Goal: Task Accomplishment & Management: Complete application form

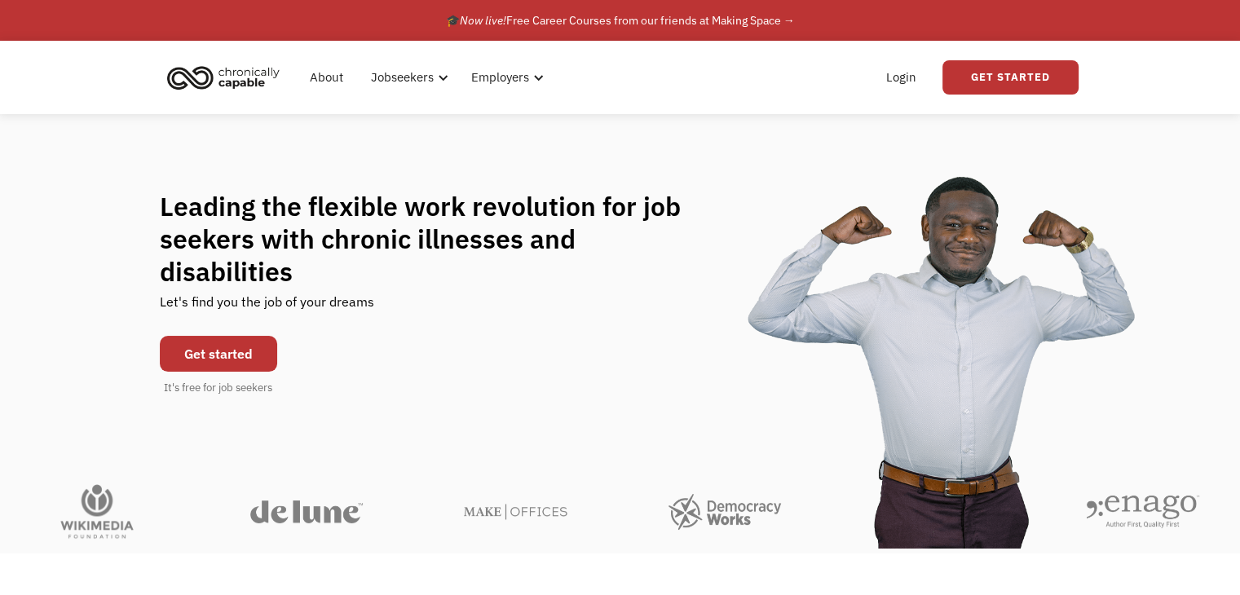
click at [196, 336] on link "Get started" at bounding box center [218, 354] width 117 height 36
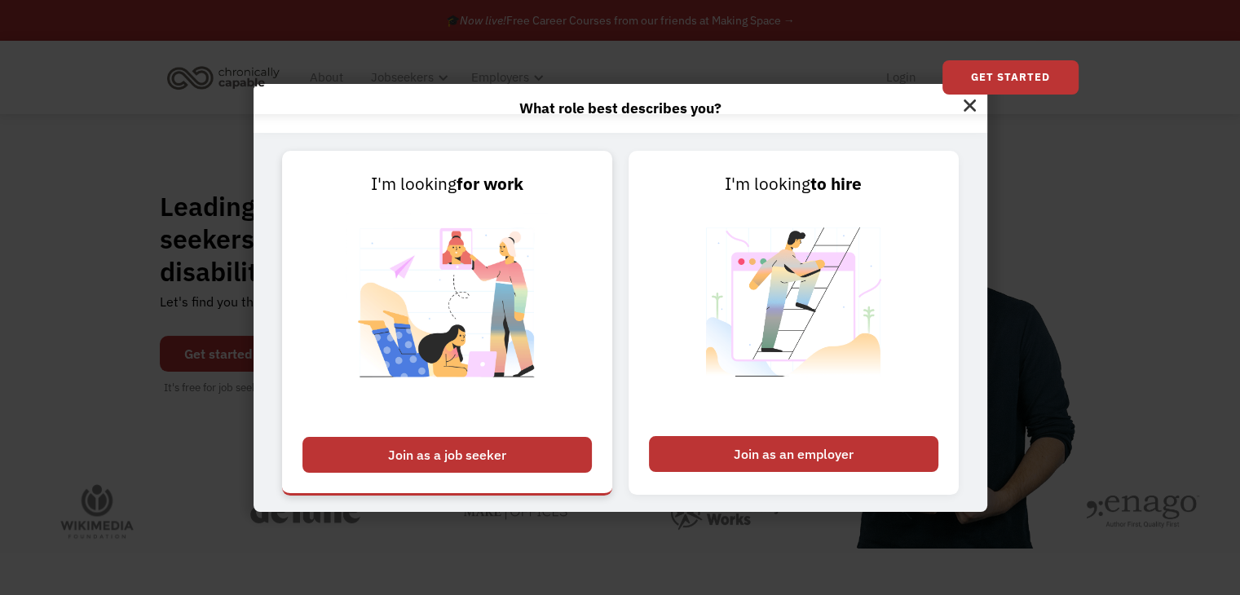
click at [544, 444] on div "Join as a job seeker" at bounding box center [446, 455] width 289 height 36
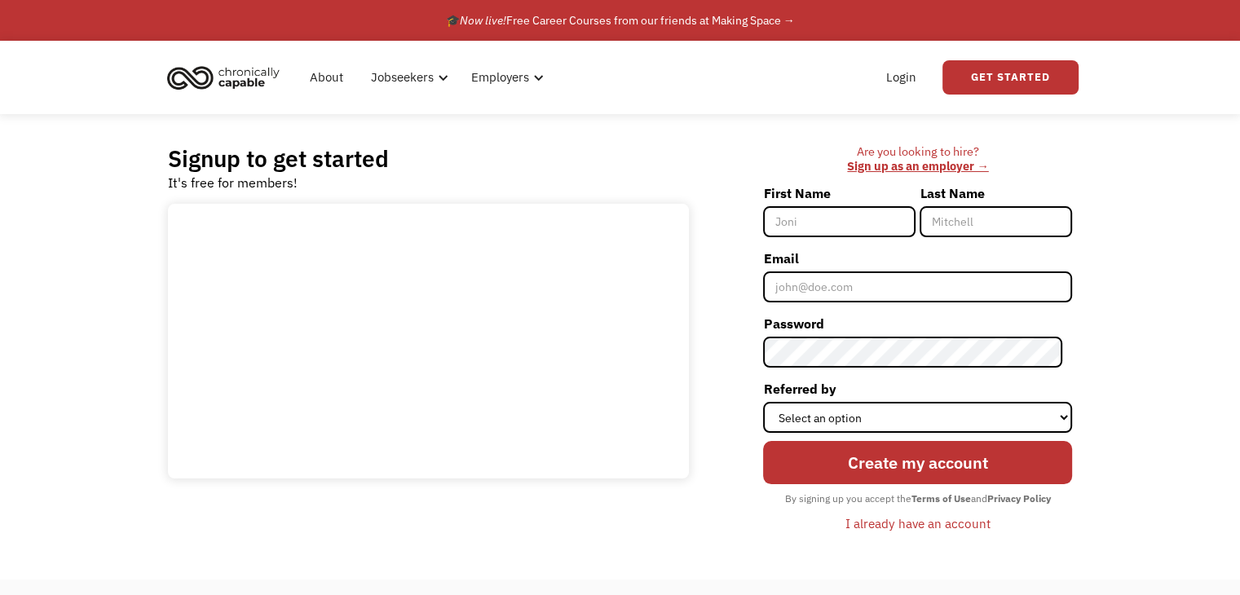
click at [830, 217] on input "First Name" at bounding box center [839, 221] width 152 height 31
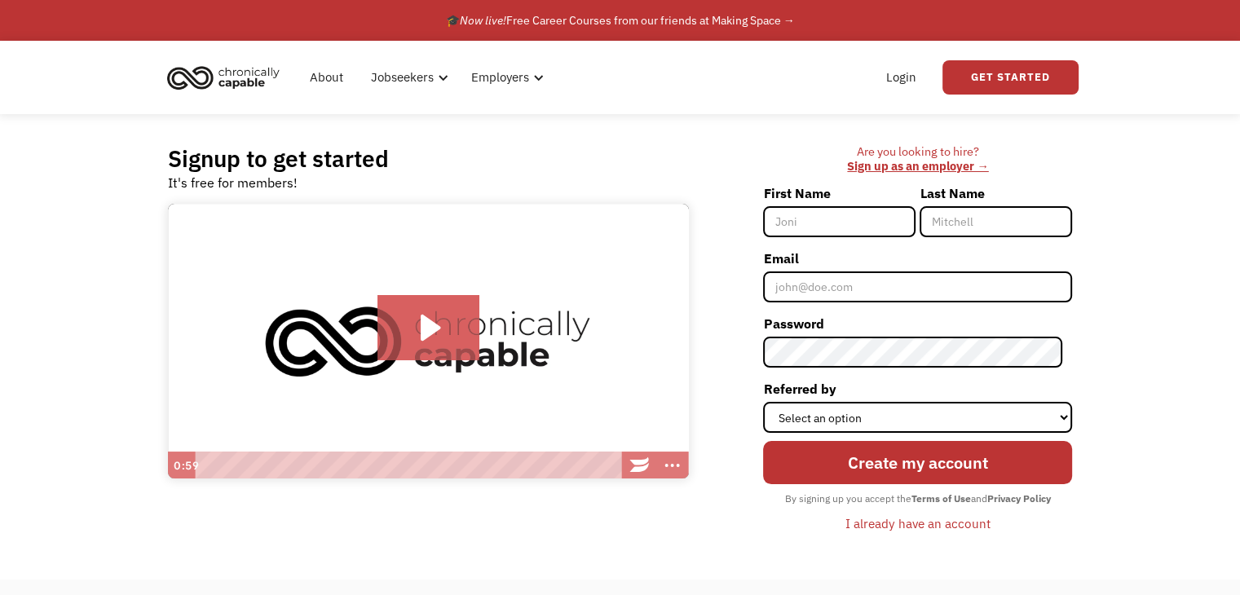
type input "Emily"
type input "Finkelstein"
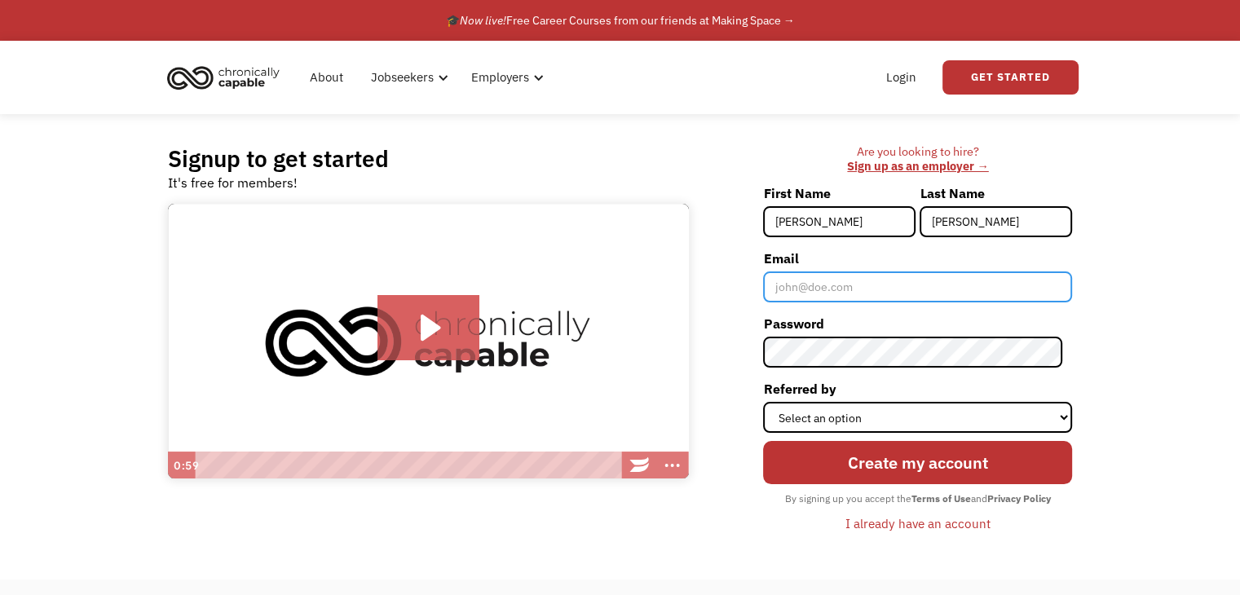
click at [877, 275] on input "Email" at bounding box center [917, 286] width 309 height 31
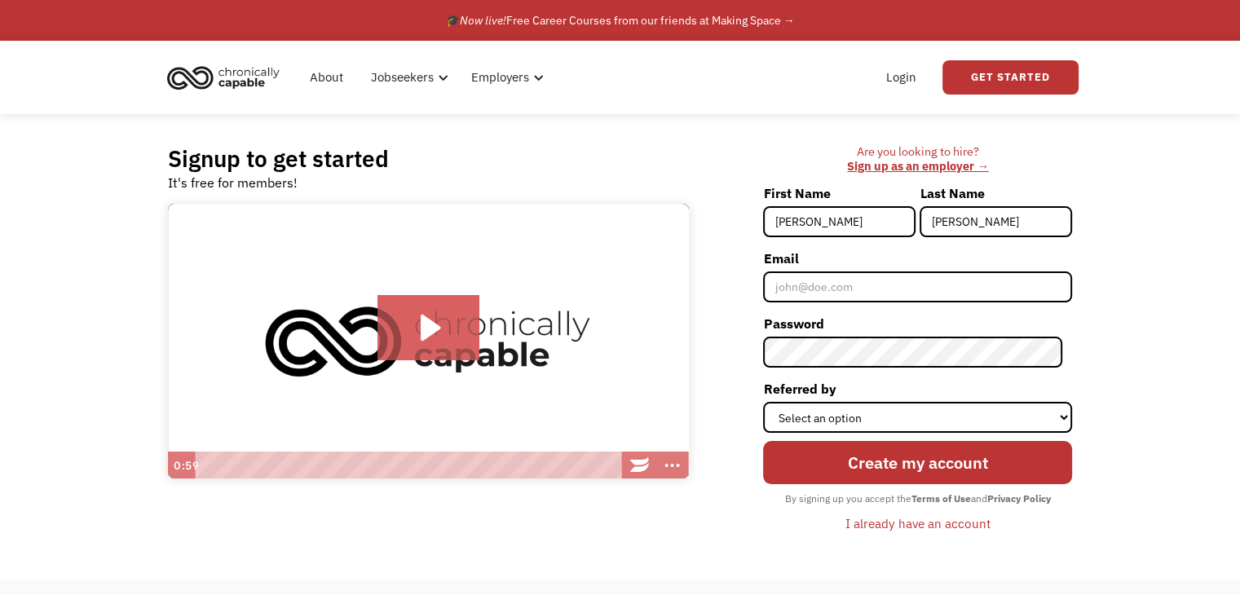
click at [878, 306] on form "First Name Emily Last Name Finkelstein Email Password Referred by Select an opt…" at bounding box center [917, 358] width 309 height 357
click at [853, 234] on input "[PERSON_NAME]" at bounding box center [839, 221] width 152 height 31
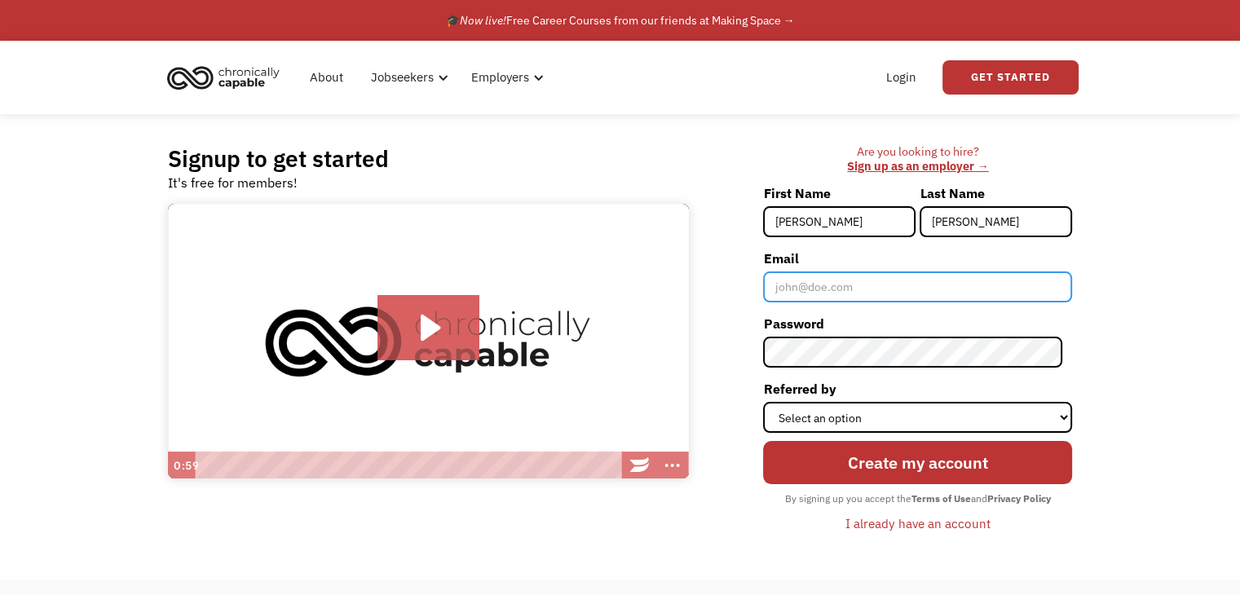
click at [811, 288] on input "Email" at bounding box center [917, 286] width 309 height 31
type input "[EMAIL_ADDRESS][DOMAIN_NAME]"
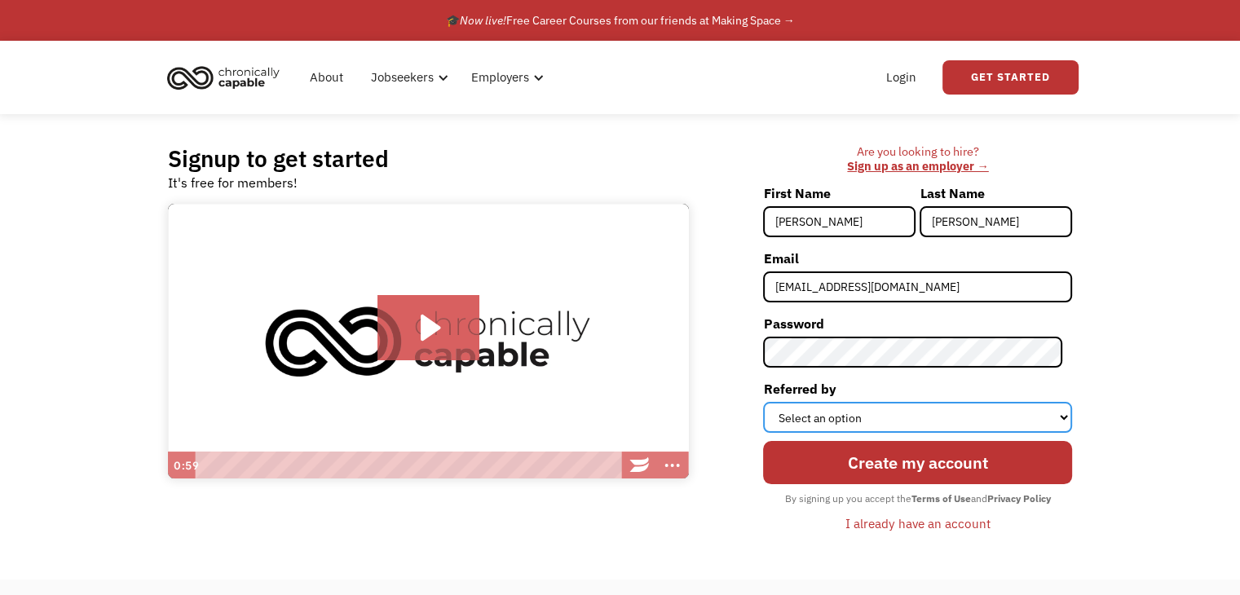
click at [1059, 414] on select "Select an option Instagram Facebook Twitter Search Engine News Article Word of …" at bounding box center [917, 417] width 309 height 31
select select "Other"
click at [773, 402] on select "Select an option Instagram Facebook Twitter Search Engine News Article Word of …" at bounding box center [917, 417] width 309 height 31
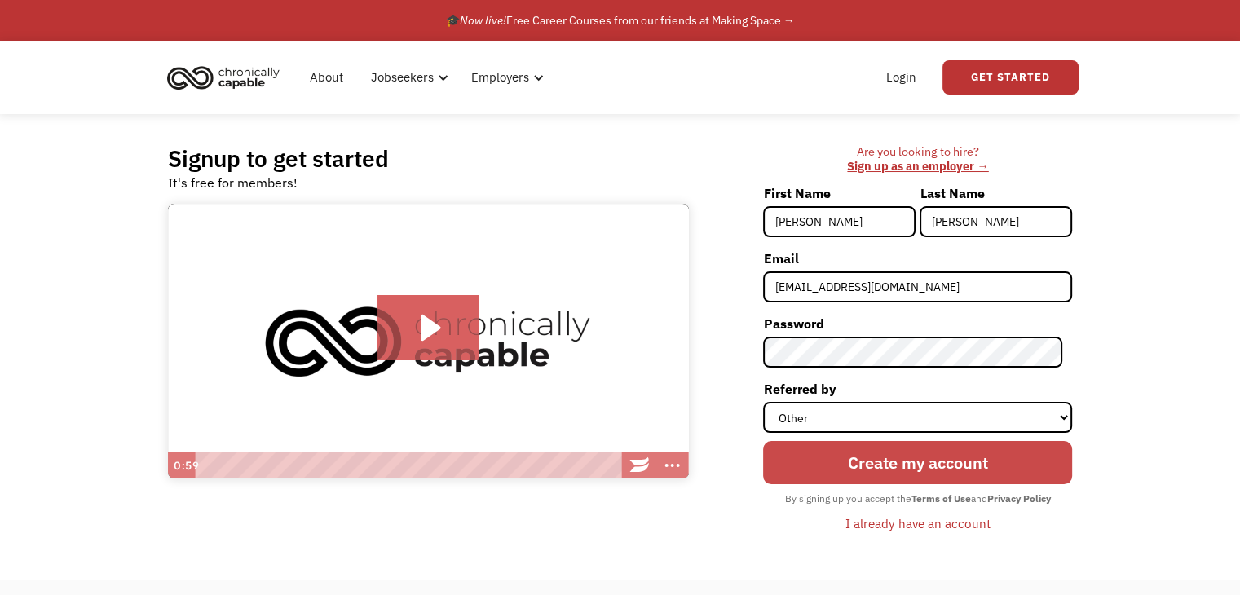
click at [904, 464] on input "Create my account" at bounding box center [917, 462] width 309 height 43
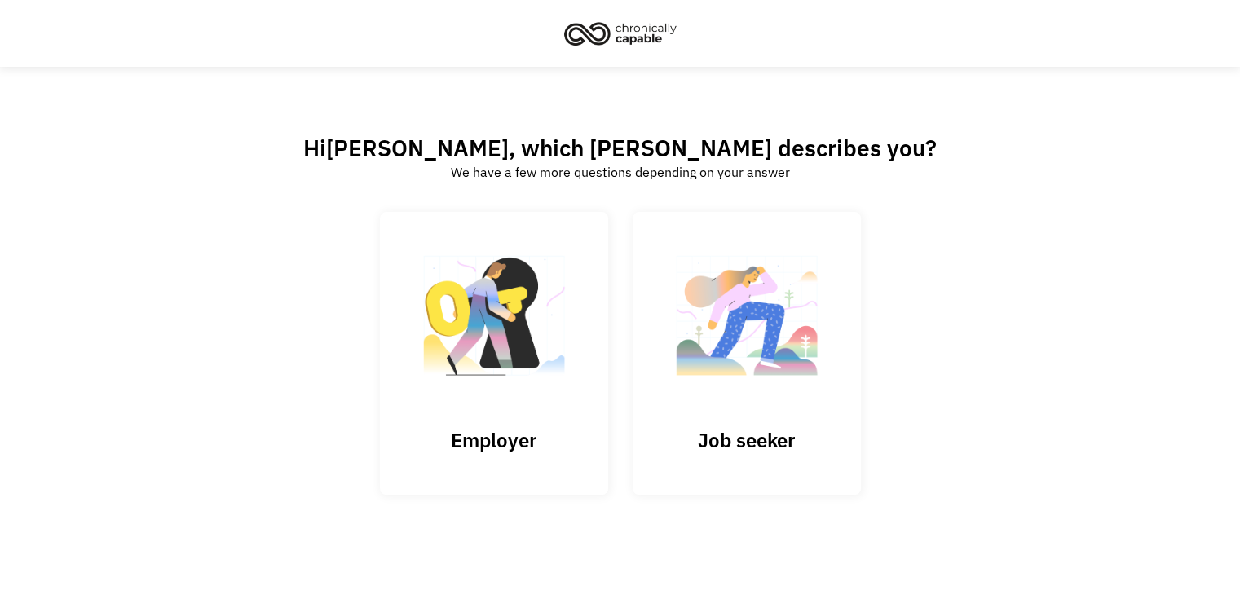
click at [967, 245] on div "Hi [PERSON_NAME] , which best describes you? We have a few more questions depen…" at bounding box center [620, 341] width 921 height 415
drag, startPoint x: 505, startPoint y: 408, endPoint x: 745, endPoint y: 395, distance: 240.0
click at [744, 395] on div "689e30b7a1aa95d2a71d92bd sopranogirl1@gmail.com Emily Submit Thank you! Your su…" at bounding box center [620, 365] width 481 height 307
click at [746, 395] on img at bounding box center [746, 324] width 163 height 159
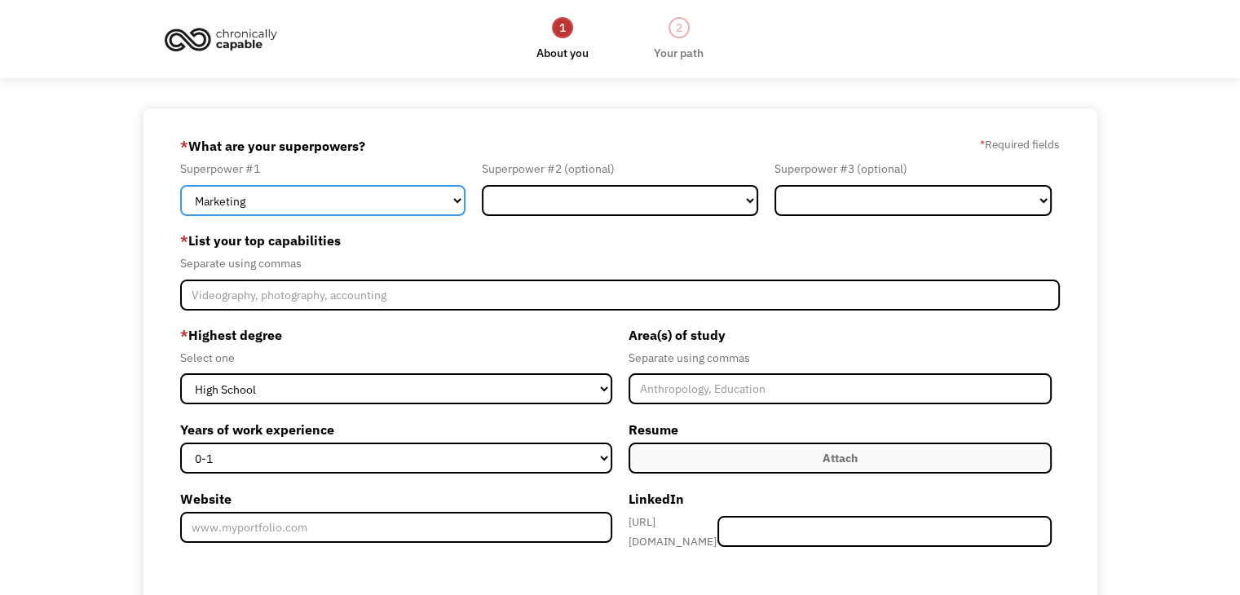
click at [388, 204] on select "Marketing Human Resources Finance Technology Operations Sales Industrial & Manu…" at bounding box center [322, 200] width 285 height 31
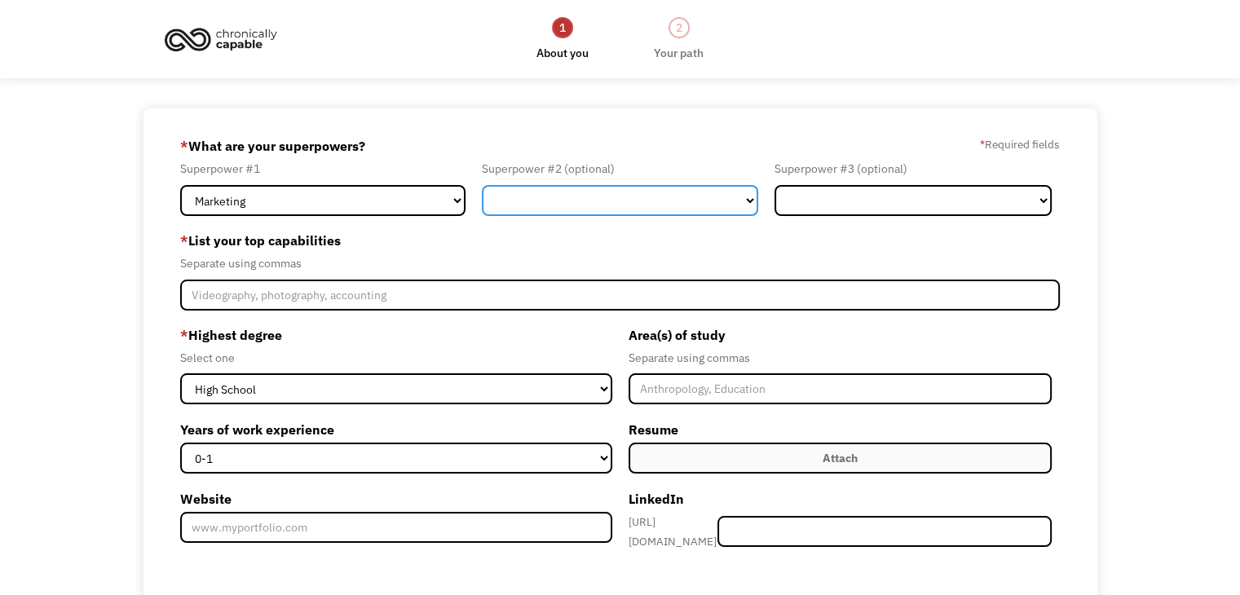
click at [620, 196] on select "Marketing Human Resources Finance Technology Operations Sales Industrial & Manu…" at bounding box center [620, 200] width 277 height 31
select select "Other"
click at [482, 185] on select "Marketing Human Resources Finance Technology Operations Sales Industrial & Manu…" at bounding box center [620, 200] width 277 height 31
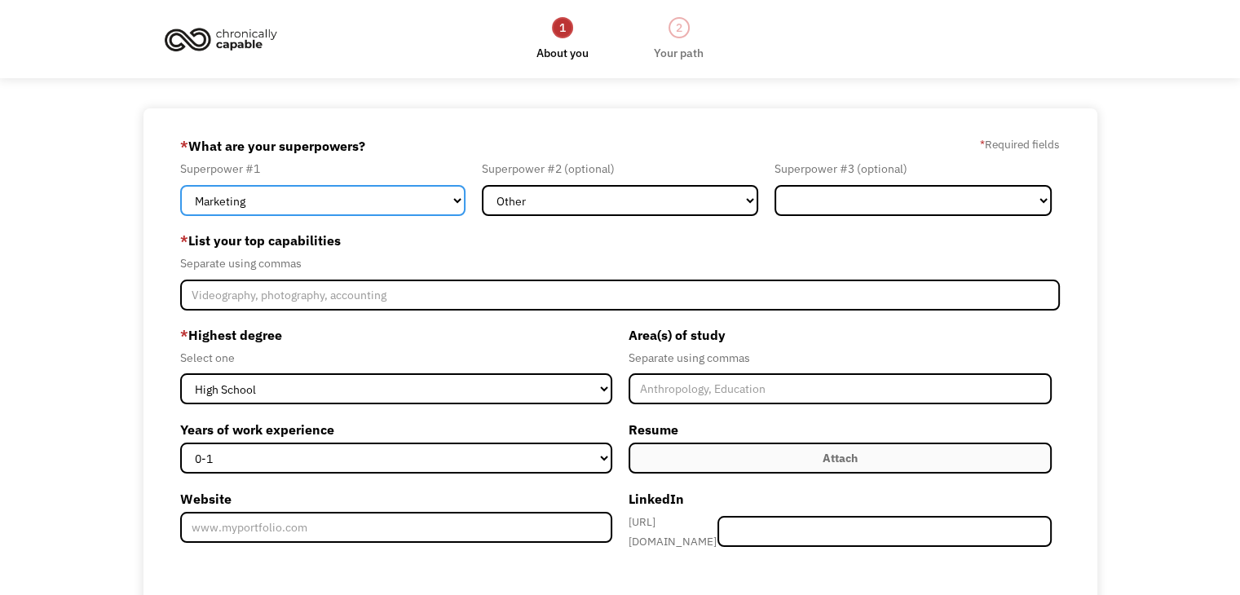
click at [382, 203] on select "Marketing Human Resources Finance Technology Operations Sales Industrial & Manu…" at bounding box center [322, 200] width 285 height 31
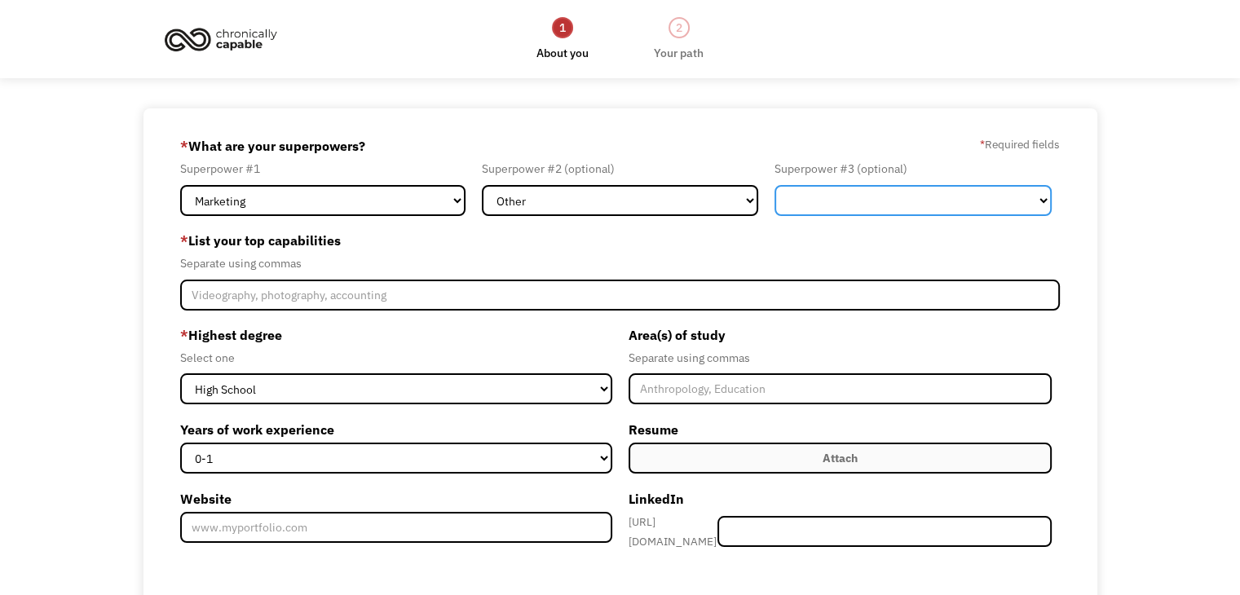
click at [934, 204] on select "Marketing Human Resources Finance Technology Operations Sales Industrial & Manu…" at bounding box center [913, 200] width 277 height 31
select select "Sales"
click at [775, 185] on select "Marketing Human Resources Finance Technology Operations Sales Industrial & Manu…" at bounding box center [913, 200] width 277 height 31
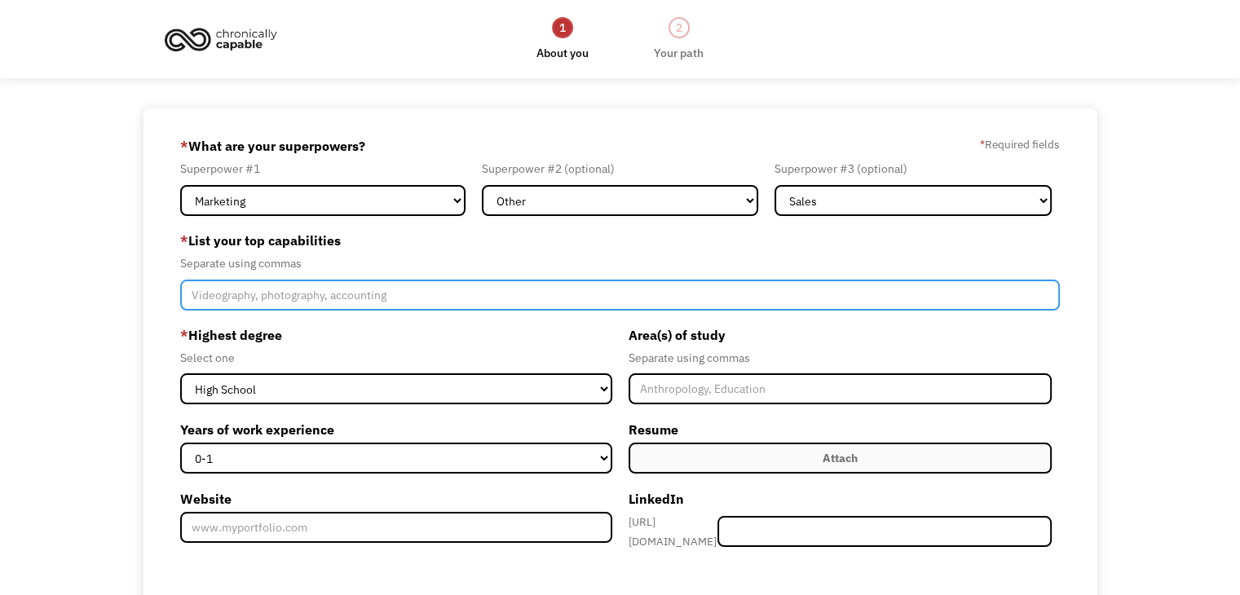
click at [444, 289] on input "Member-Create-Step1" at bounding box center [620, 295] width 880 height 31
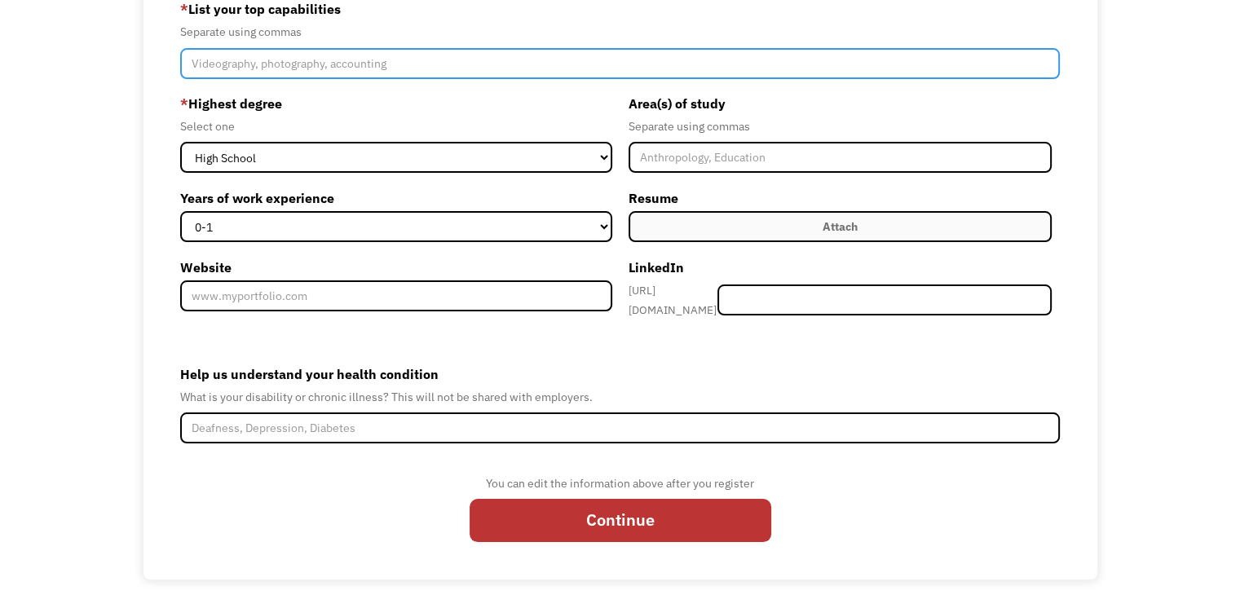
scroll to position [237, 0]
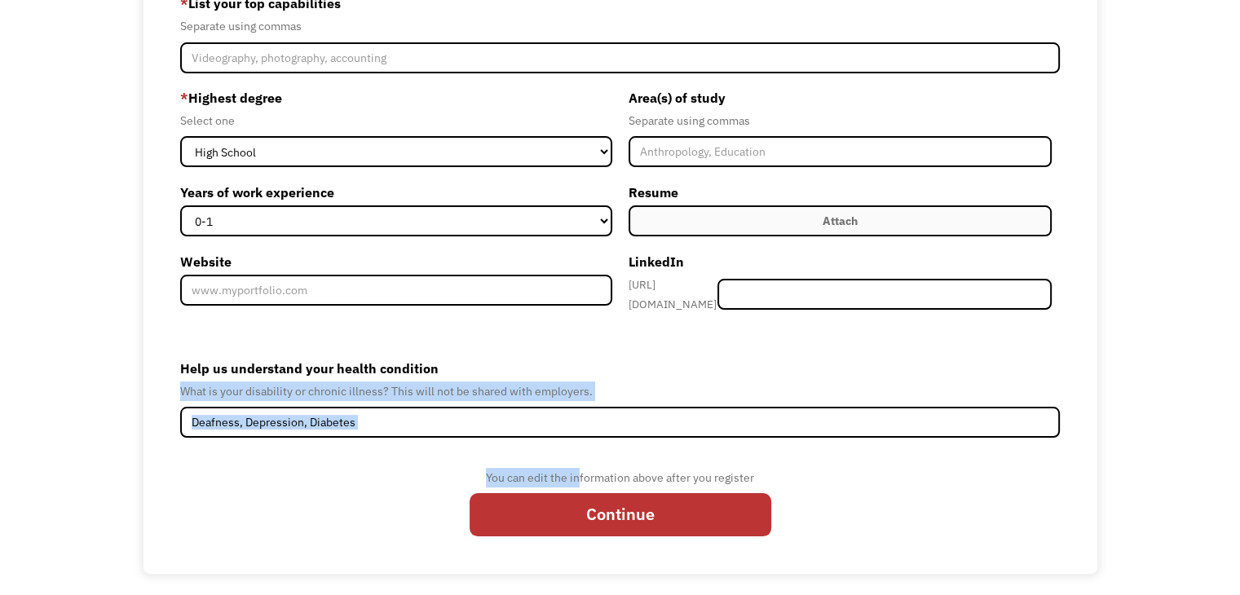
click at [581, 429] on form "689e30b7a1aa95d2a71d92bd sopranogirl1@gmail.com Emily Finkelstein Other * What …" at bounding box center [620, 222] width 880 height 652
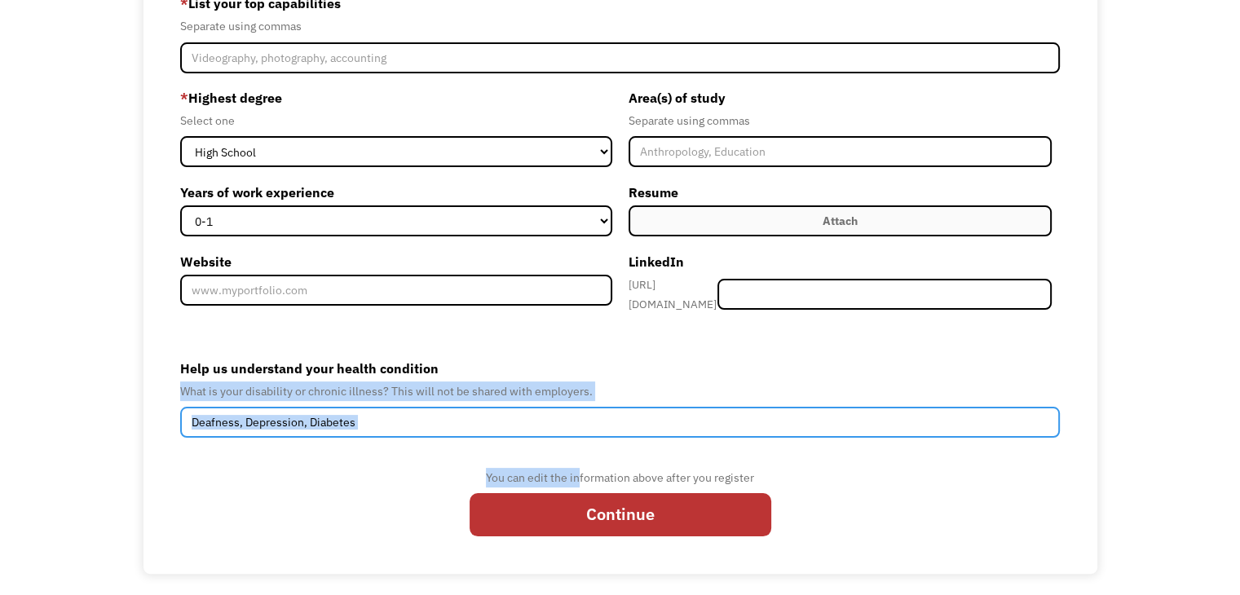
click at [573, 410] on input "Help us understand your health condition" at bounding box center [620, 422] width 880 height 31
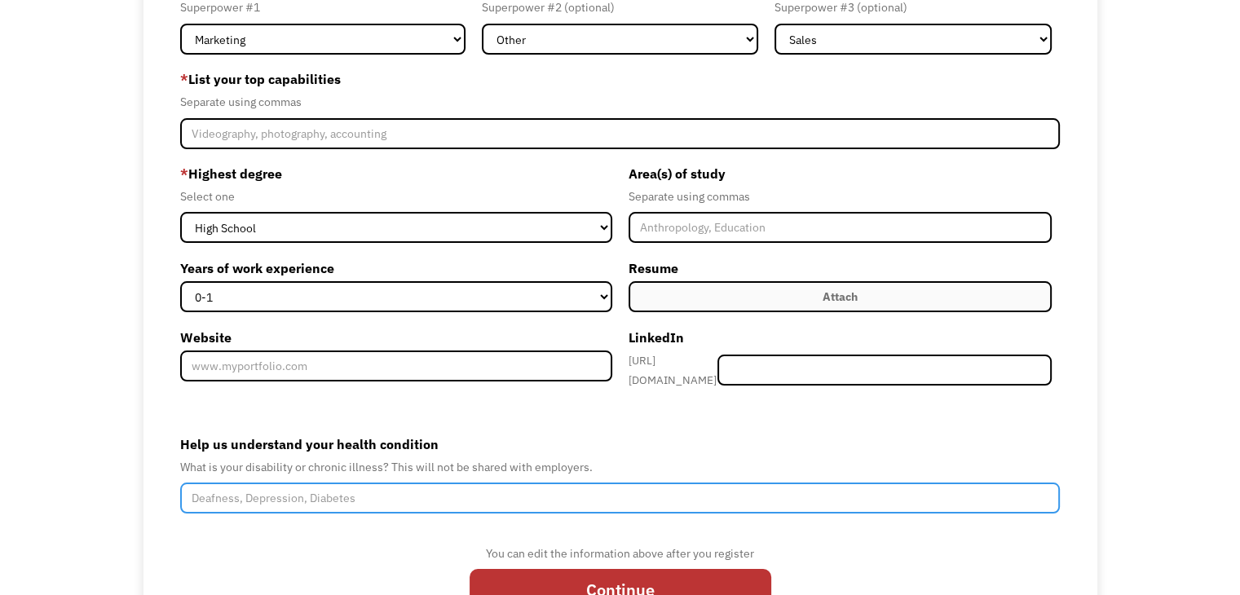
scroll to position [156, 0]
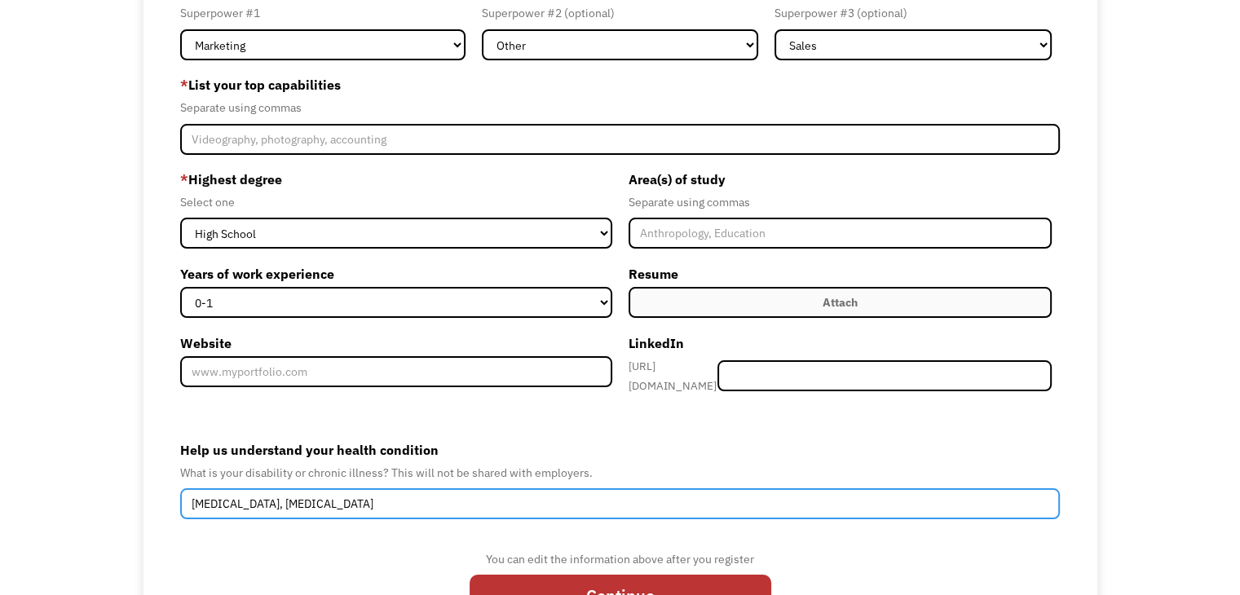
type input "Mast Cell Activation Syndrome, Neuropathy"
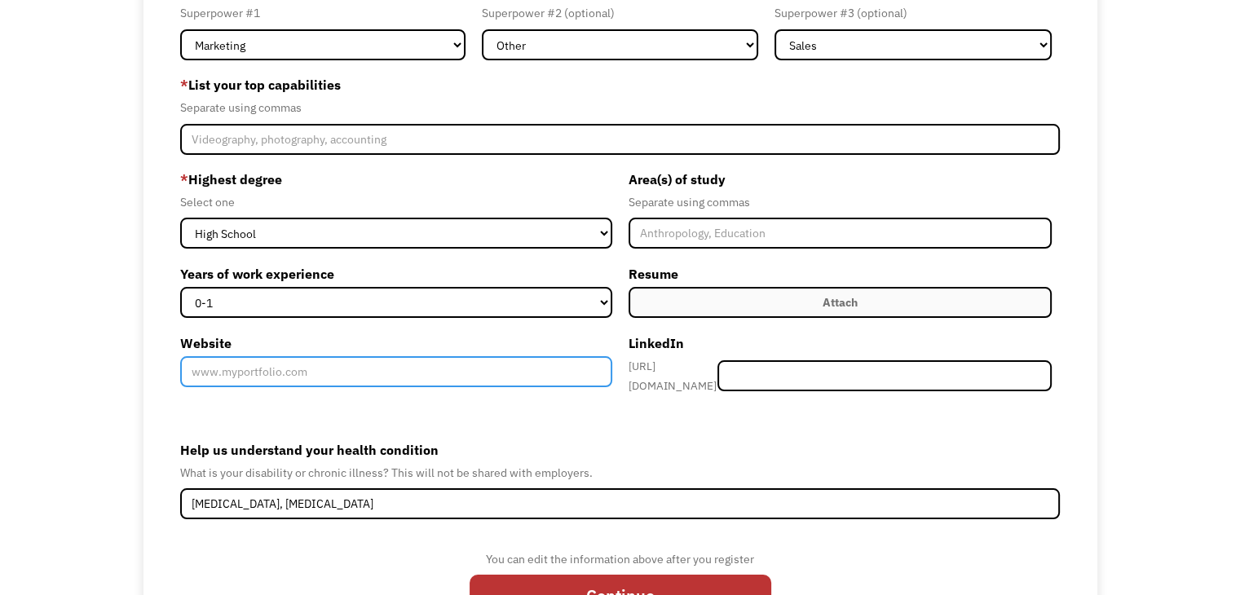
click at [388, 379] on input "Website" at bounding box center [395, 371] width 431 height 31
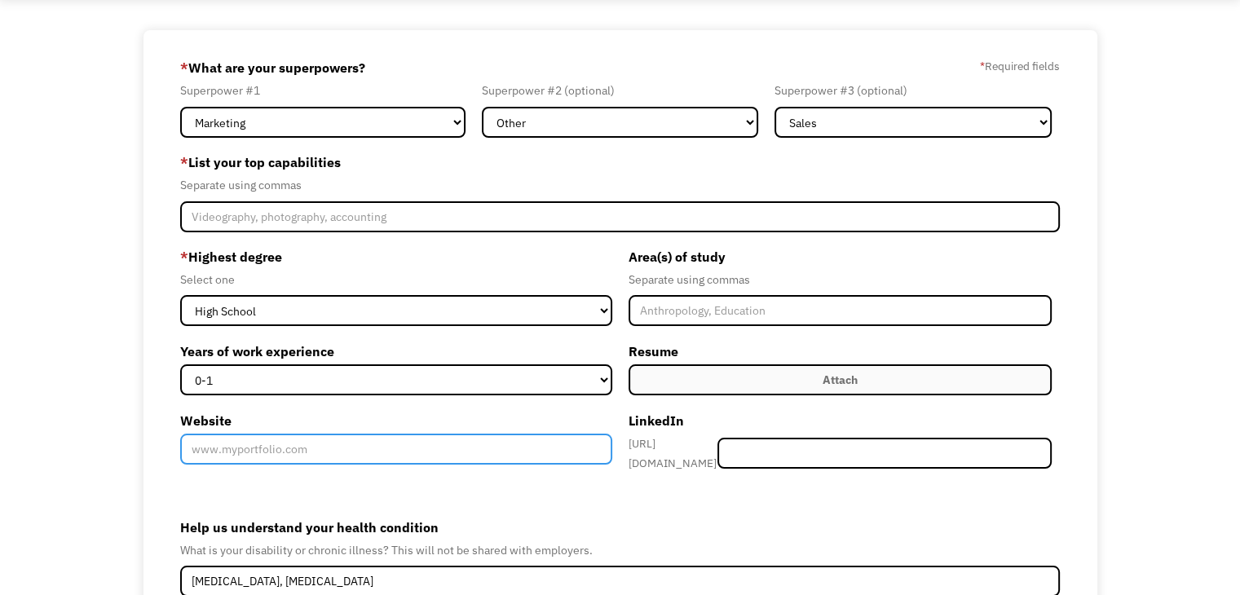
scroll to position [74, 0]
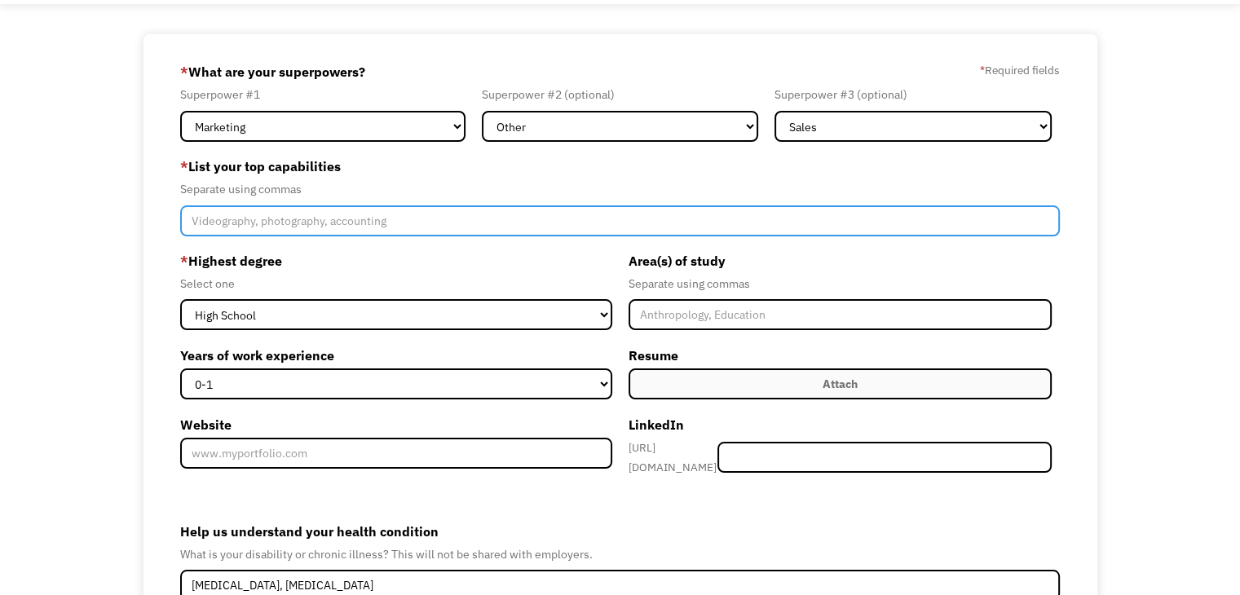
click at [512, 210] on input "Member-Create-Step1" at bounding box center [620, 220] width 880 height 31
type input "Vocal pedagogy, marketing training (multiple certificates, no degrees),"
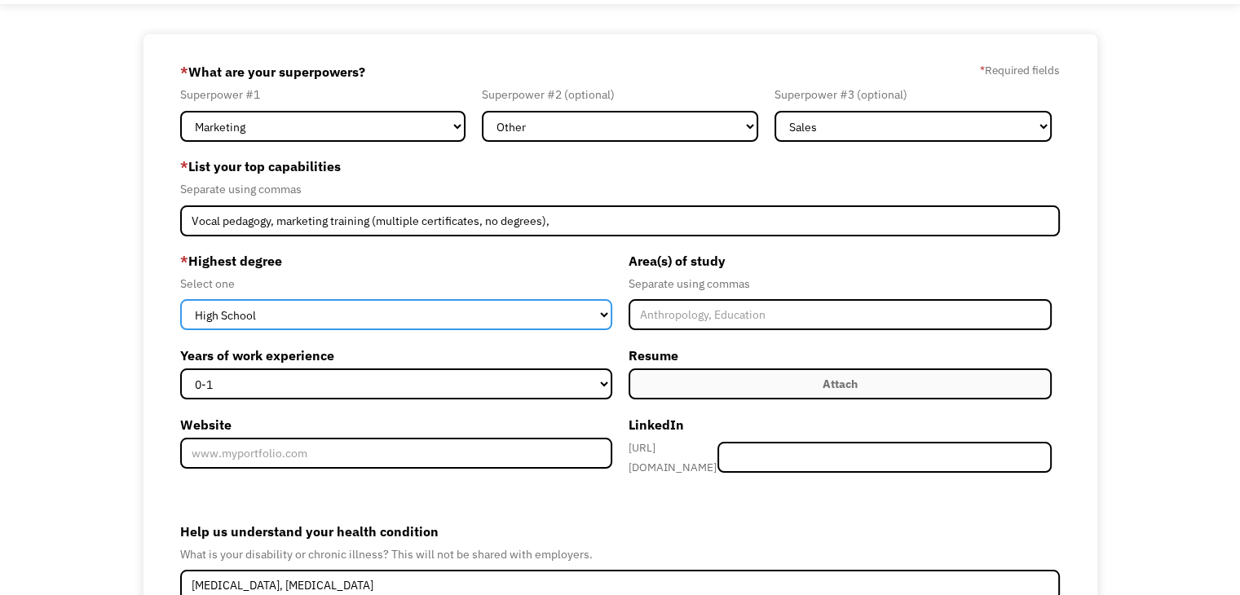
click at [357, 312] on select "High School Associates Bachelors Master's PhD" at bounding box center [395, 314] width 431 height 31
select select "bachelors"
click at [180, 299] on select "High School Associates Bachelors Master's PhD" at bounding box center [395, 314] width 431 height 31
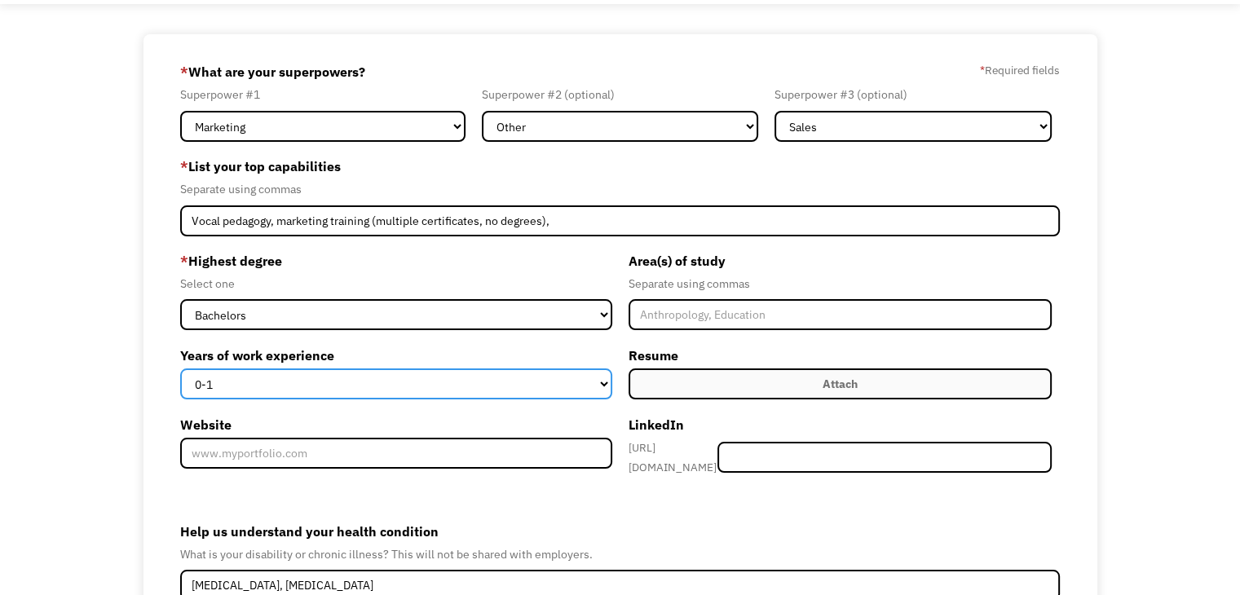
click at [269, 377] on select "0-1 2-4 5-10 11-15 15+" at bounding box center [395, 384] width 431 height 31
select select "5-10"
click at [180, 369] on select "0-1 2-4 5-10 11-15 15+" at bounding box center [395, 384] width 431 height 31
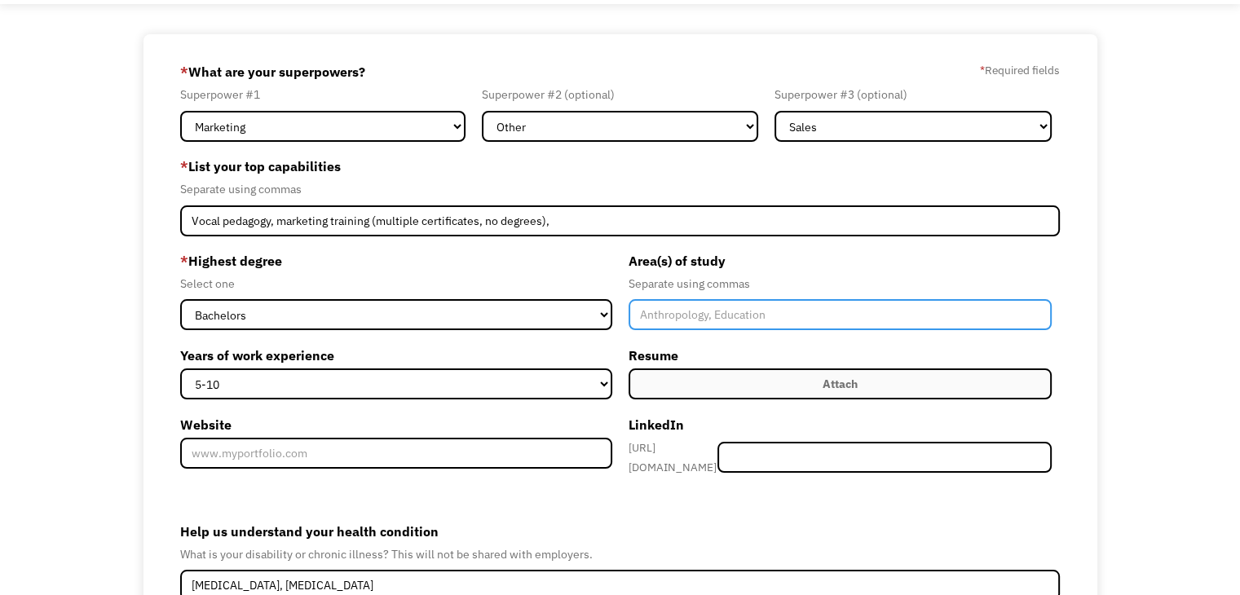
click at [717, 313] on input "Member-Create-Step1" at bounding box center [840, 314] width 423 height 31
type input "Music (Vocal Arts)"
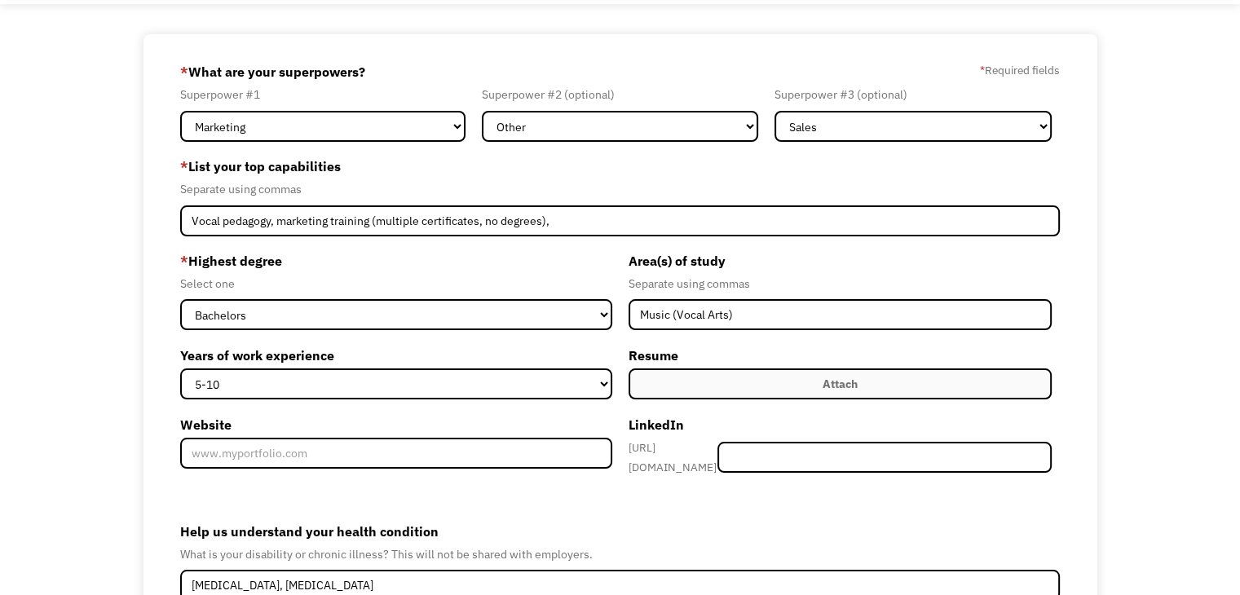
click at [685, 374] on label "Attach" at bounding box center [840, 384] width 423 height 31
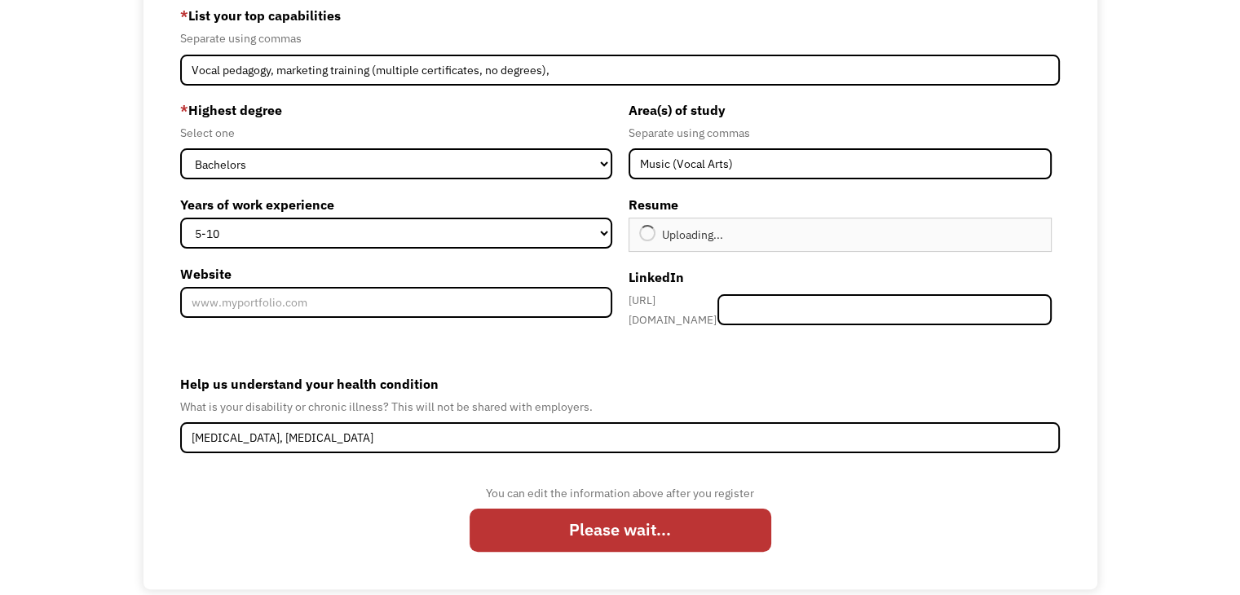
scroll to position [237, 0]
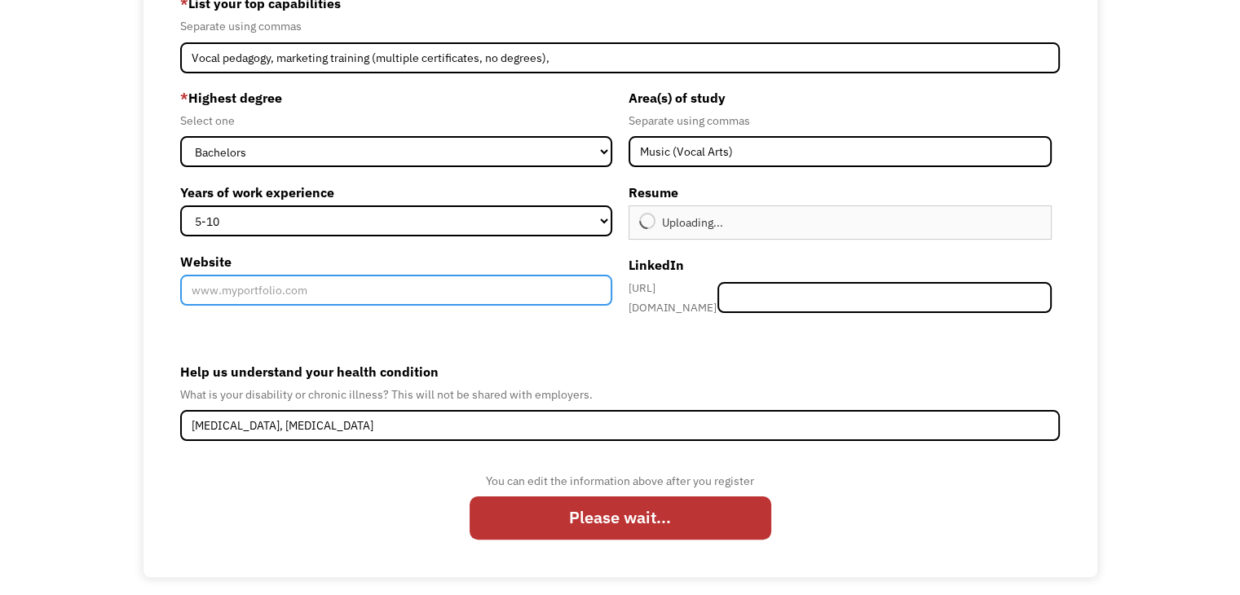
click at [401, 293] on input "Website" at bounding box center [395, 290] width 431 height 31
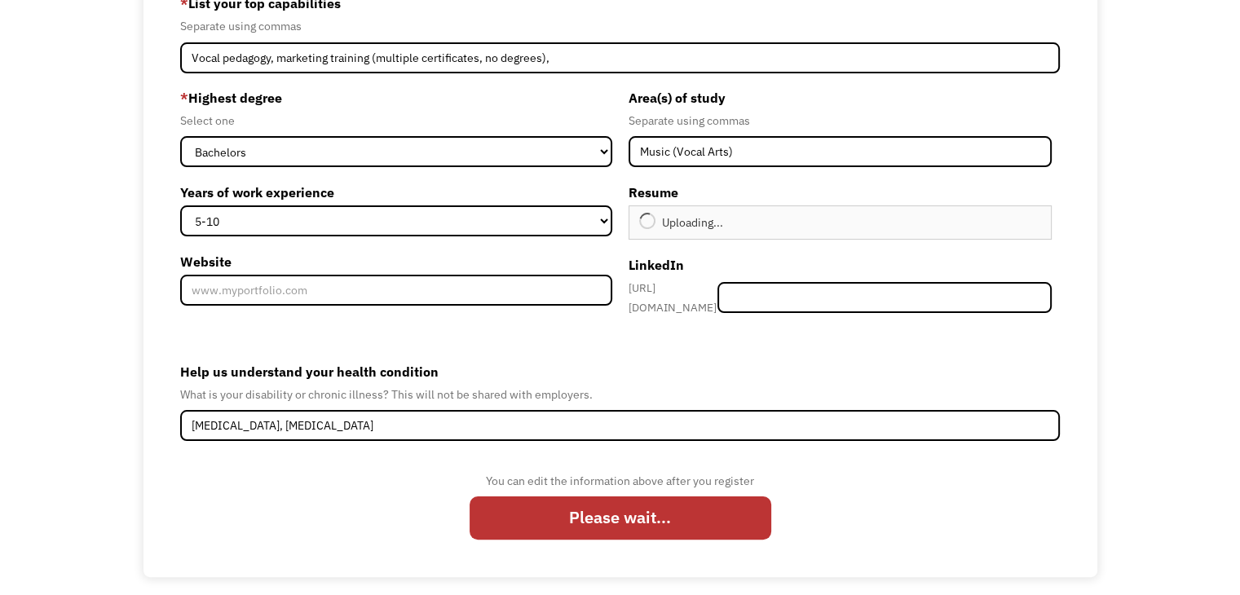
type input "Continue"
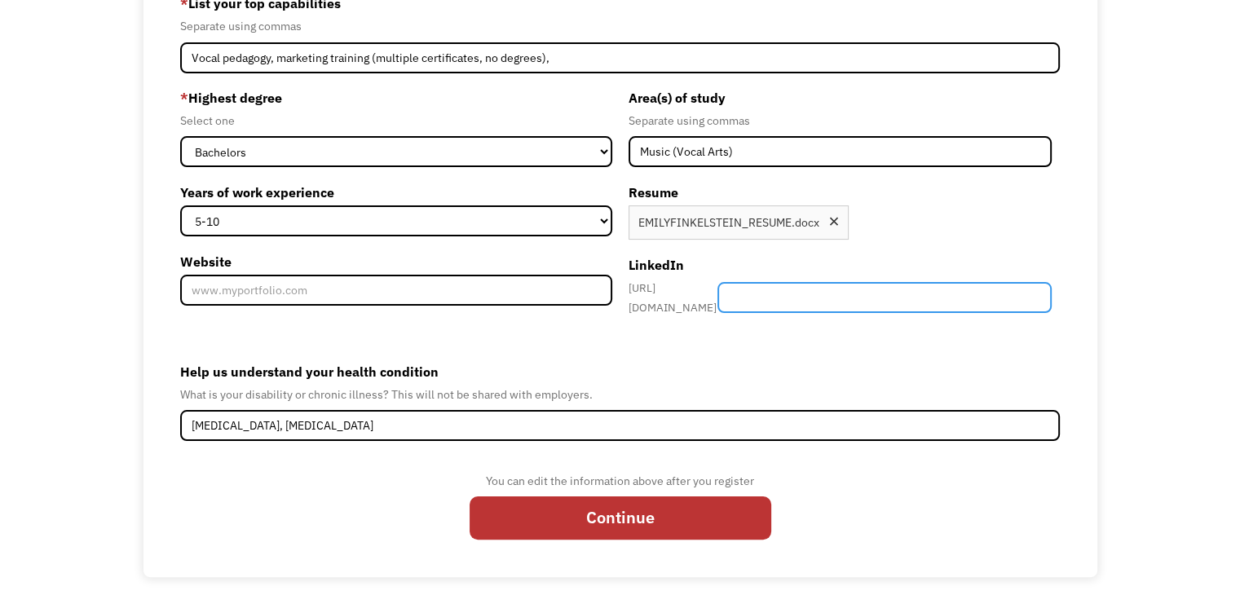
click at [845, 282] on input "Member-Create-Step1" at bounding box center [884, 297] width 334 height 31
paste input "https://www.linkedin.com/in/emily-finkelstein-6539882a0/"
type input "https://www.linkedin.com/in/emily-finkelstein-6539882a0/"
paste input "emily-finkelstein-6539882a0/"
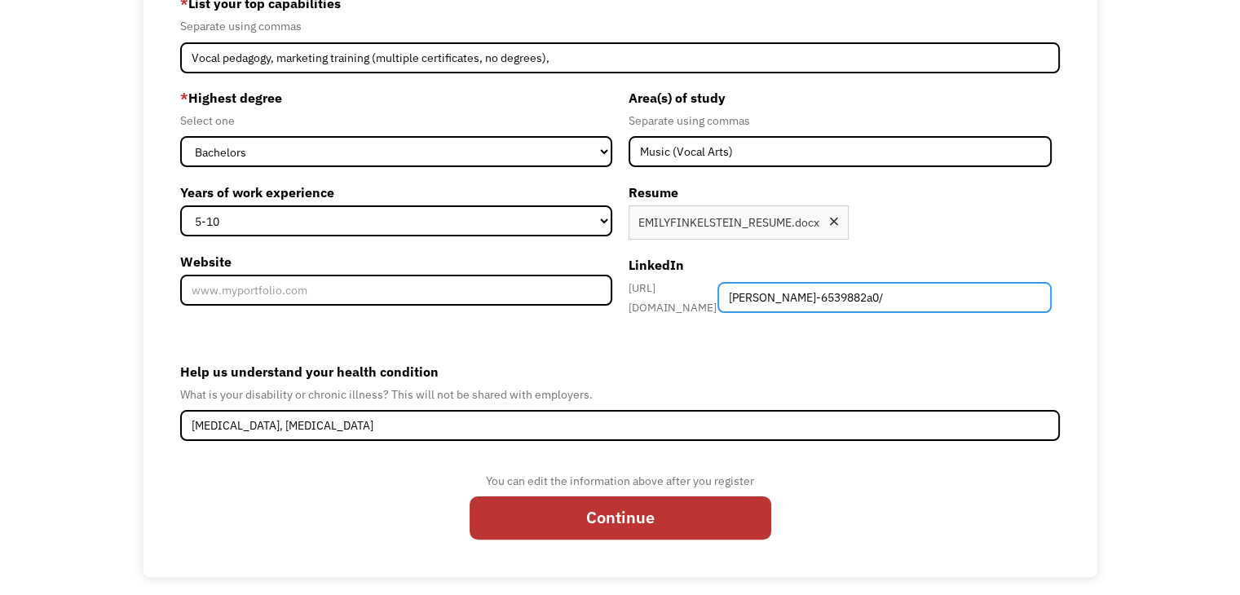
type input "emily-finkelstein-6539882a0/"
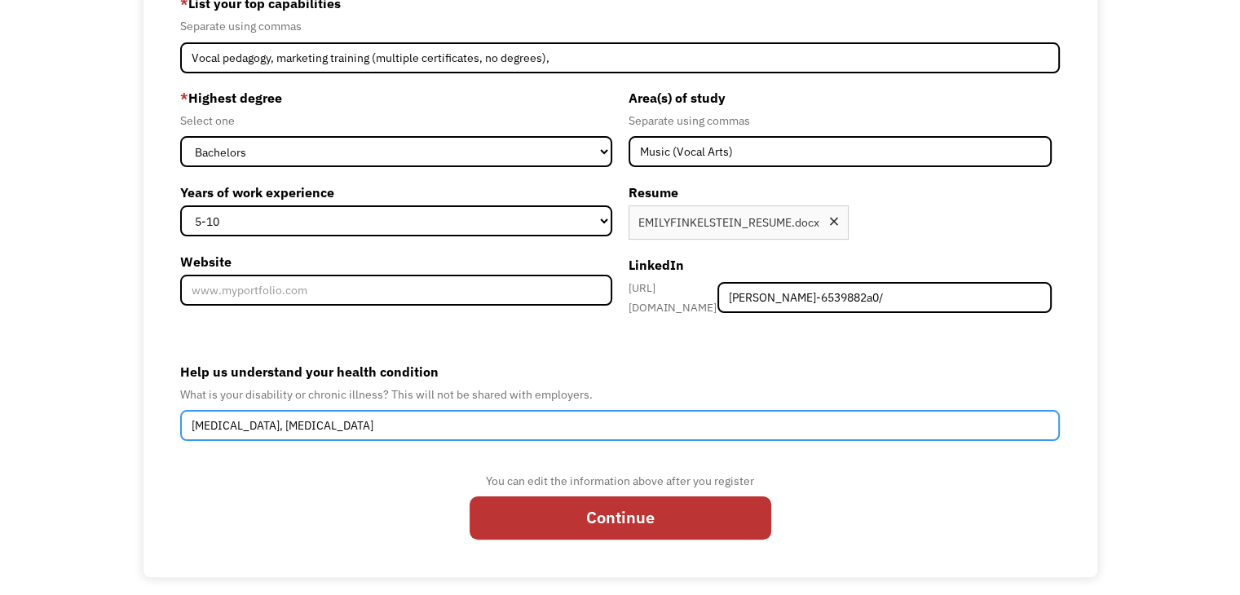
click at [806, 428] on input "Mast Cell Activation Syndrome, Neuropathy" at bounding box center [620, 425] width 880 height 31
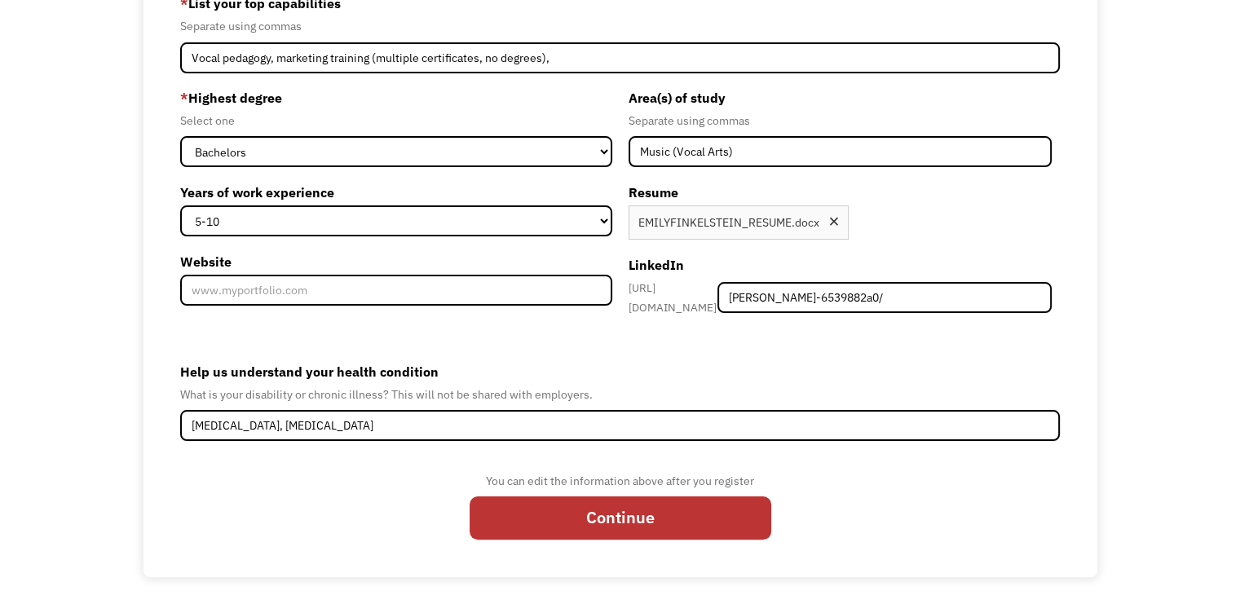
click at [451, 306] on div "* Highest degree Select one High School Associates Bachelors Master's PhD Years…" at bounding box center [399, 201] width 439 height 232
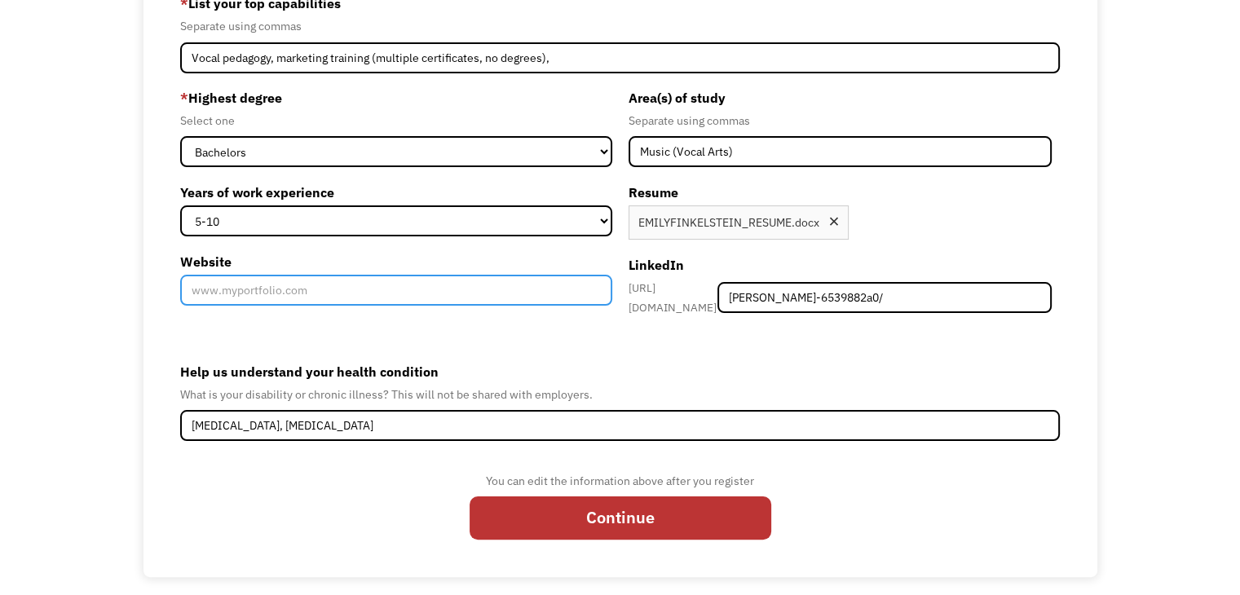
click at [438, 294] on input "Website" at bounding box center [395, 290] width 431 height 31
type input "n/a"
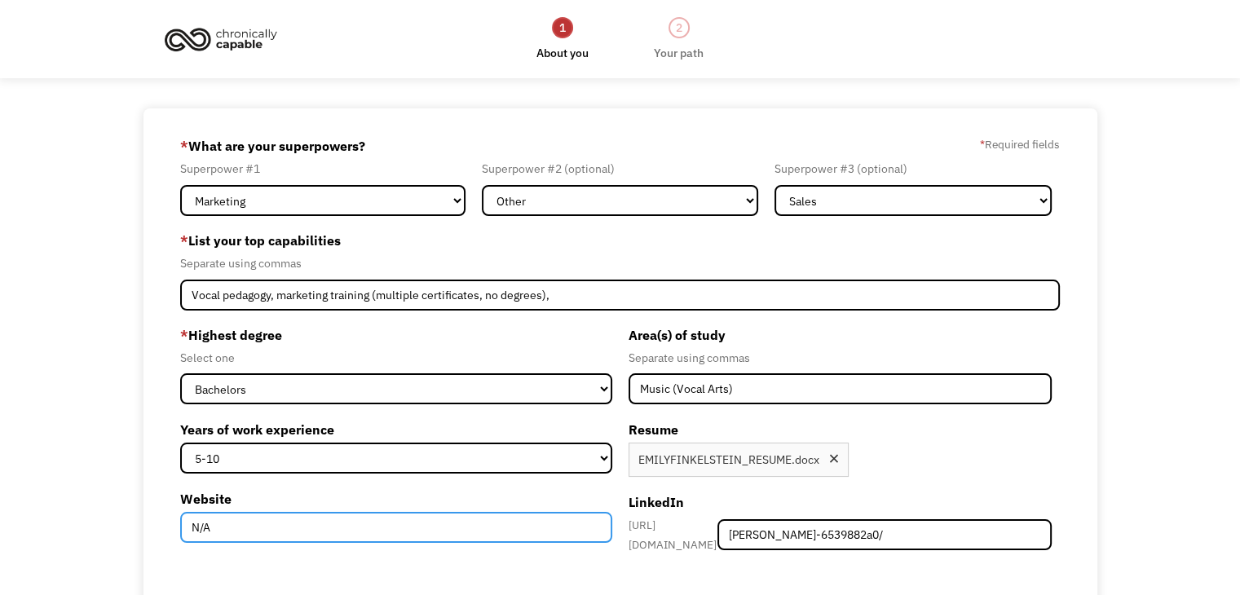
type input "N/A"
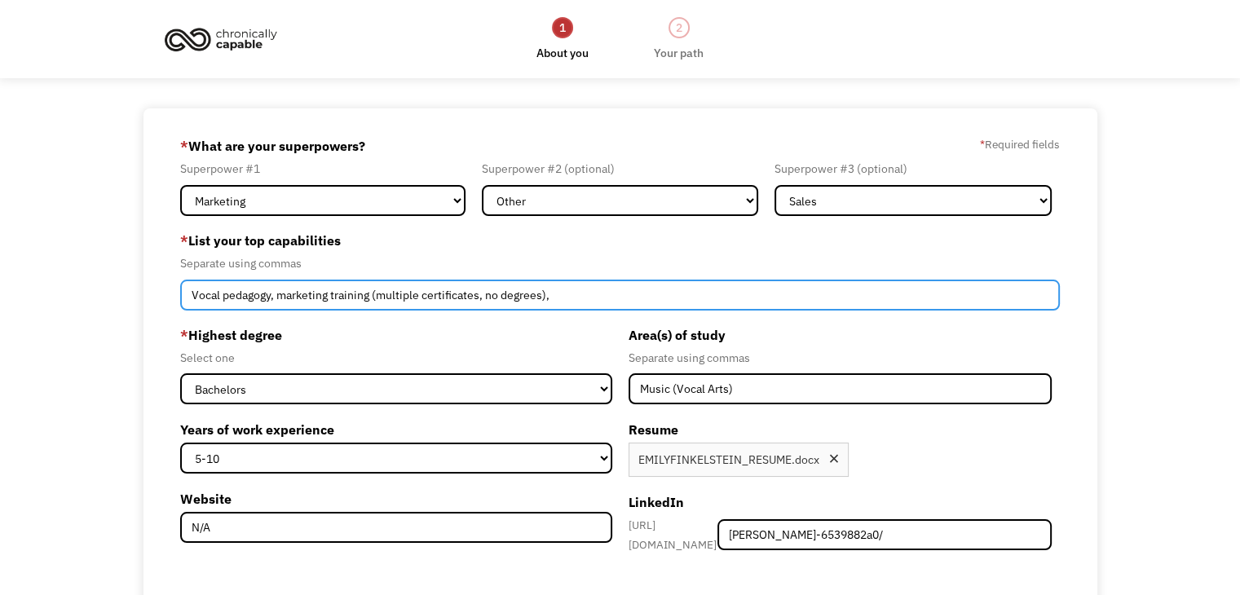
click at [574, 285] on input "Vocal pedagogy, marketing training (multiple certificates, no degrees)," at bounding box center [620, 295] width 880 height 31
click at [359, 301] on input "Vocal pedagogy, marketing training (multiple certificates, no degrees), IT," at bounding box center [620, 295] width 880 height 31
click at [594, 307] on input "Vocal pedagogy, marketing (multiple certificates, no degrees), IT," at bounding box center [620, 295] width 880 height 31
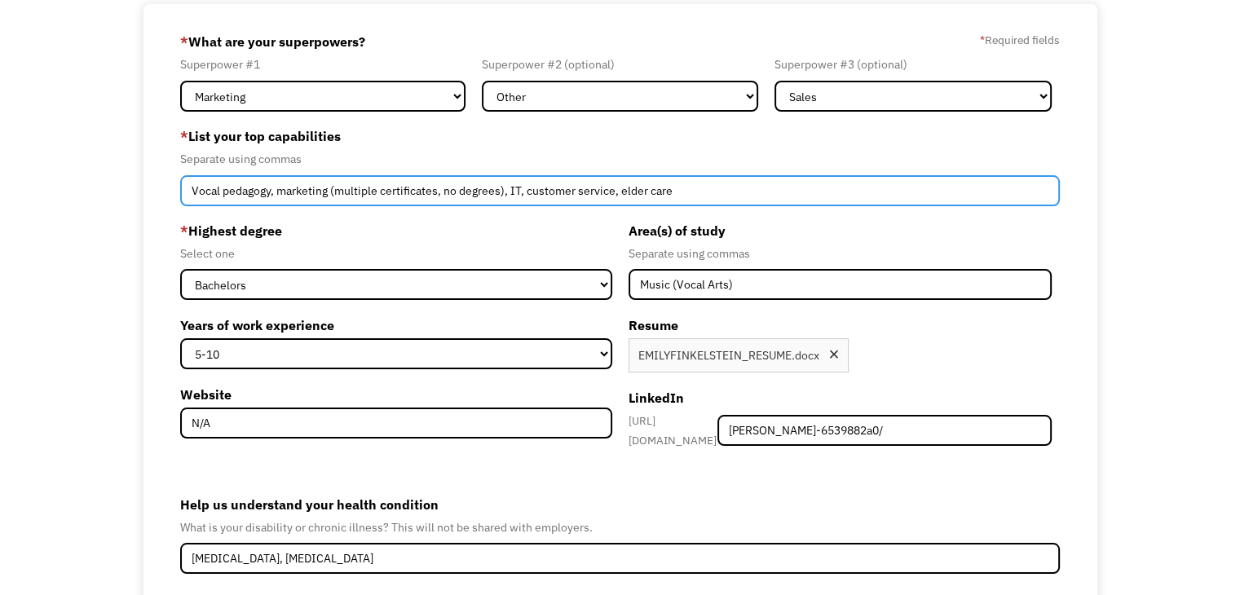
scroll to position [241, 0]
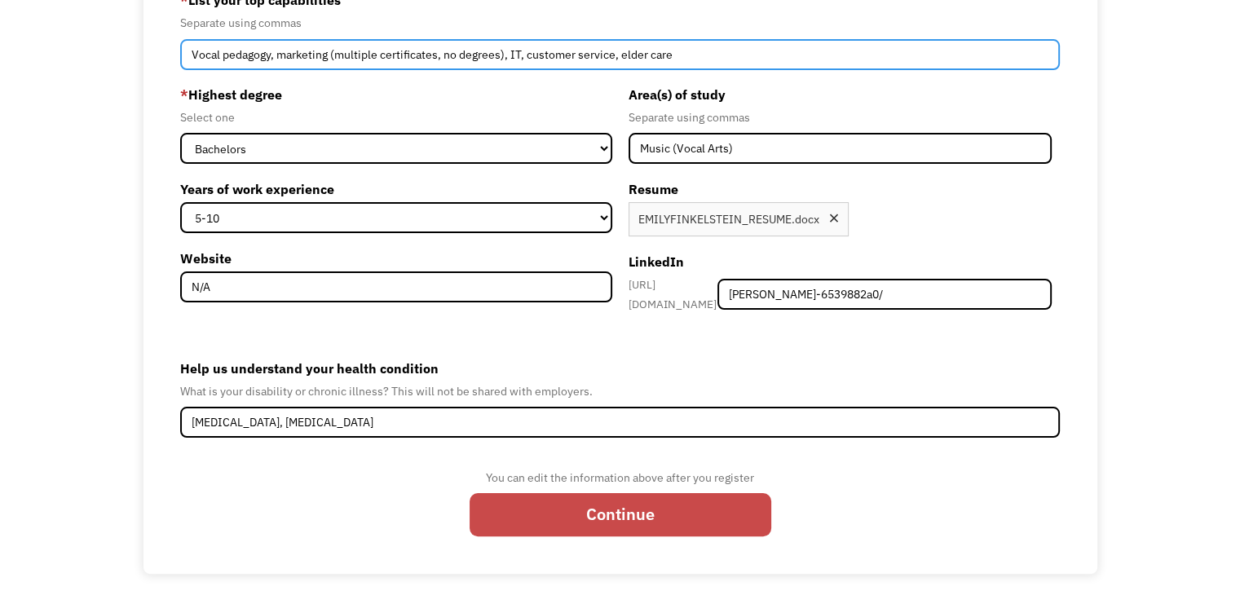
type input "Vocal pedagogy, marketing (multiple certificates, no degrees), IT, customer ser…"
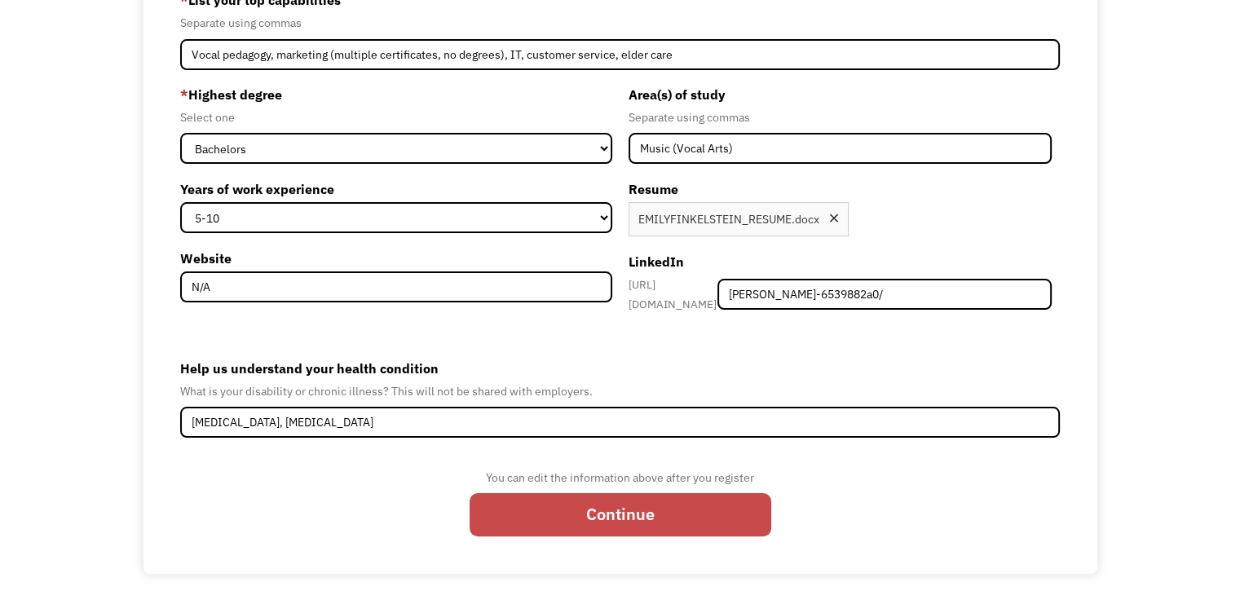
click at [682, 510] on input "Continue" at bounding box center [621, 514] width 302 height 43
type input "Please wait..."
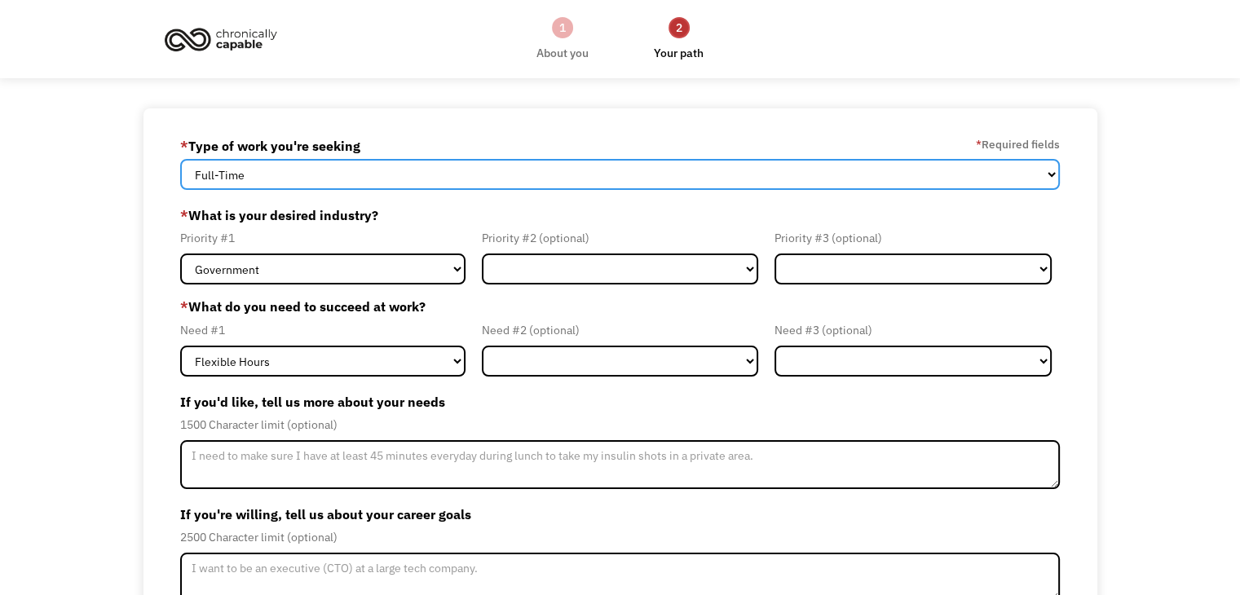
click at [436, 184] on select "Full-Time Part-Time Both Full-Time and Part-Time" at bounding box center [620, 174] width 880 height 31
select select "Both Full-Time and Part-Time"
click at [180, 159] on select "Full-Time Part-Time Both Full-Time and Part-Time" at bounding box center [620, 174] width 880 height 31
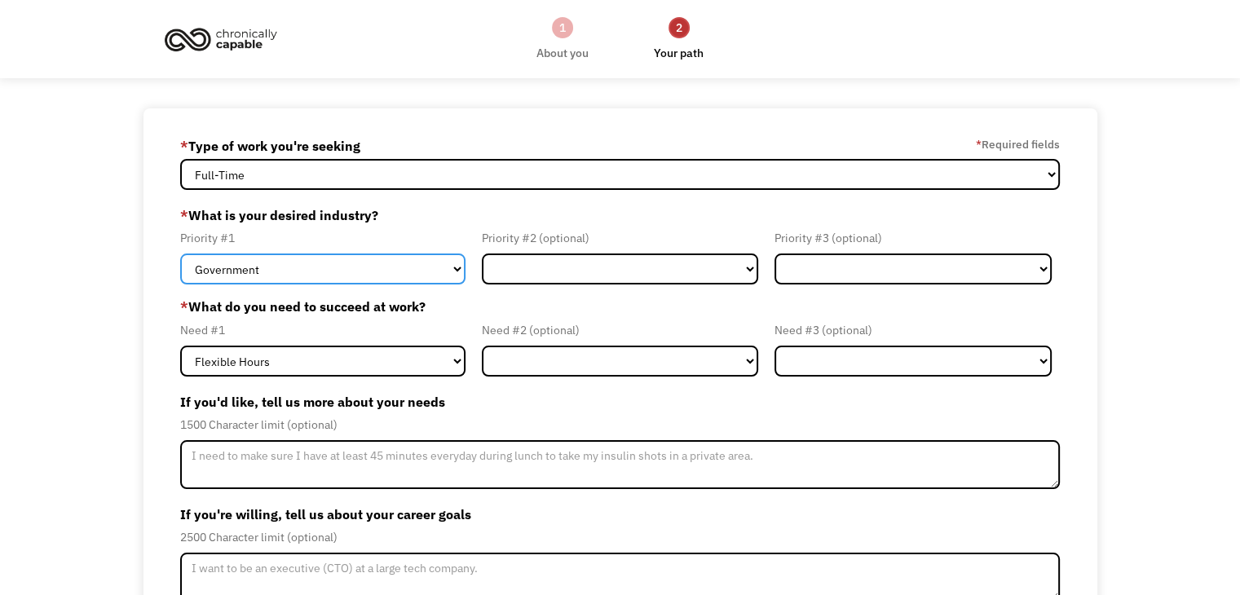
click at [430, 273] on select "Government Finance & Insurance Health & Social Care Tech & Engineering Creative…" at bounding box center [322, 269] width 285 height 31
select select "Creative & Design"
click at [180, 254] on select "Government Finance & Insurance Health & Social Care Tech & Engineering Creative…" at bounding box center [322, 269] width 285 height 31
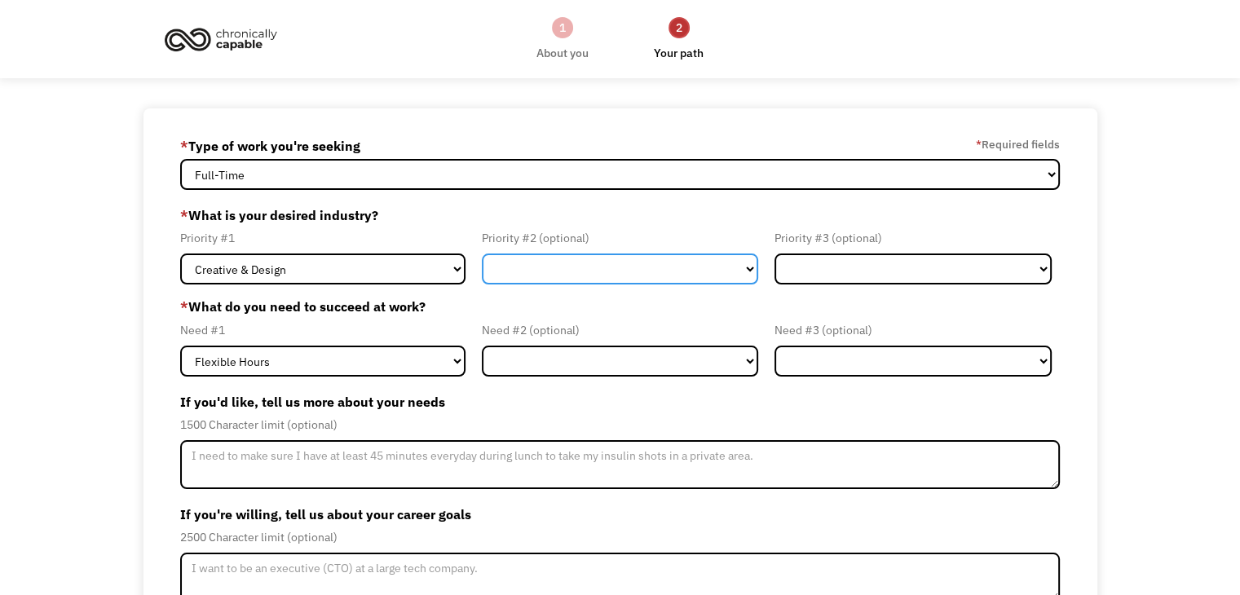
click at [607, 271] on select "Government Finance & Insurance Health & Social Care Tech & Engineering Creative…" at bounding box center [620, 269] width 277 height 31
select select "Other"
click at [482, 254] on select "Government Finance & Insurance Health & Social Care Tech & Engineering Creative…" at bounding box center [620, 269] width 277 height 31
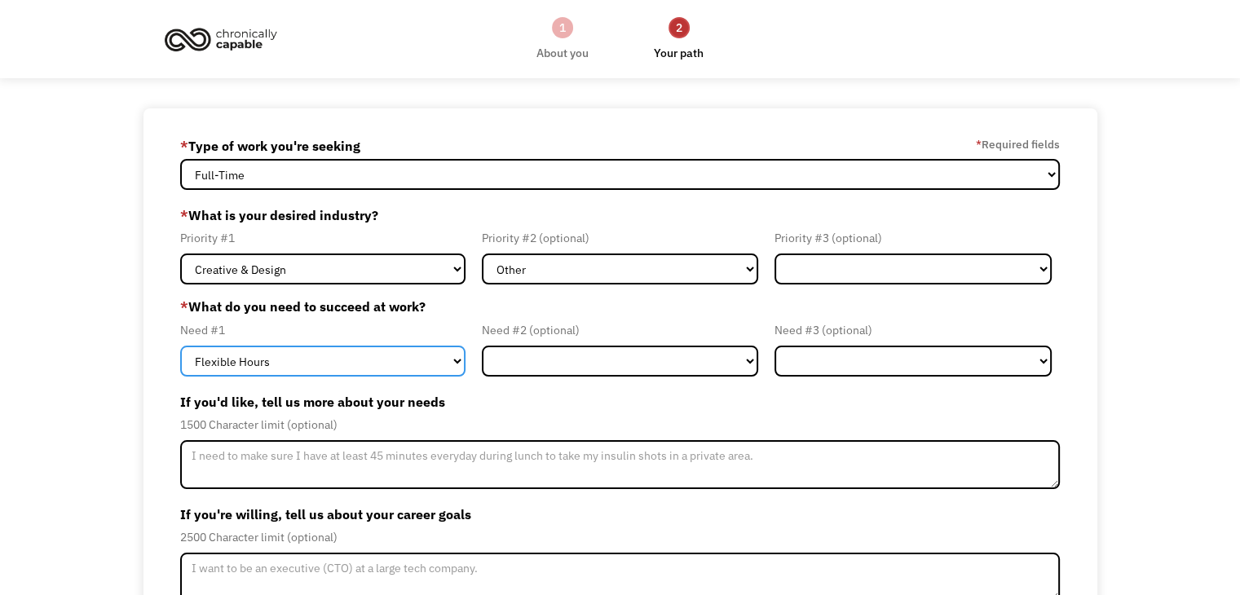
click at [414, 361] on select "Flexible Hours Remote Work Service Animal On-site Accommodations Visual Support…" at bounding box center [322, 361] width 285 height 31
select select "Remote Work"
click at [180, 346] on select "Flexible Hours Remote Work Service Animal On-site Accommodations Visual Support…" at bounding box center [322, 361] width 285 height 31
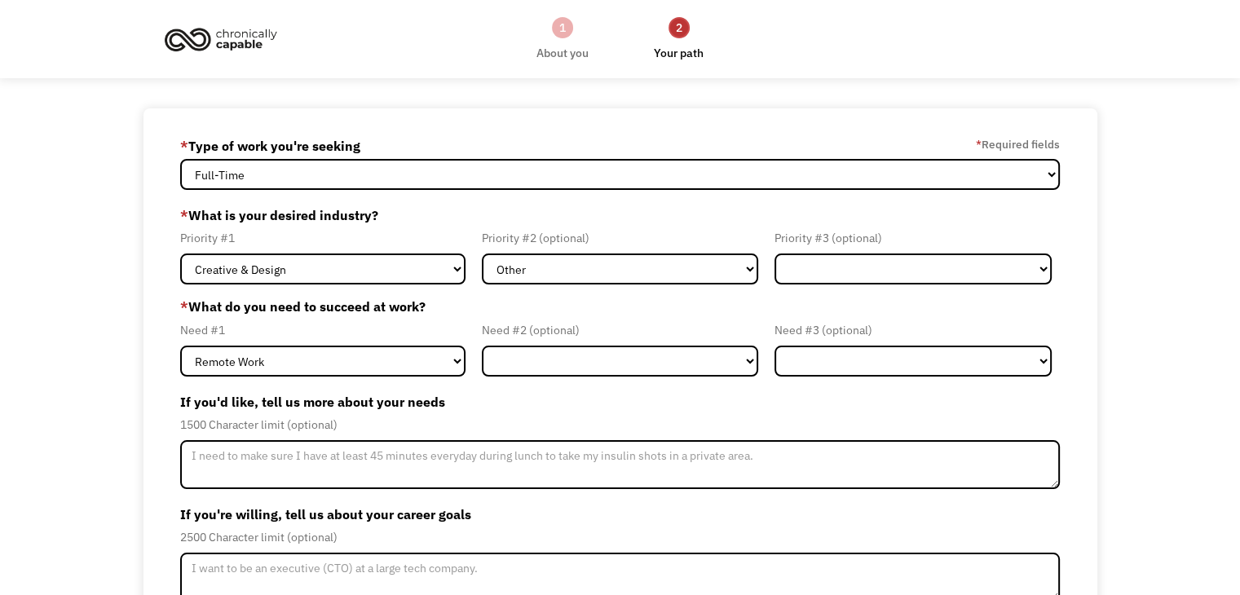
click at [620, 324] on div "Need #2 (optional)" at bounding box center [620, 330] width 277 height 20
click at [616, 343] on div "Need #2 (optional) Flexible Hours Remote Work Service Animal On-site Accommodat…" at bounding box center [621, 348] width 294 height 56
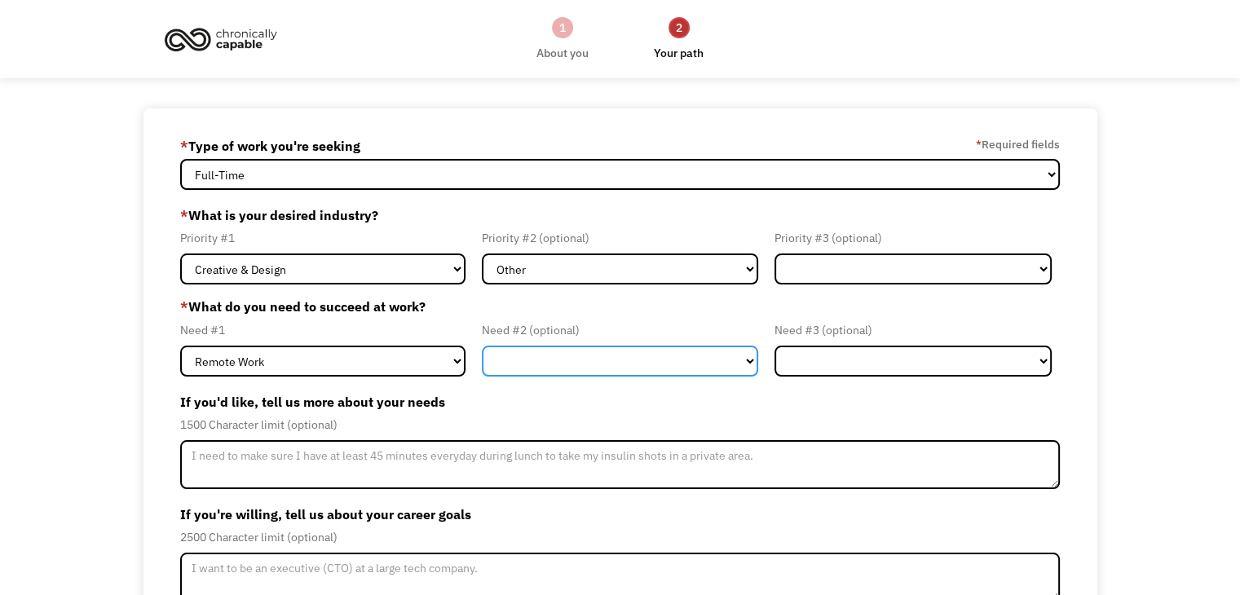
click at [623, 356] on select "Flexible Hours Remote Work Service Animal On-site Accommodations Visual Support…" at bounding box center [620, 361] width 277 height 31
select select "Flexible Hours"
click at [482, 346] on select "Flexible Hours Remote Work Service Animal On-site Accommodations Visual Support…" at bounding box center [620, 361] width 277 height 31
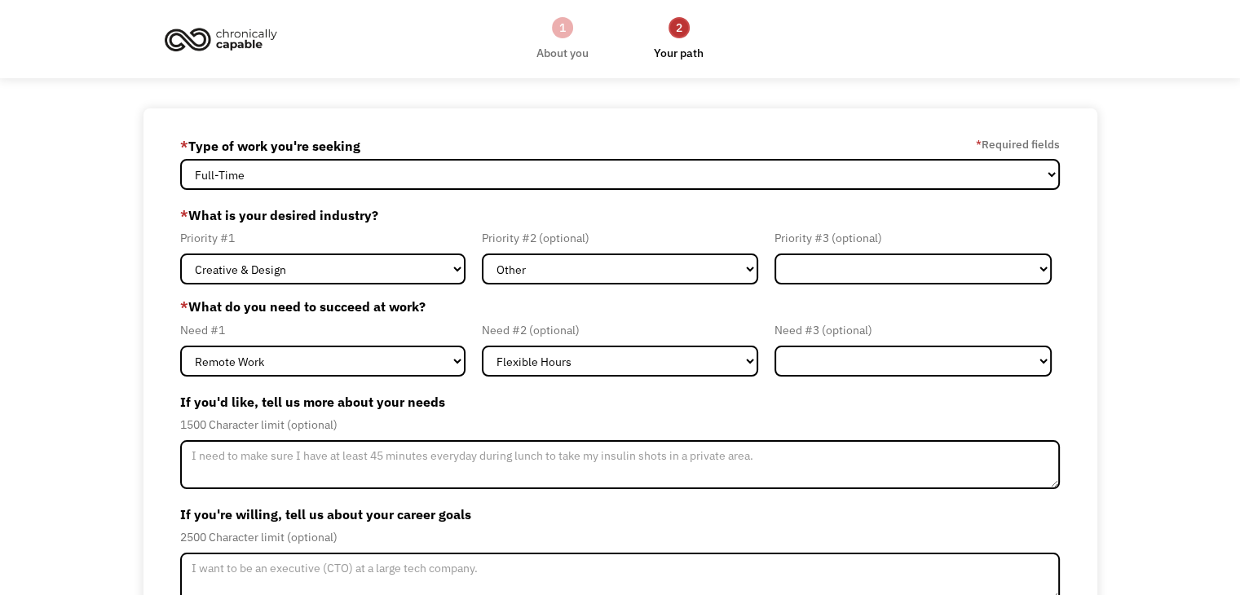
click at [899, 342] on div "Need #3 (optional) Flexible Hours Remote Work Service Animal On-site Accommodat…" at bounding box center [913, 348] width 294 height 56
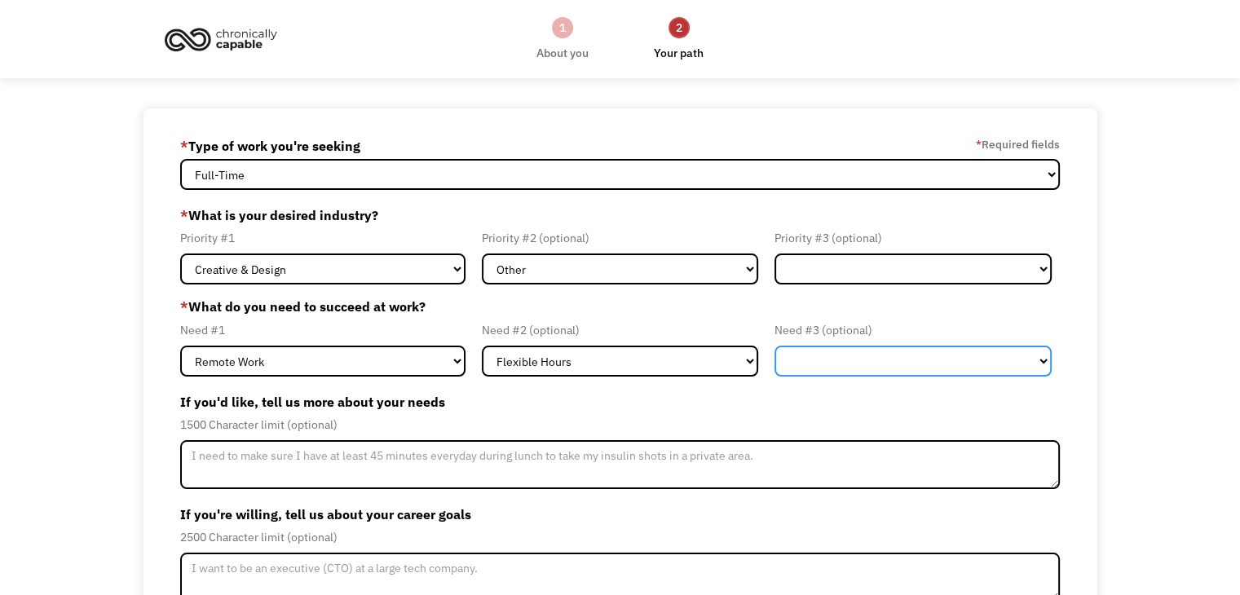
click at [898, 346] on select "Flexible Hours Remote Work Service Animal On-site Accommodations Visual Support…" at bounding box center [913, 361] width 277 height 31
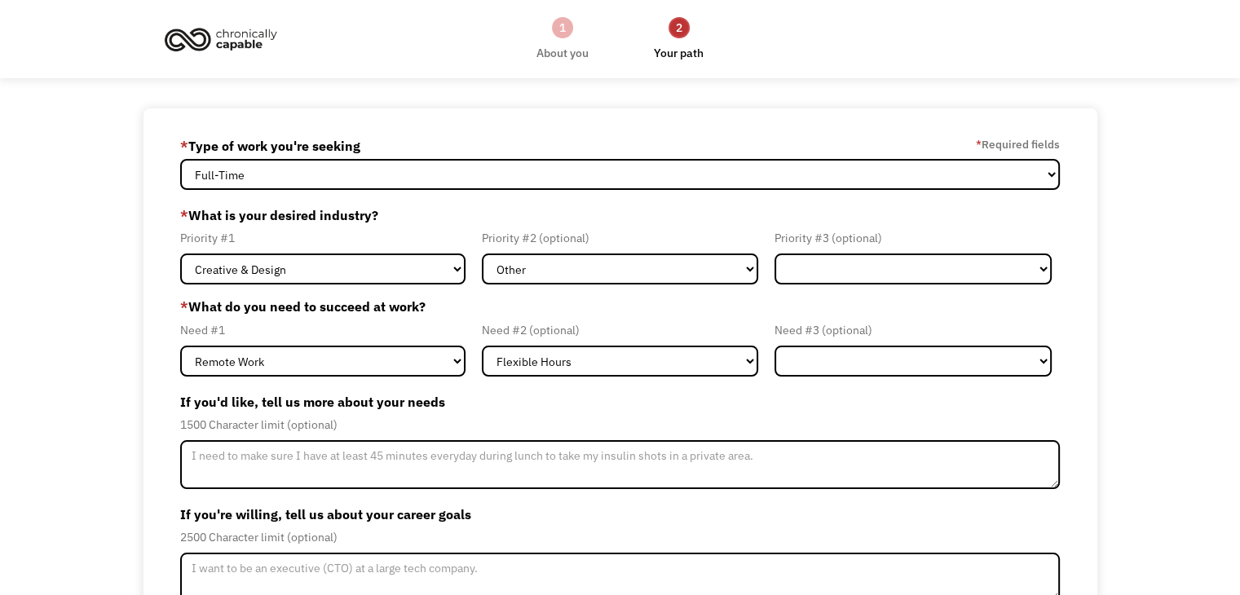
click at [0, 341] on div "689e30b7a1aa95d2a71d92bd sopranogirl1@gmail.com Emily Finkelstein * Type of wor…" at bounding box center [620, 422] width 1240 height 629
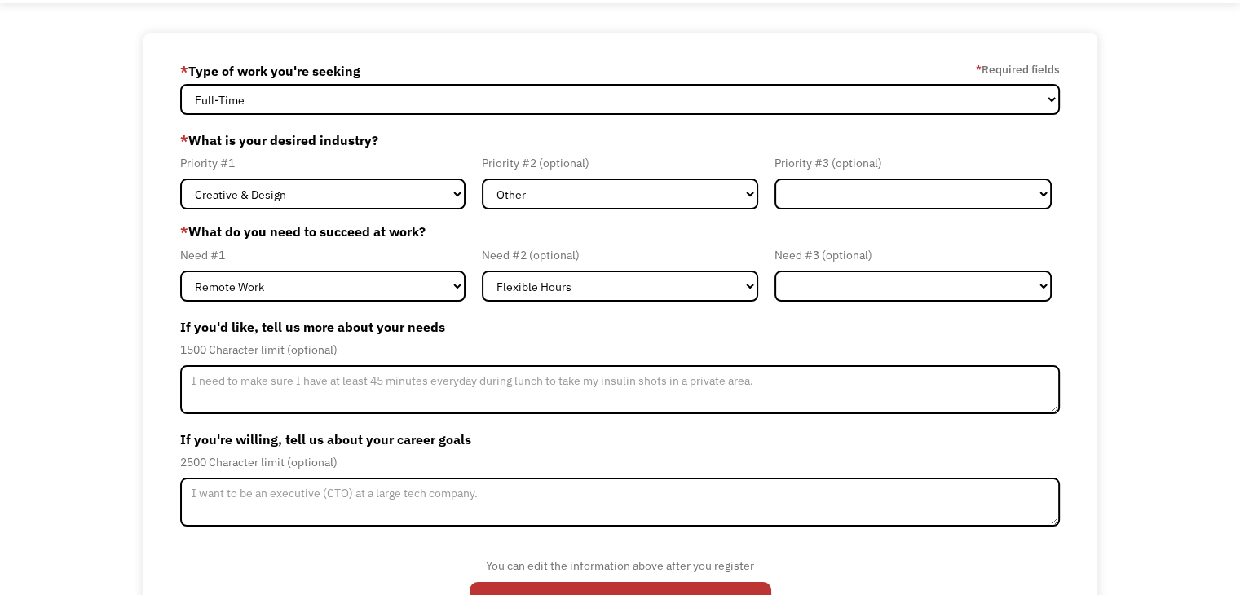
scroll to position [82, 0]
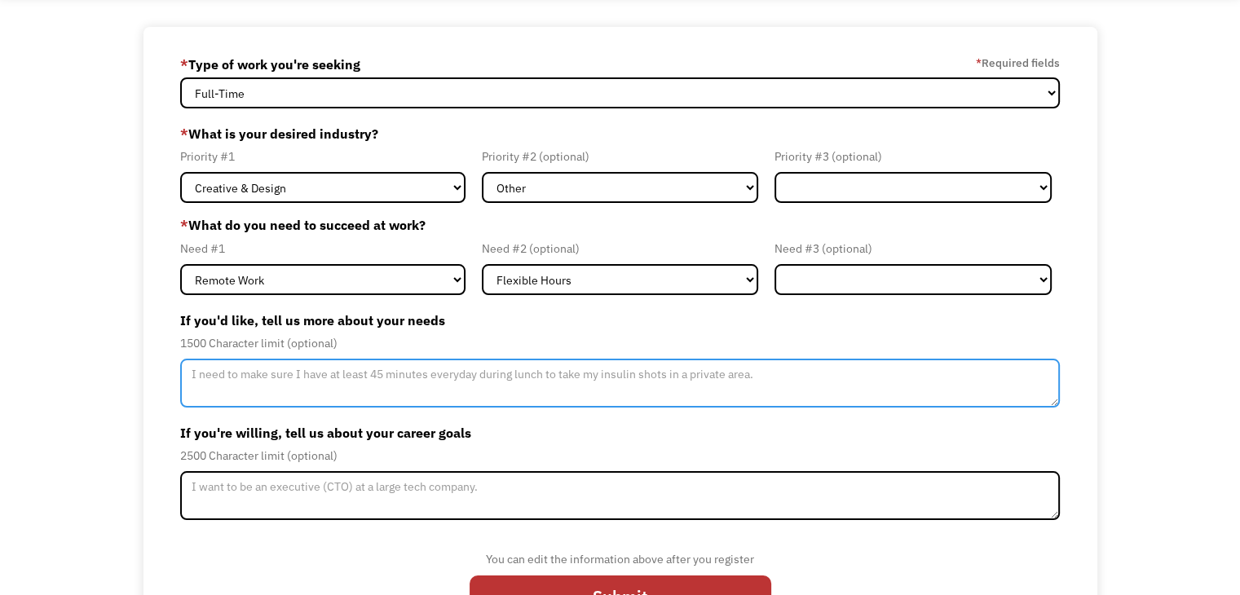
click at [378, 394] on textarea "Member-Update-Form-Step2" at bounding box center [620, 383] width 880 height 49
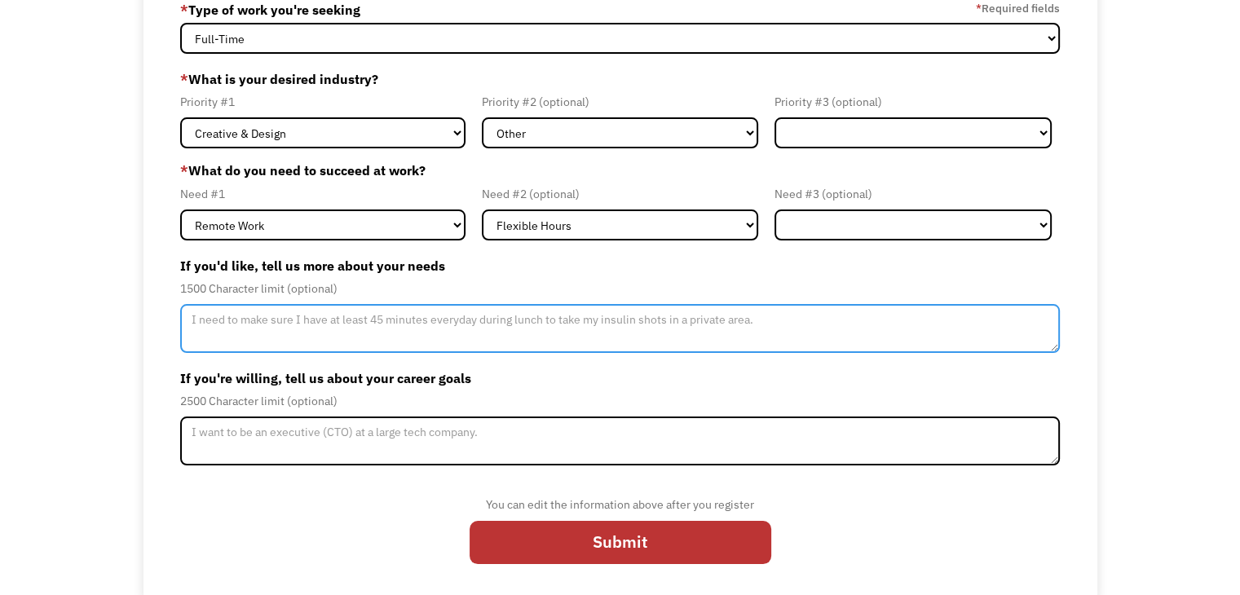
scroll to position [140, 0]
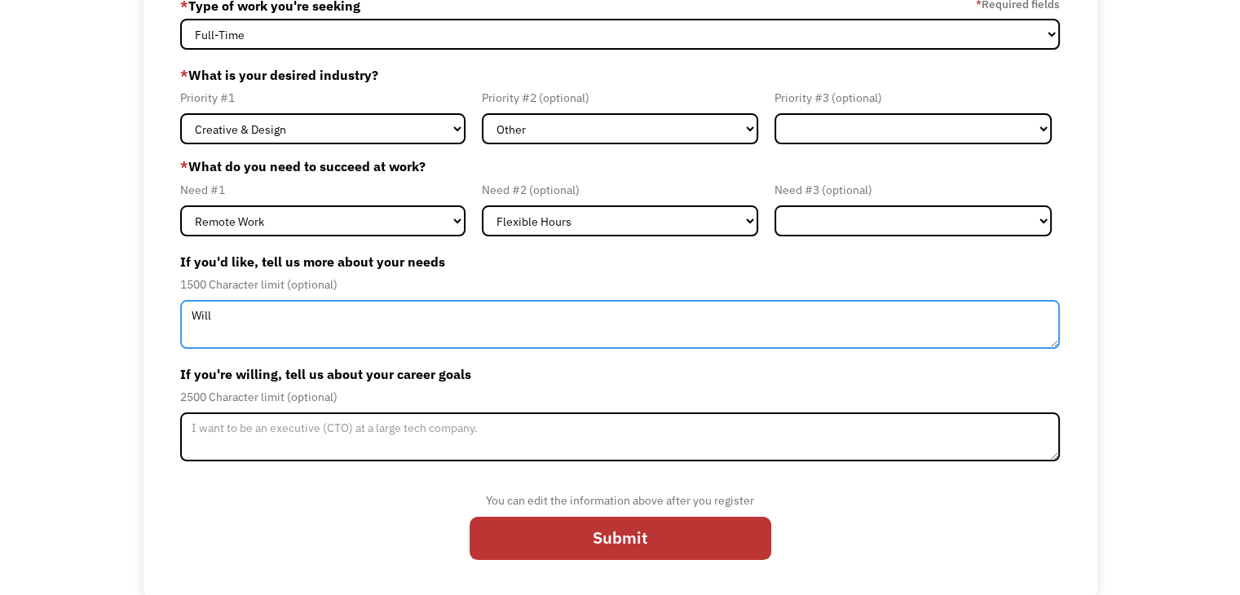
type textarea "Willi"
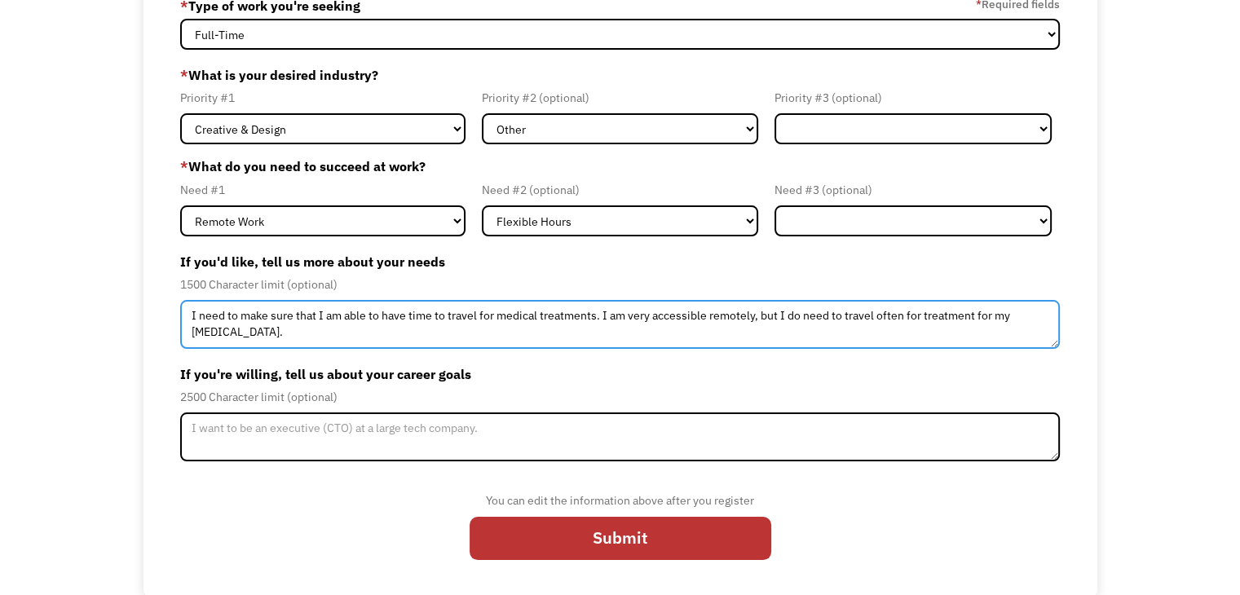
type textarea "I need to make sure that I am able to have time to travel for medical treatment…"
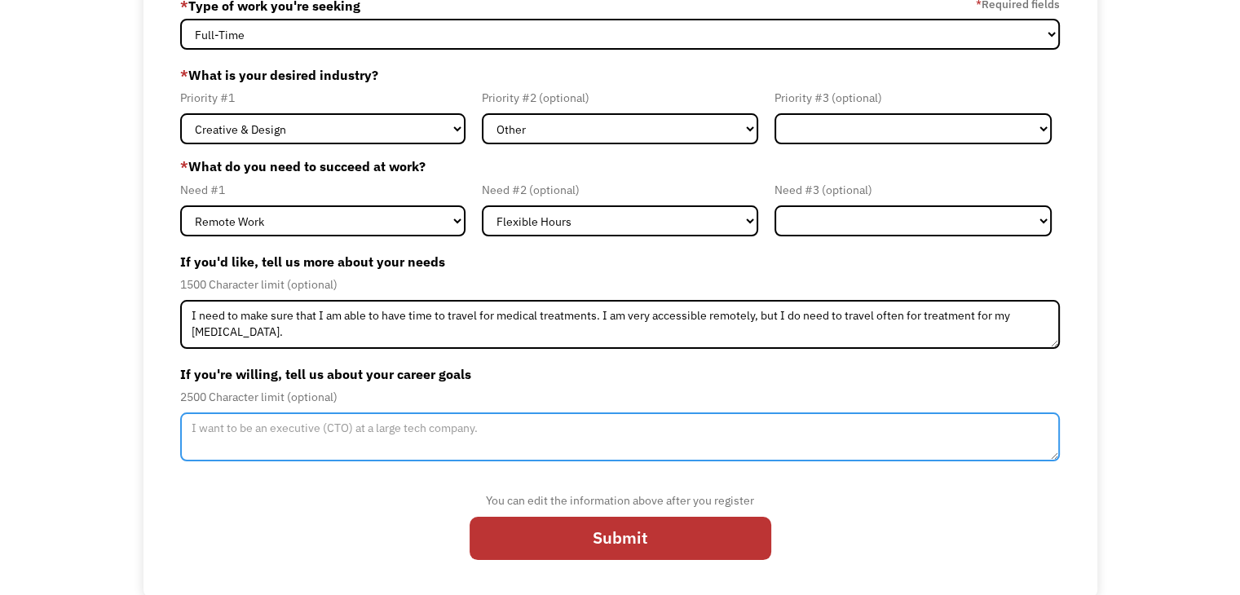
click at [426, 430] on textarea "Member-Update-Form-Step2" at bounding box center [620, 437] width 880 height 49
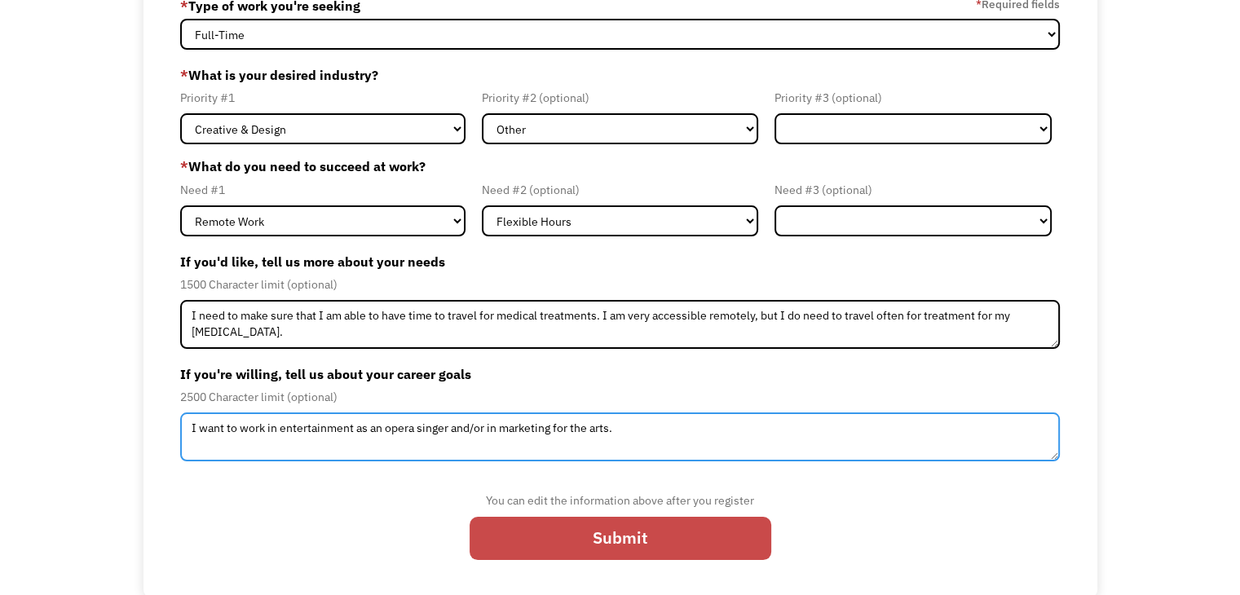
type textarea "I want to work in entertainment as an opera singer and/or in marketing for the …"
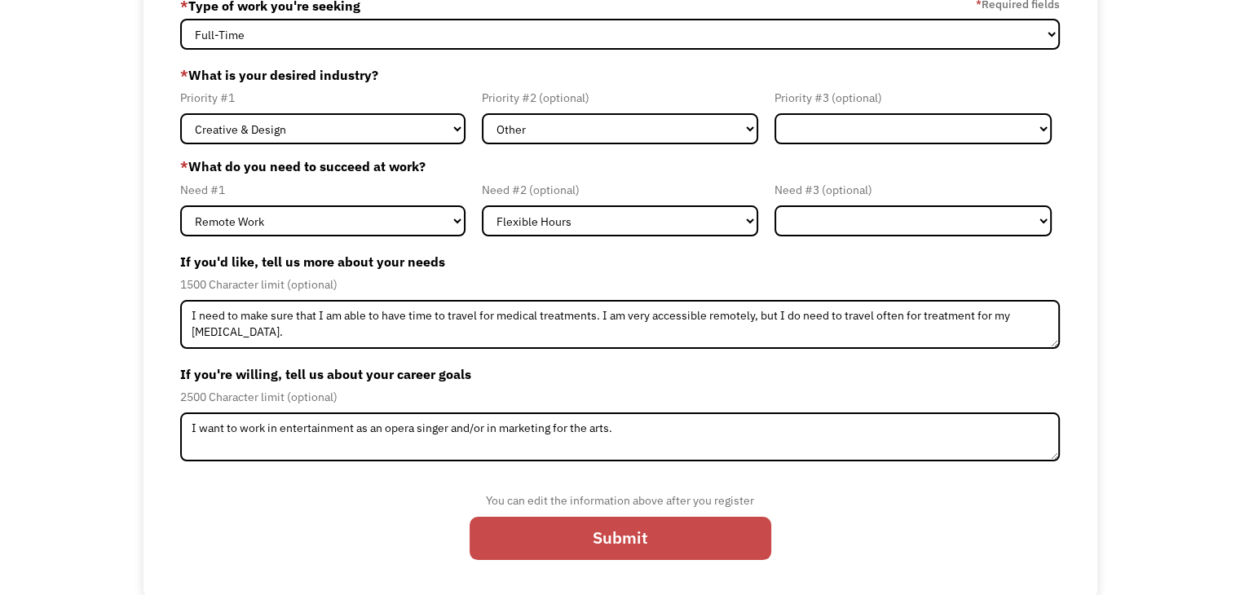
click at [565, 542] on input "Submit" at bounding box center [621, 538] width 302 height 43
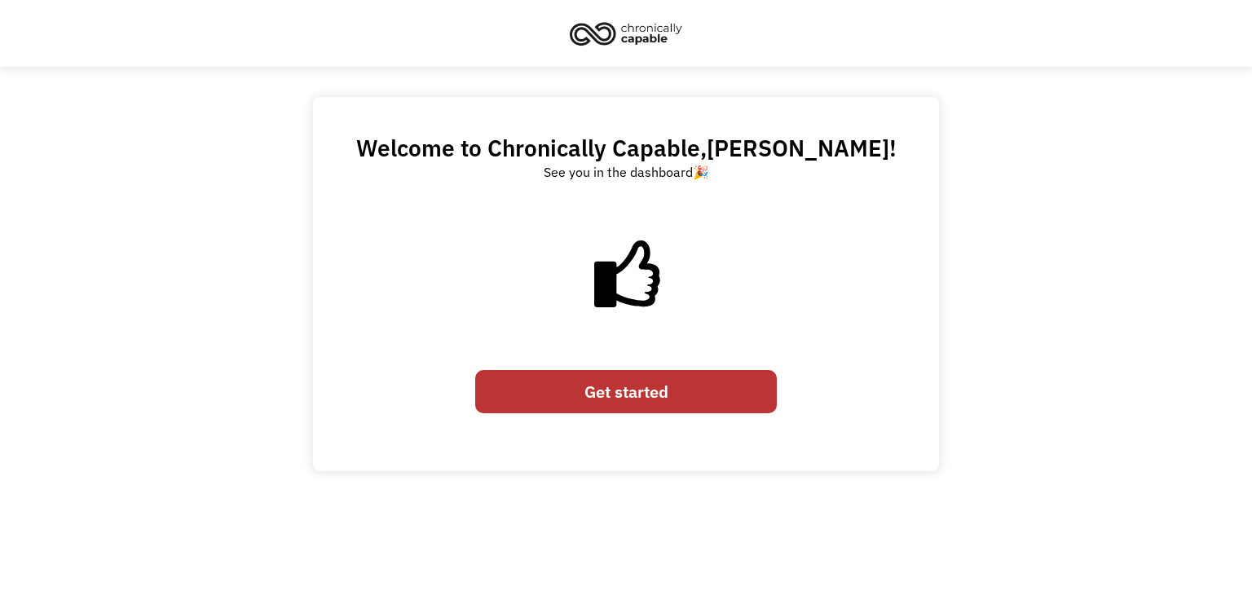
click at [626, 389] on link "Get started" at bounding box center [626, 391] width 302 height 43
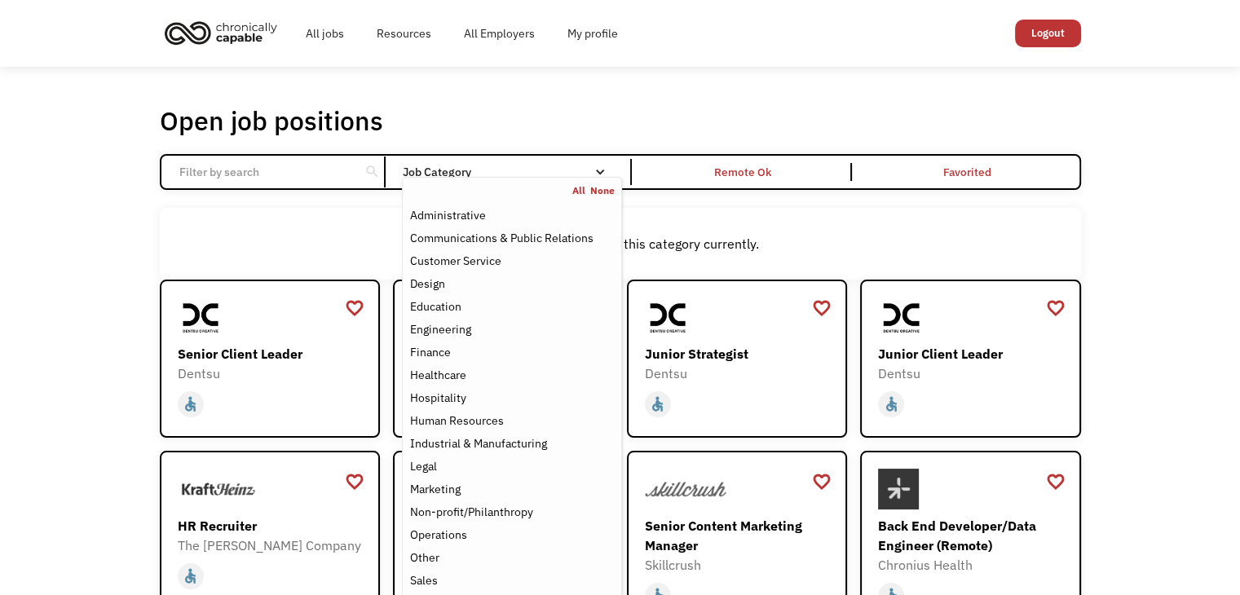
click at [517, 177] on nav "All None Administrative Communications & Public Relations Customer Service Desi…" at bounding box center [511, 422] width 219 height 491
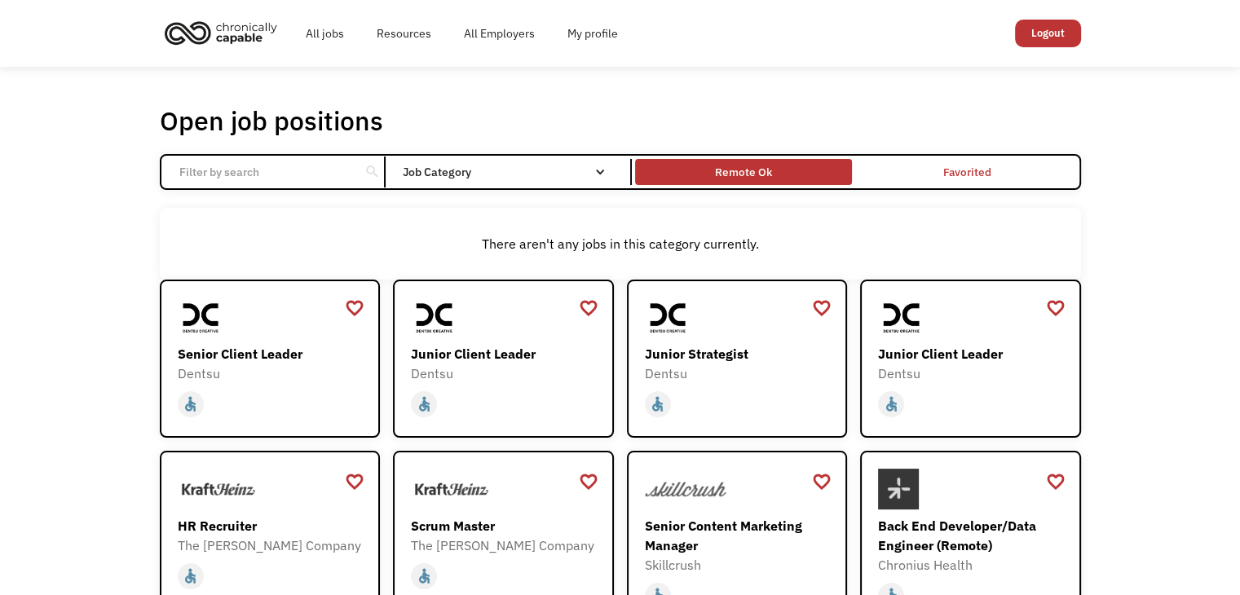
click at [757, 181] on div "Remote Ok" at bounding box center [743, 172] width 57 height 20
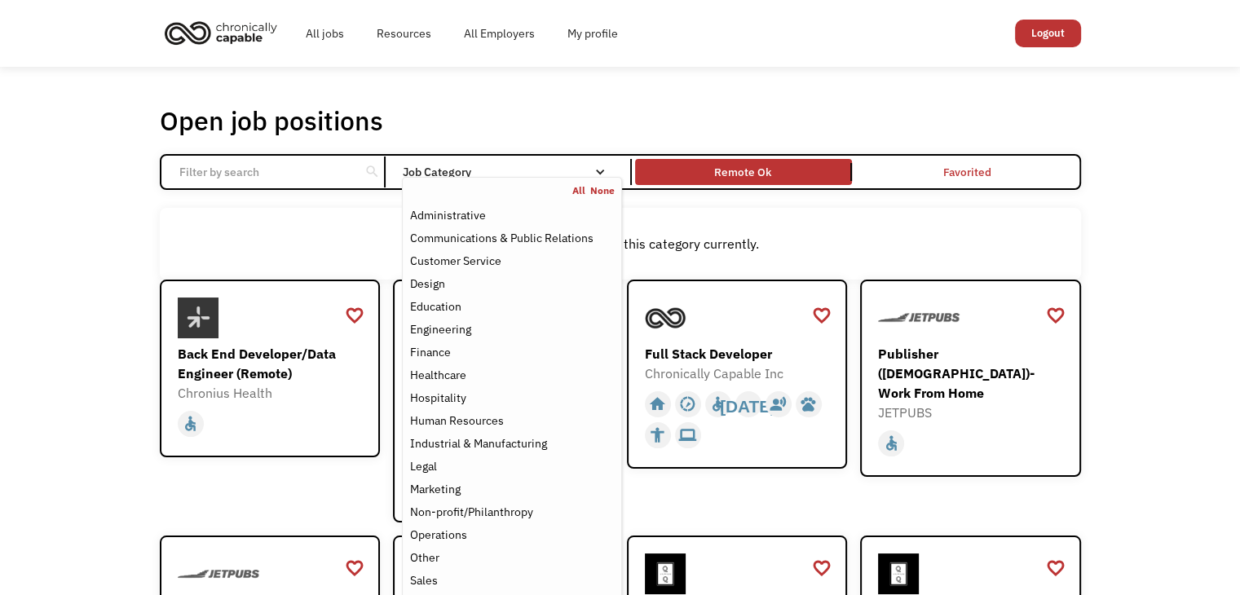
click at [492, 166] on div "Job Category" at bounding box center [511, 171] width 219 height 11
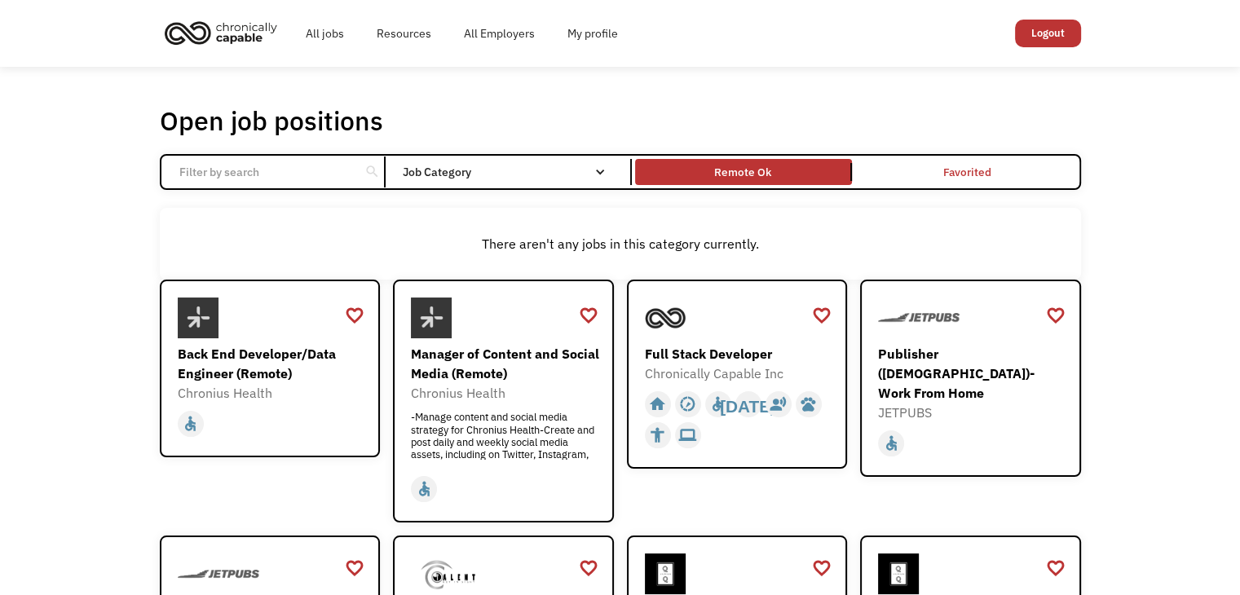
click at [492, 165] on div "Job Category" at bounding box center [511, 172] width 219 height 26
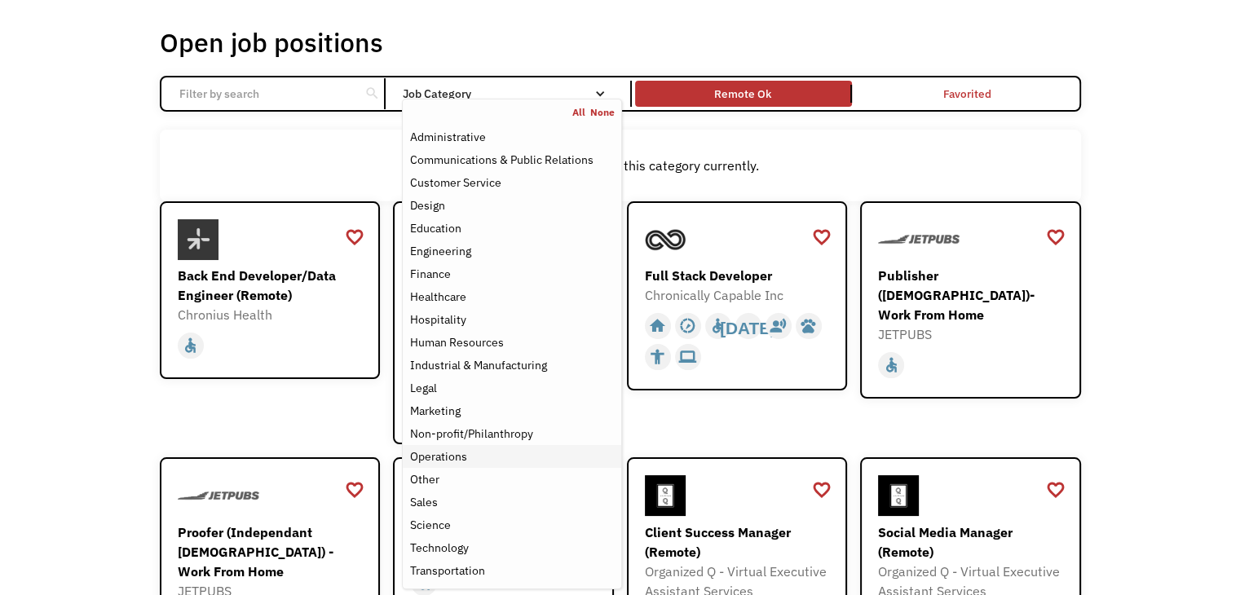
scroll to position [82, 0]
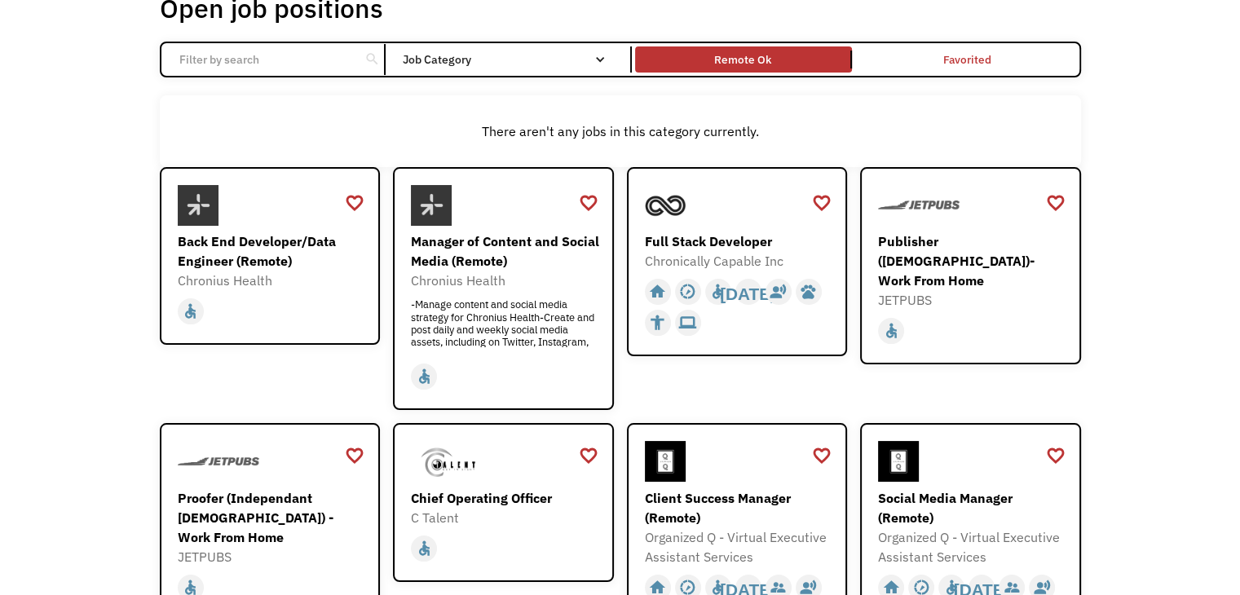
scroll to position [326, 0]
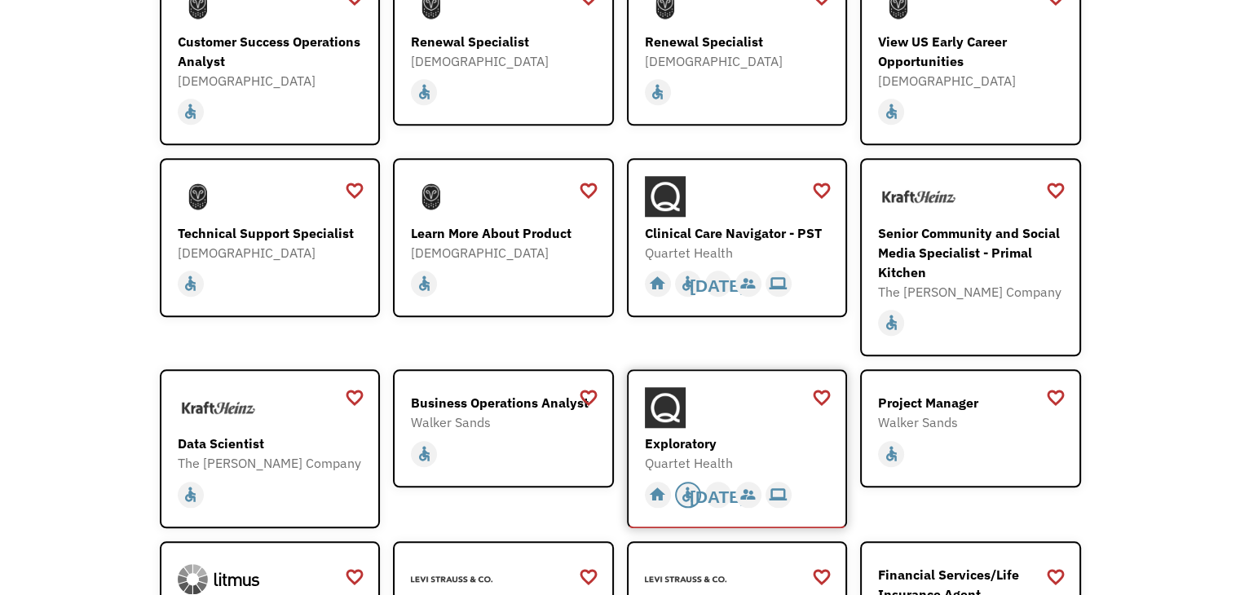
scroll to position [1468, 0]
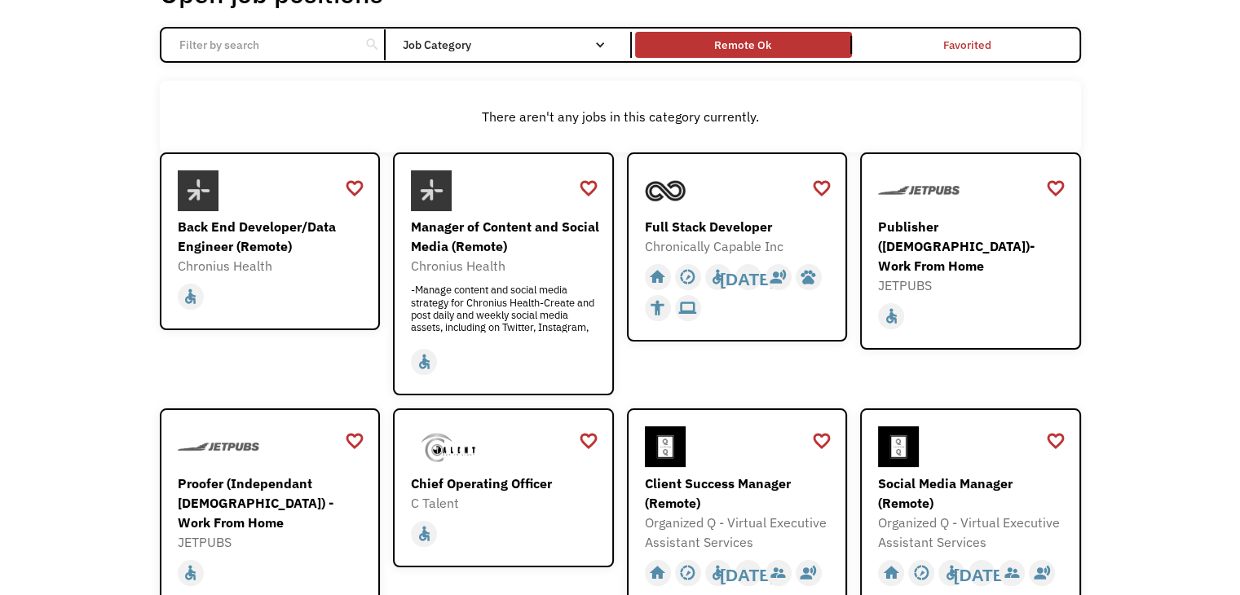
scroll to position [0, 0]
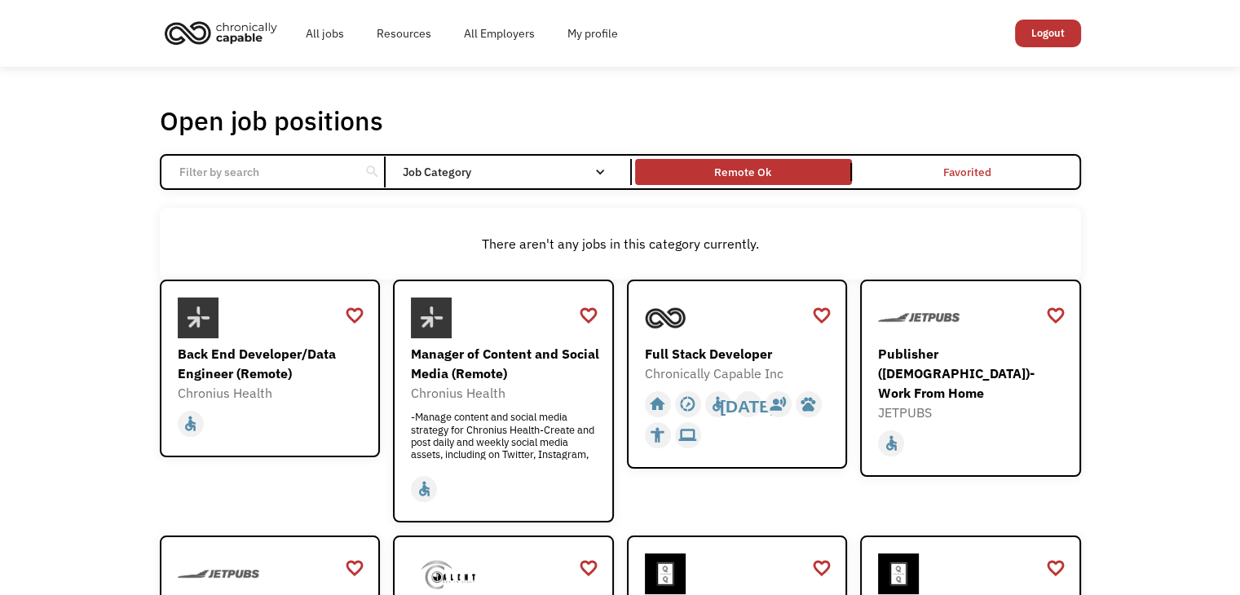
click at [699, 347] on div "Full Stack Developer" at bounding box center [739, 354] width 189 height 20
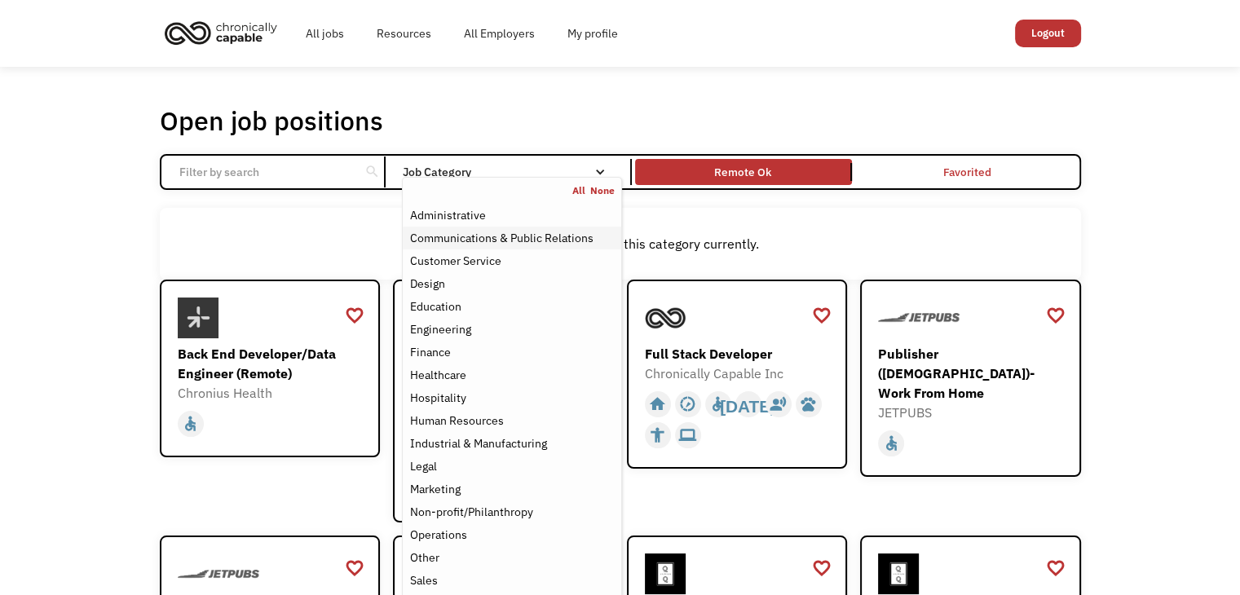
click at [525, 236] on div "Communications & Public Relations" at bounding box center [500, 238] width 183 height 20
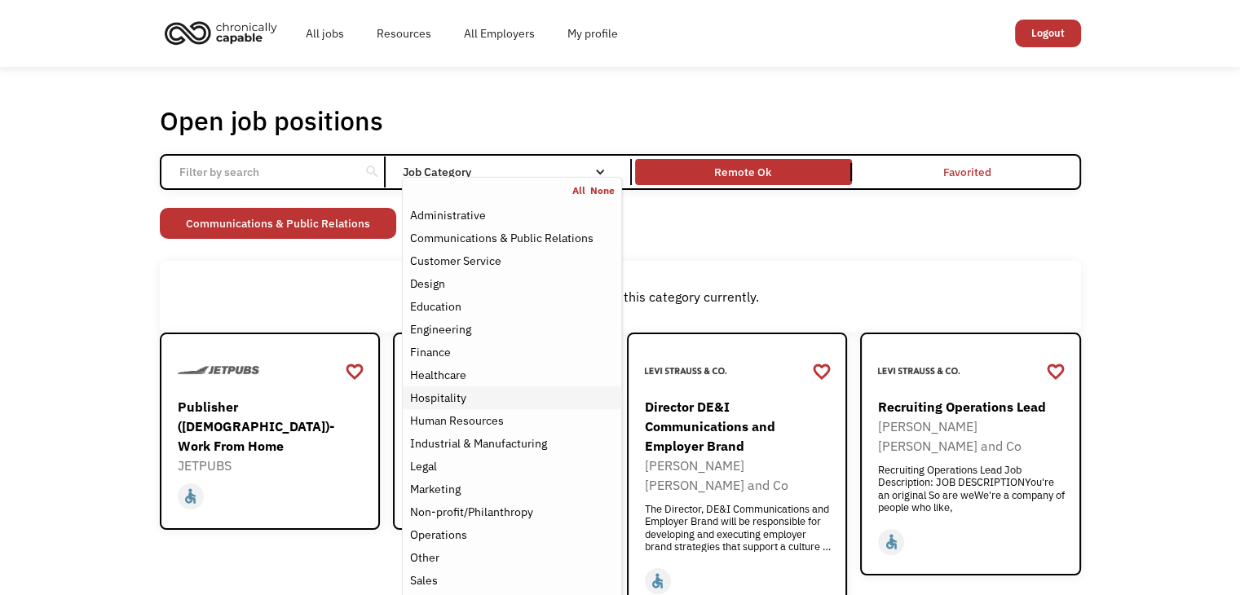
click at [473, 404] on div "Hospitality" at bounding box center [511, 398] width 205 height 20
click at [32, 241] on div "Open job positions You have X liked items Search search Filter by category Admi…" at bounding box center [620, 359] width 1240 height 585
click at [574, 174] on div "Job Category" at bounding box center [511, 171] width 219 height 11
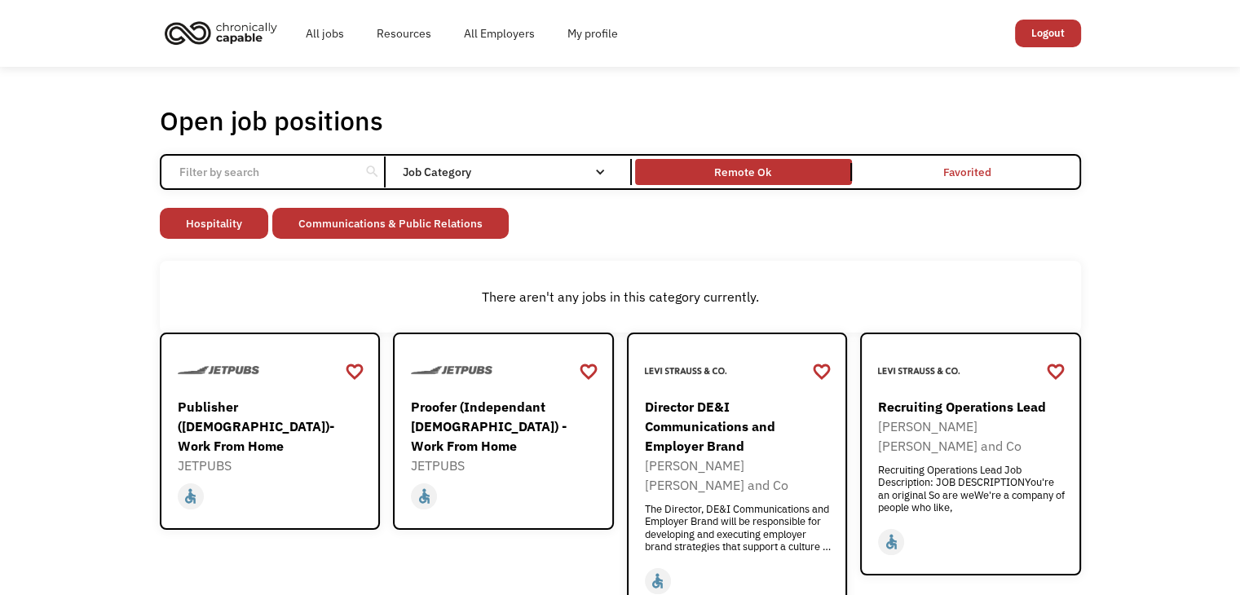
click at [566, 164] on div "Job Category" at bounding box center [511, 172] width 219 height 26
click at [241, 227] on link "Hospitality" at bounding box center [214, 223] width 108 height 31
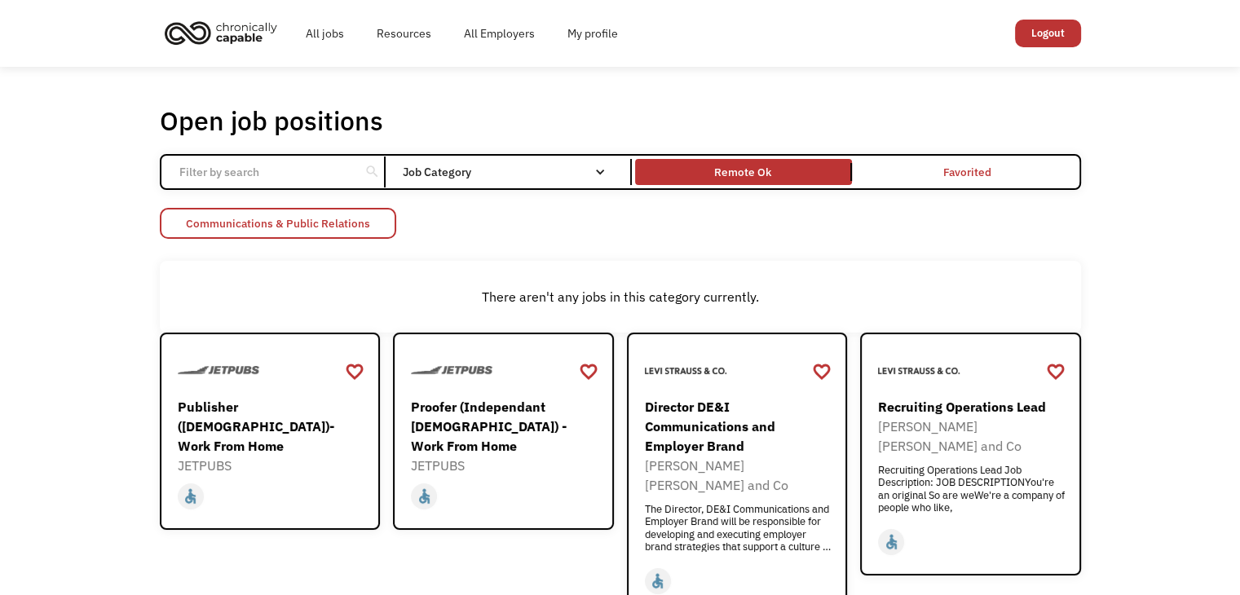
click at [329, 222] on link "Communications & Public Relations" at bounding box center [278, 223] width 236 height 31
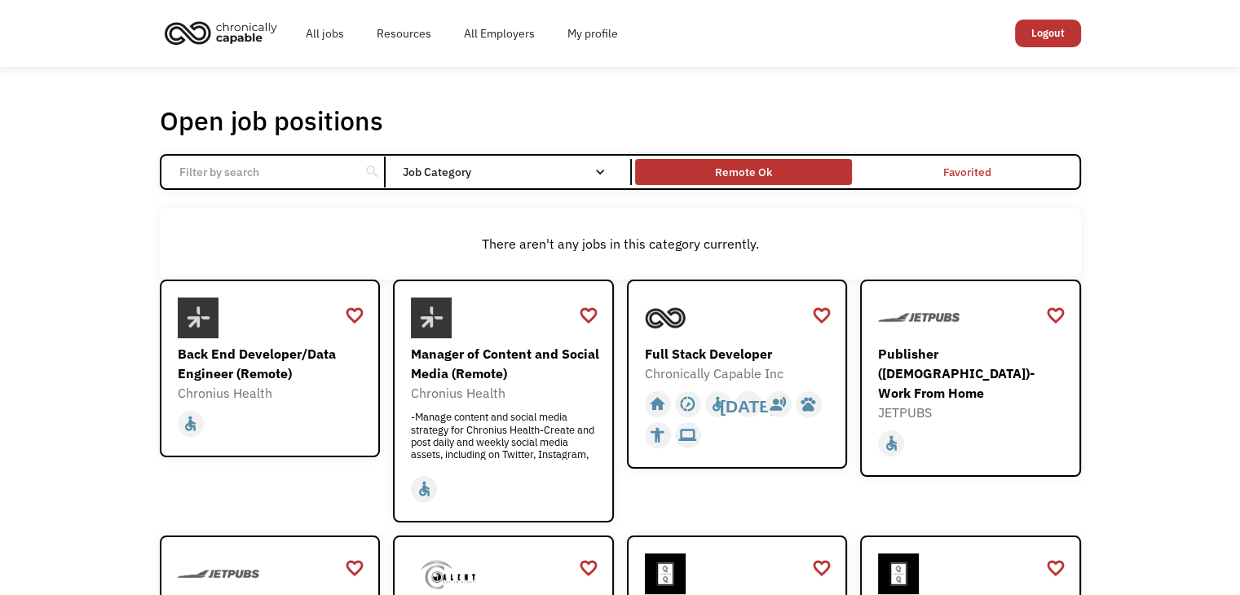
click at [746, 174] on div "Remote Ok" at bounding box center [743, 172] width 57 height 20
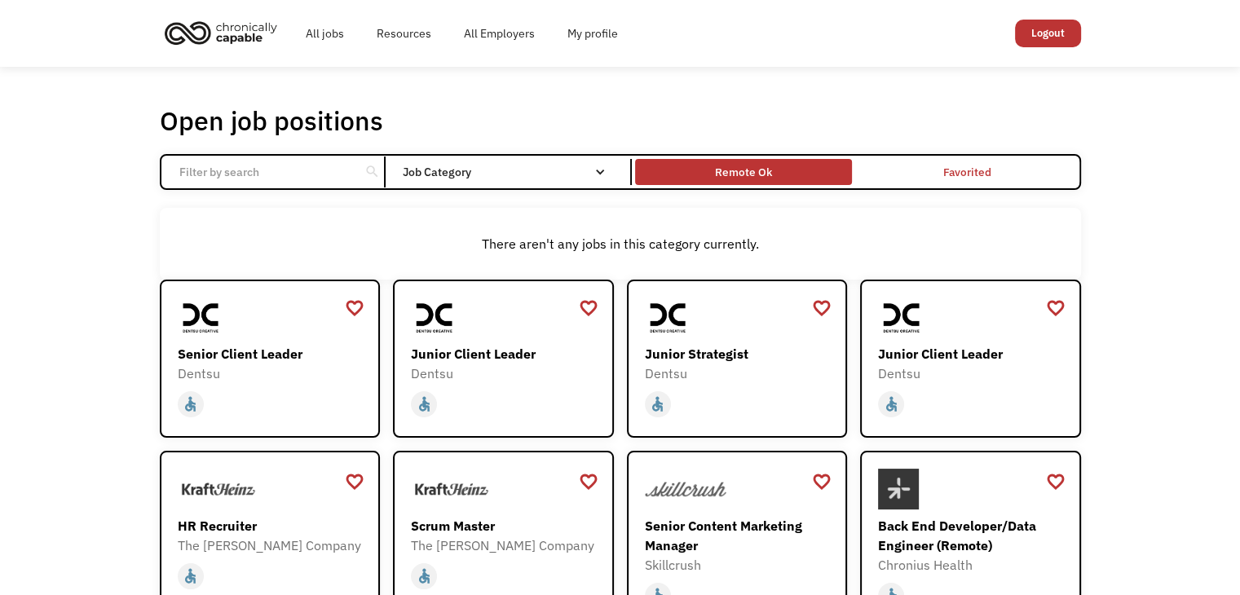
click at [746, 170] on div "Remote Ok" at bounding box center [743, 172] width 57 height 20
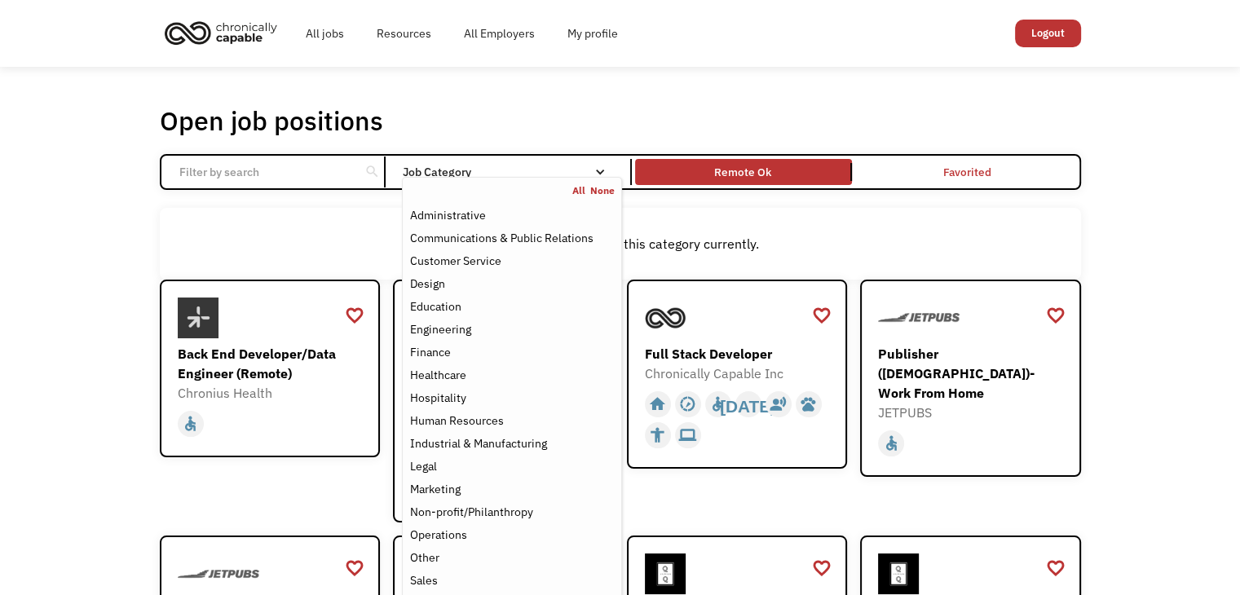
click at [476, 174] on div "Job Category" at bounding box center [511, 171] width 219 height 11
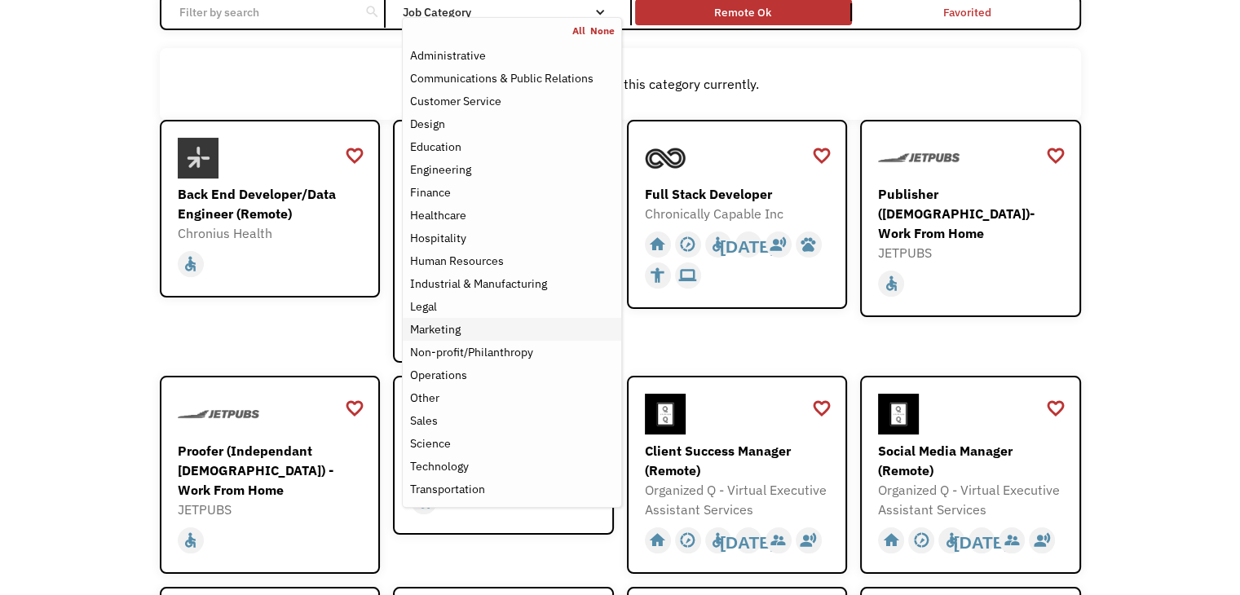
scroll to position [163, 0]
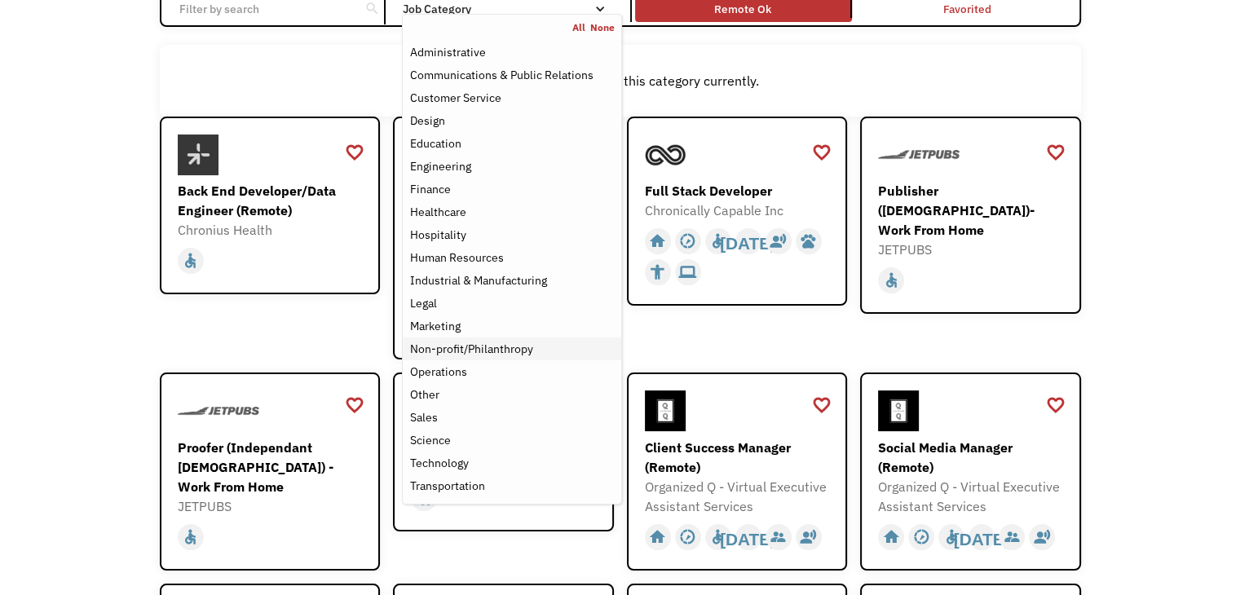
click at [487, 346] on div "Non-profit/Philanthropy" at bounding box center [470, 349] width 123 height 20
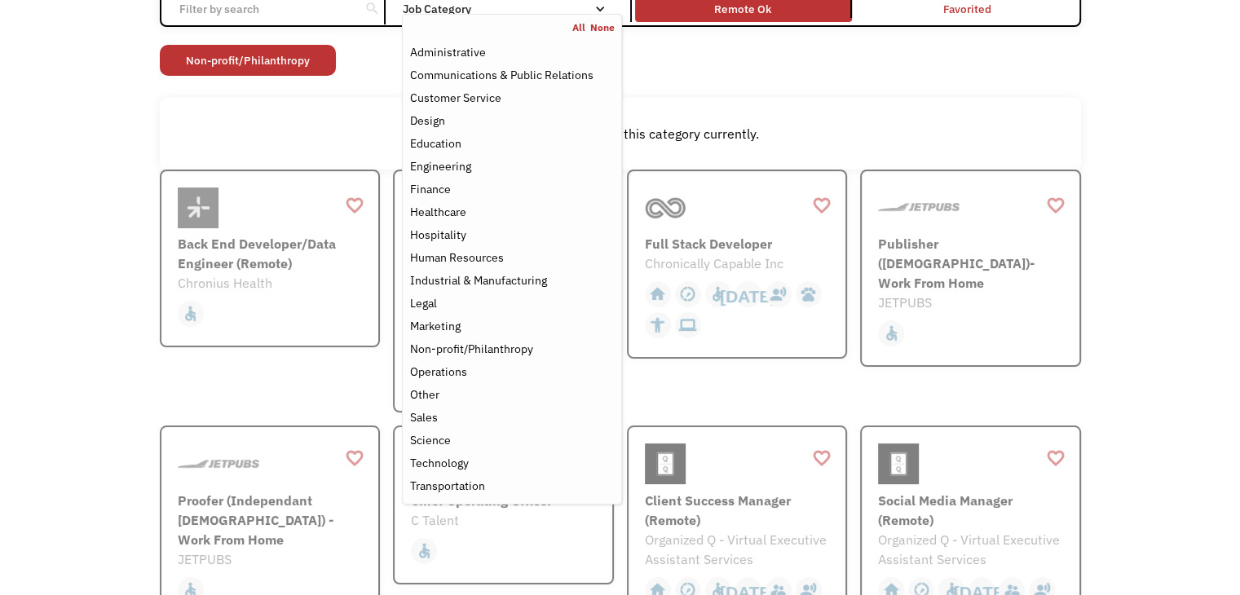
scroll to position [73, 0]
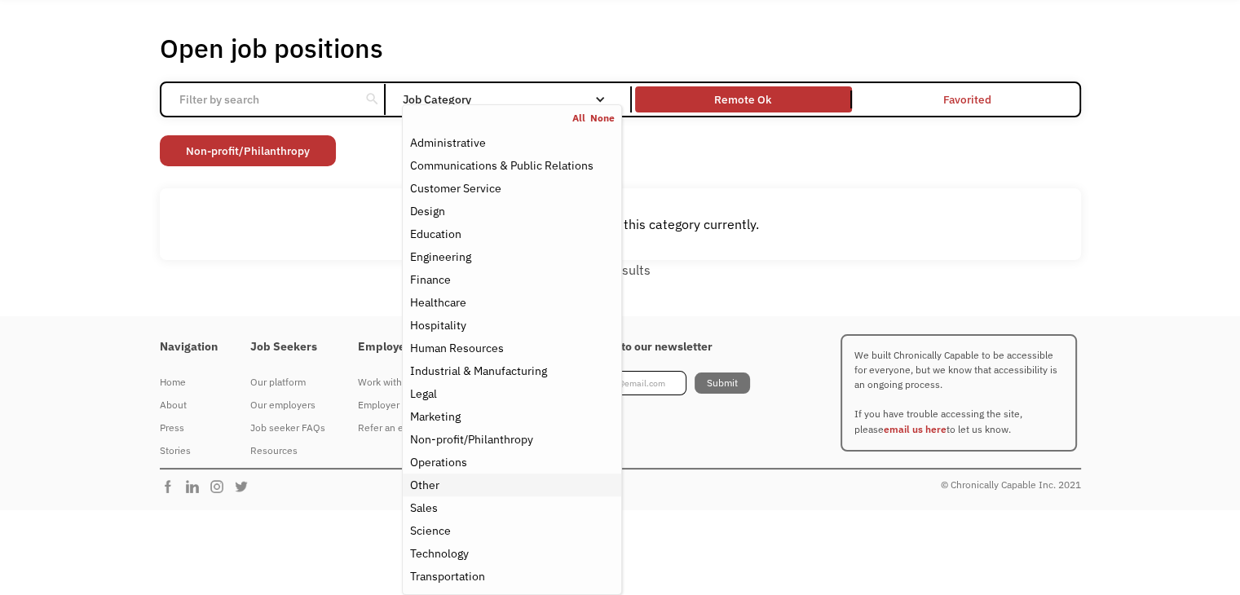
click at [499, 481] on div "Other" at bounding box center [511, 485] width 205 height 20
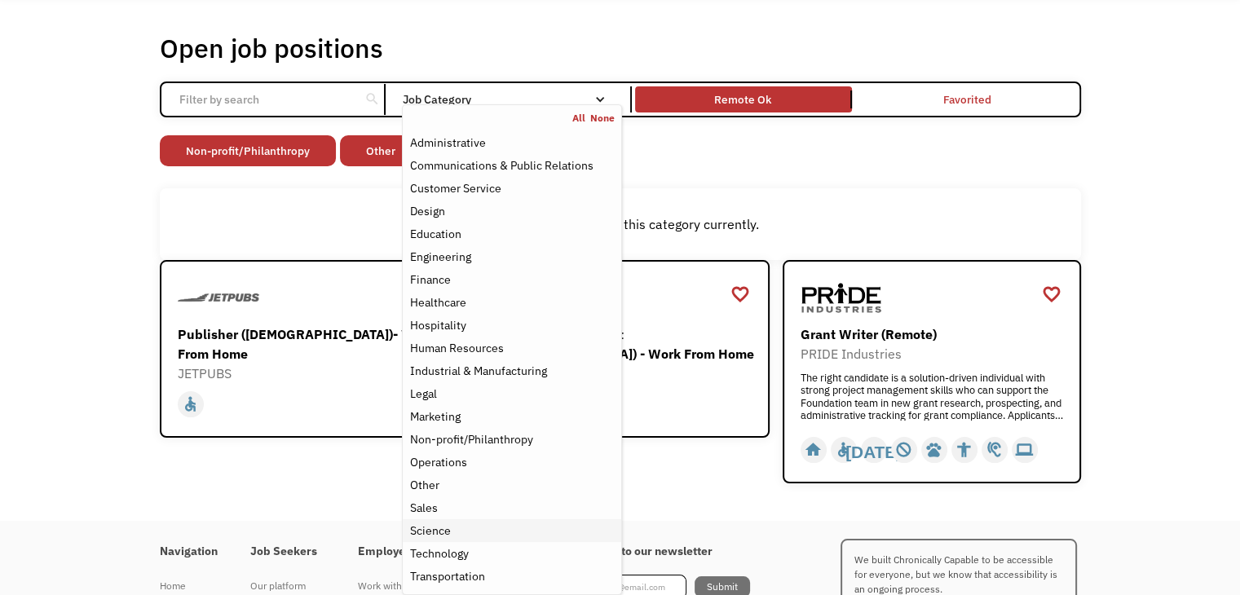
click at [492, 526] on div "Science" at bounding box center [511, 531] width 205 height 20
click at [491, 557] on div "Technology" at bounding box center [511, 554] width 205 height 20
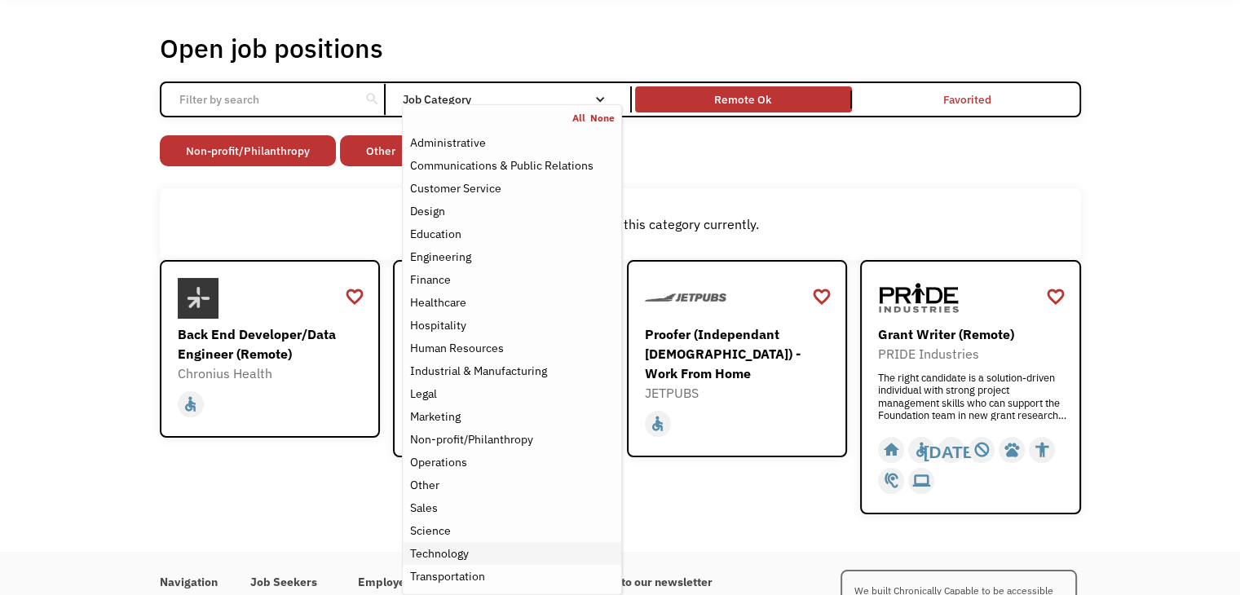
click at [491, 557] on div "Technology" at bounding box center [511, 554] width 205 height 20
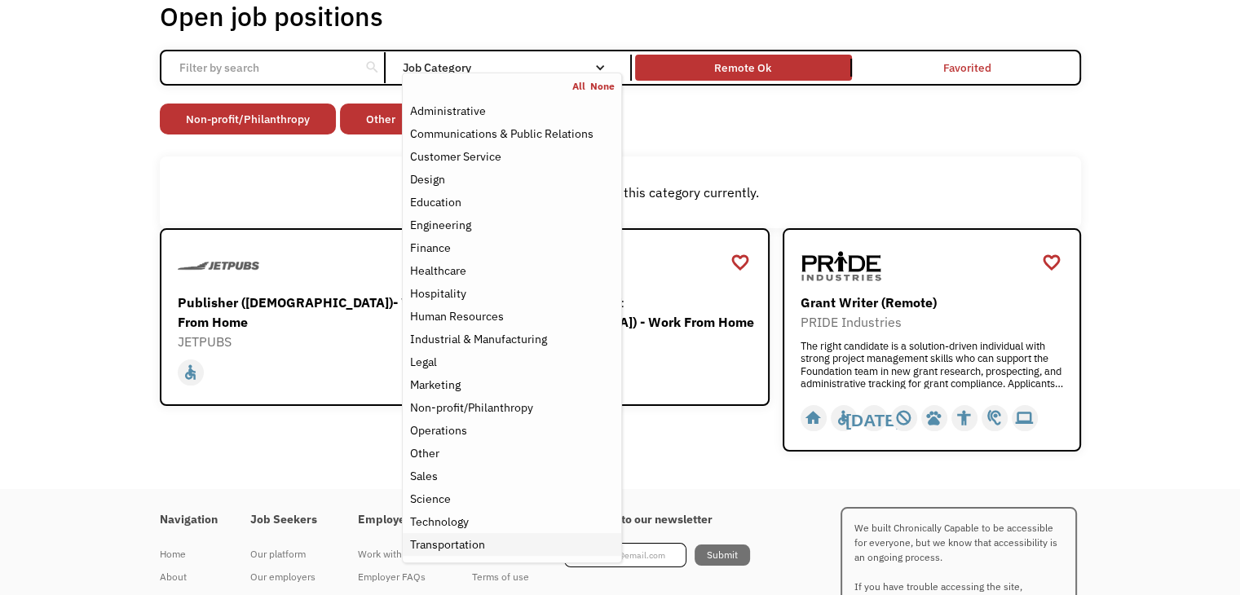
scroll to position [191, 0]
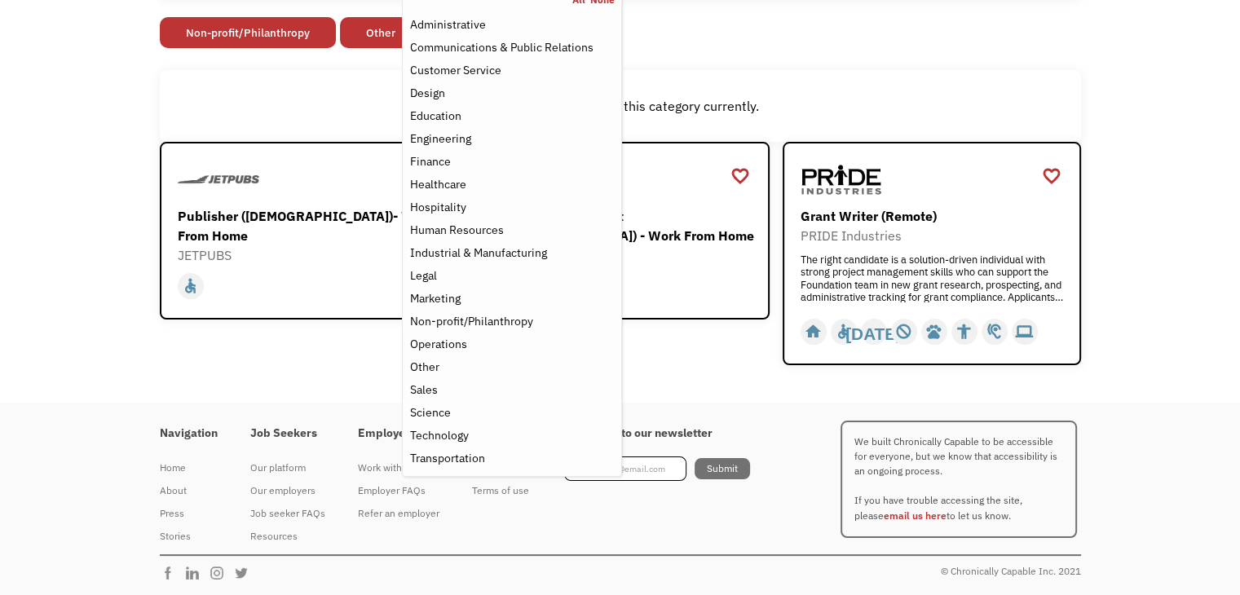
click at [1150, 337] on div "Open job positions You have X liked items Search search Filter by category Admi…" at bounding box center [620, 139] width 1240 height 527
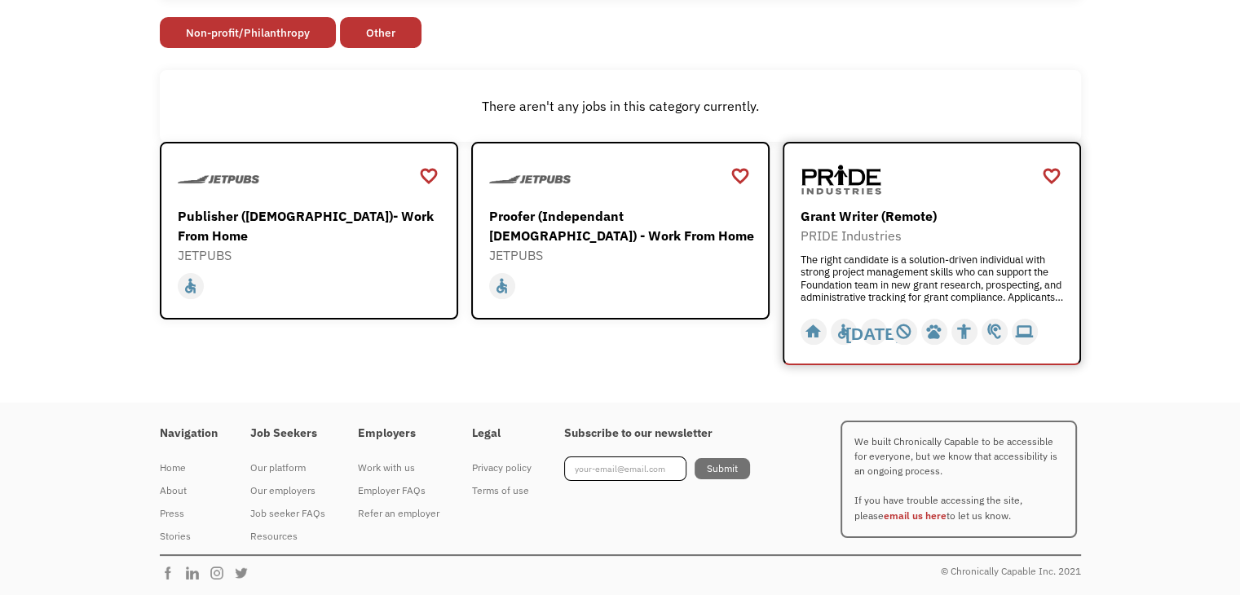
click at [861, 219] on div "Grant Writer (Remote)" at bounding box center [934, 216] width 267 height 20
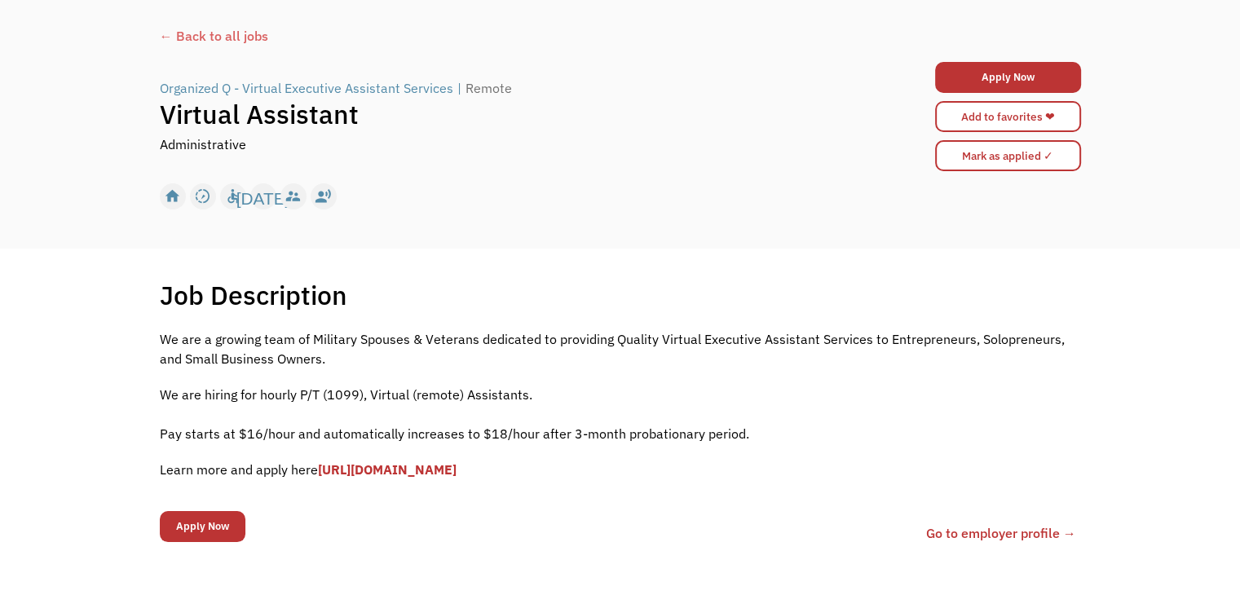
scroll to position [82, 0]
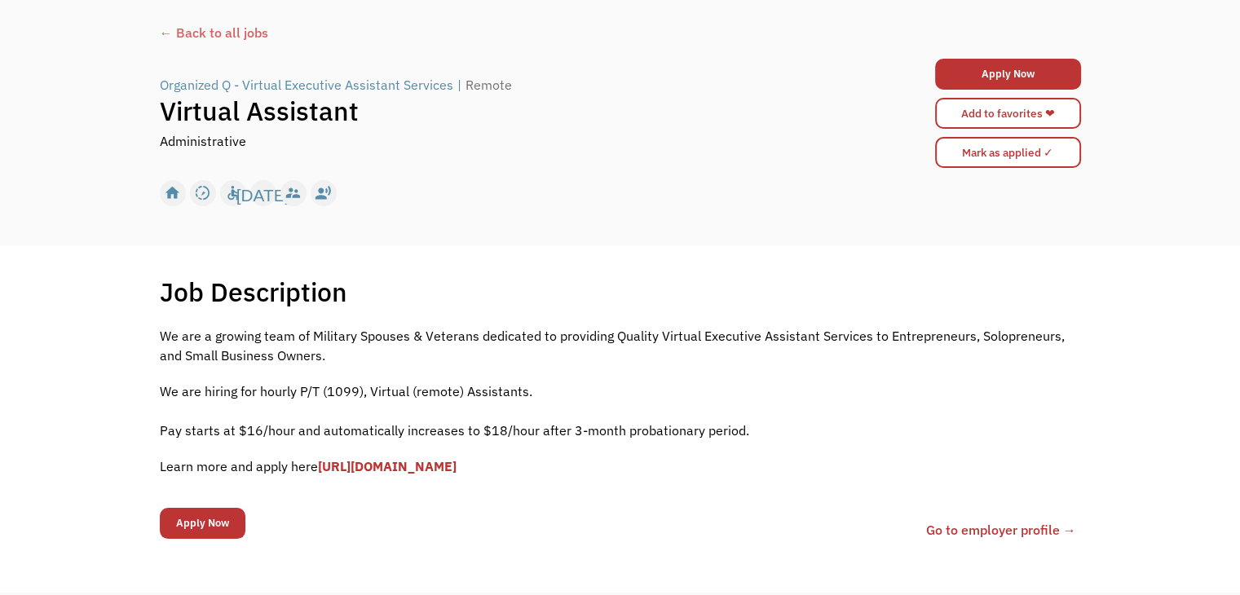
click at [422, 466] on link "[URL][DOMAIN_NAME]" at bounding box center [387, 466] width 139 height 16
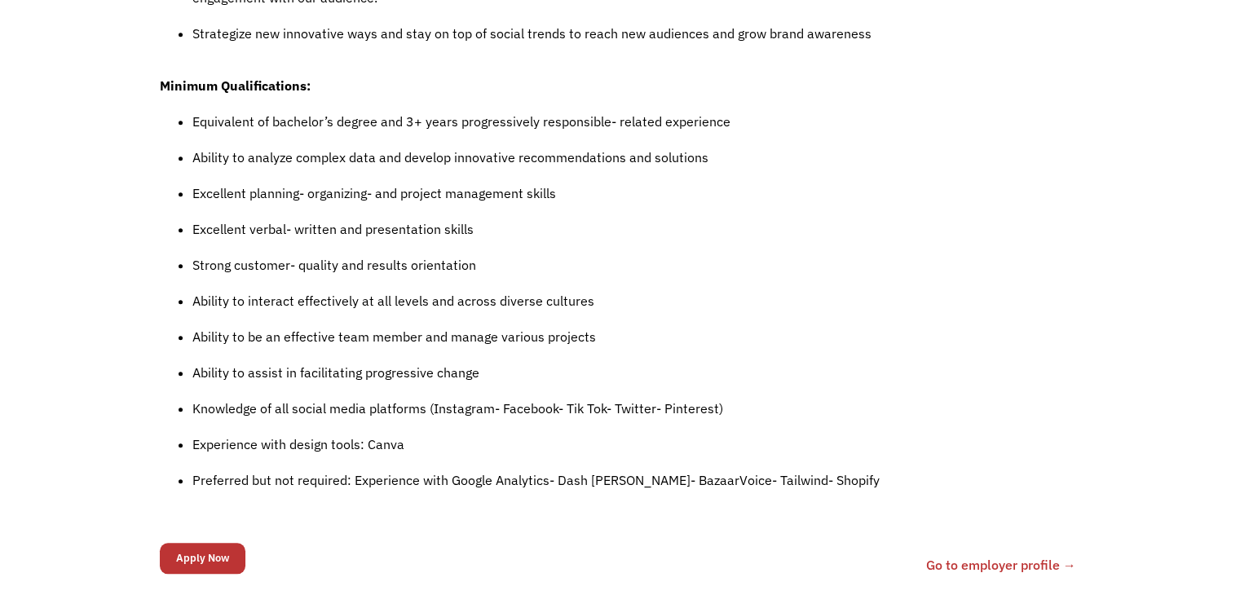
scroll to position [1386, 0]
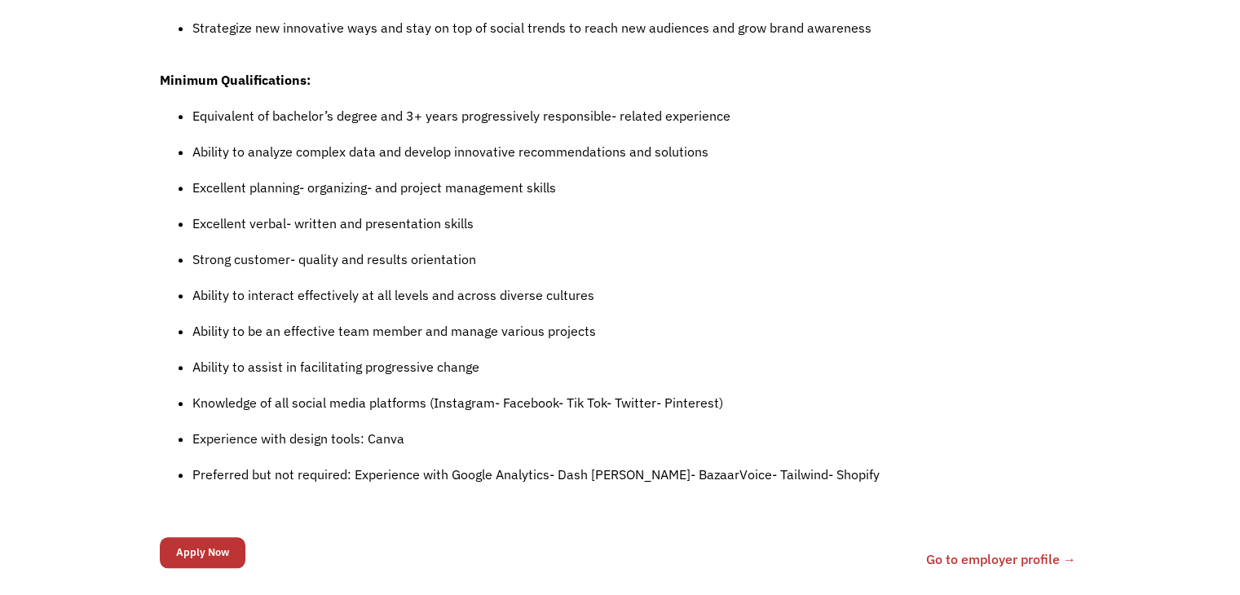
click at [196, 542] on input "Apply Now" at bounding box center [203, 552] width 86 height 31
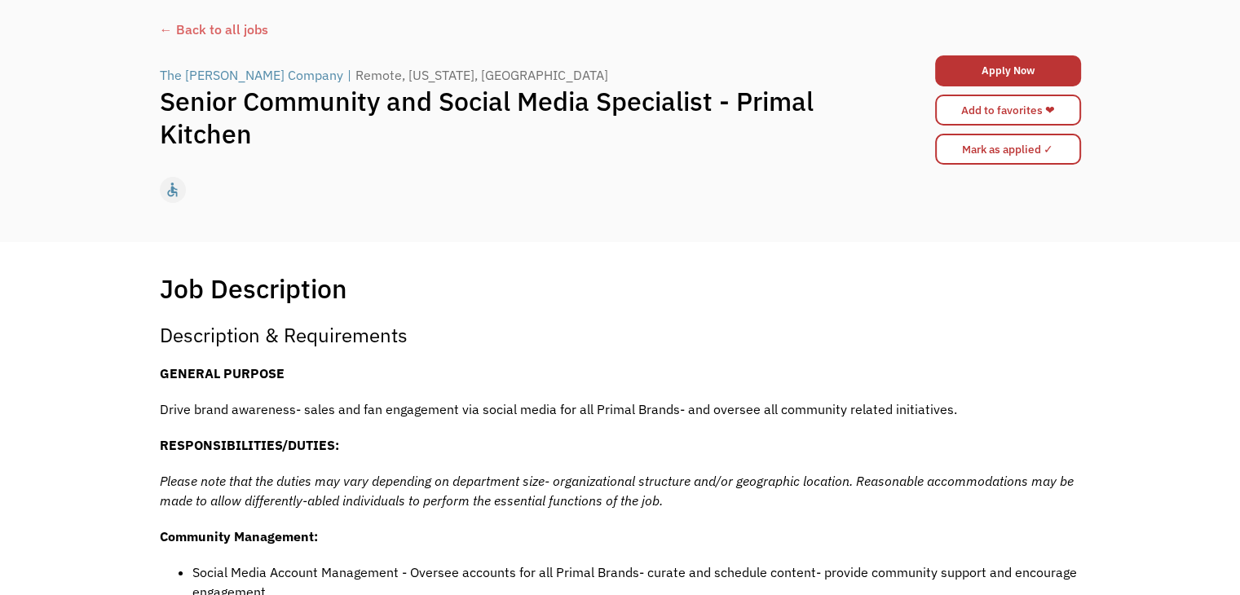
scroll to position [82, 0]
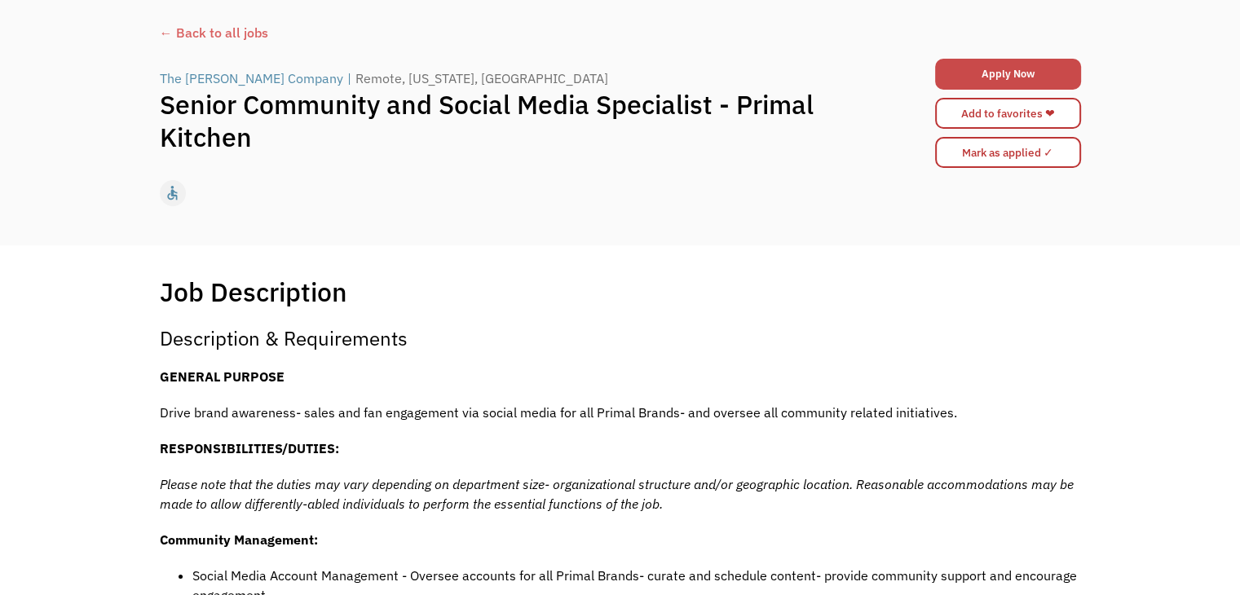
click at [1003, 74] on link "Apply Now" at bounding box center [1008, 74] width 146 height 31
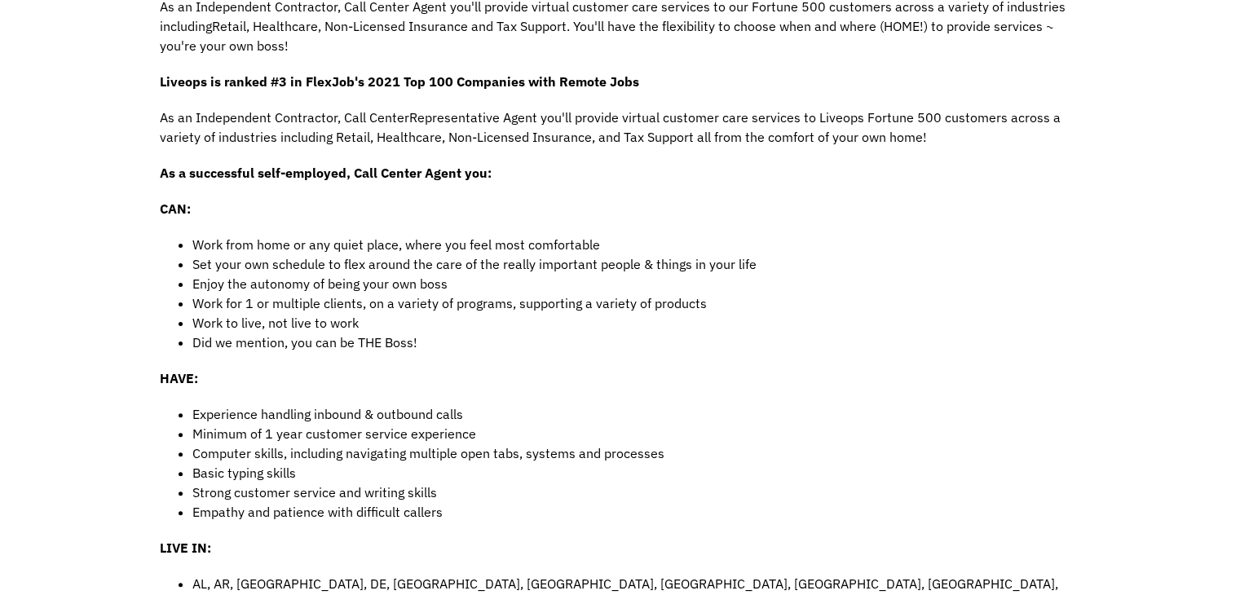
scroll to position [408, 0]
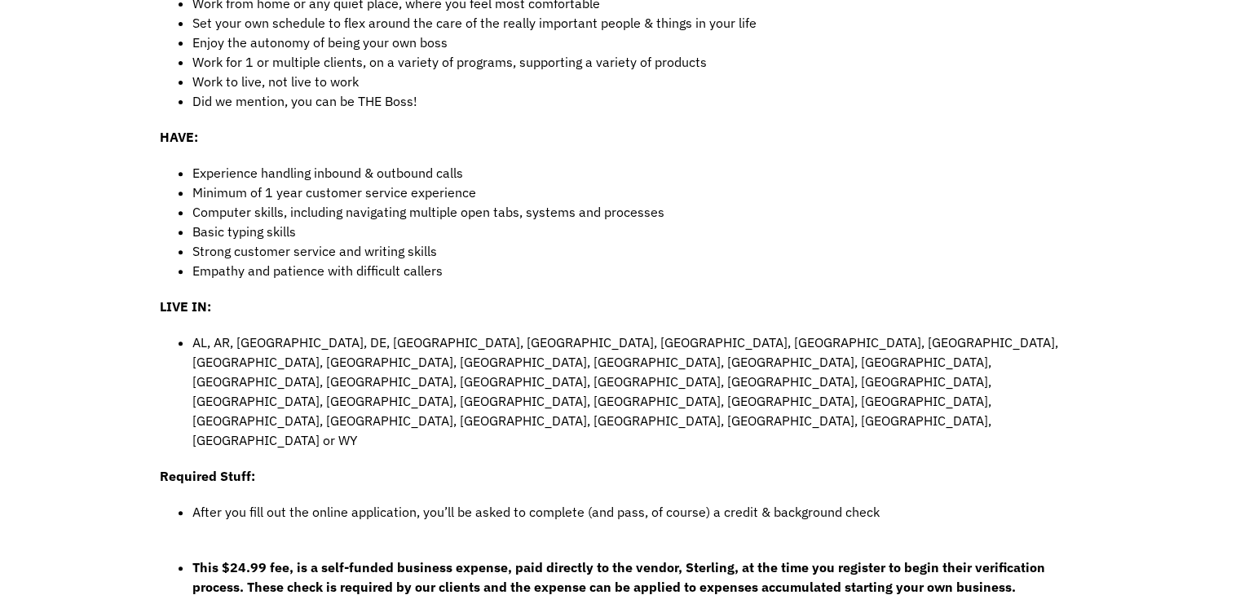
click at [131, 488] on div "Job Description Filter using keywords Search As an Independent Contractor, Call…" at bounding box center [620, 442] width 1240 height 1534
click at [126, 493] on div "Job Description Filter using keywords Search As an Independent Contractor, Call…" at bounding box center [620, 442] width 1240 height 1534
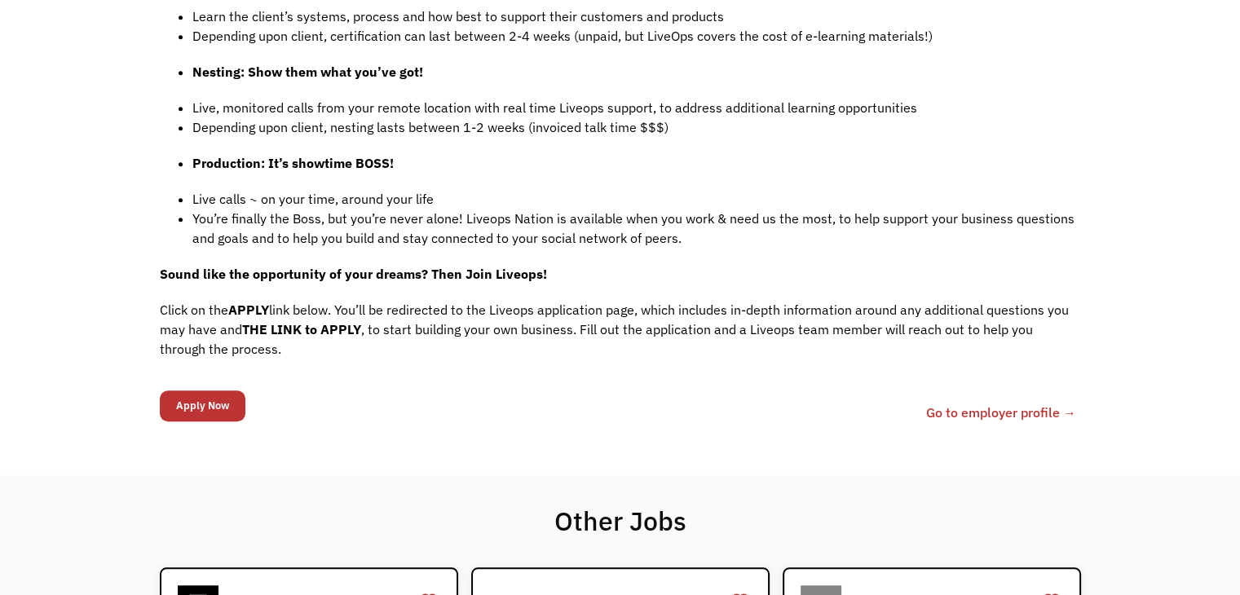
scroll to position [1706, 0]
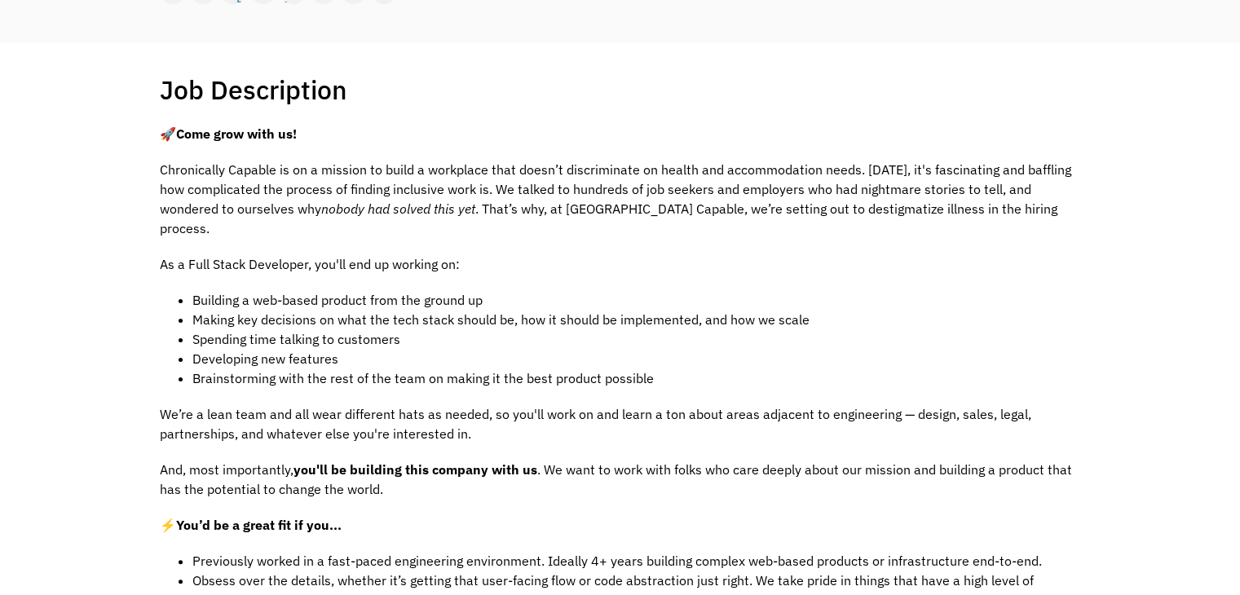
scroll to position [815, 0]
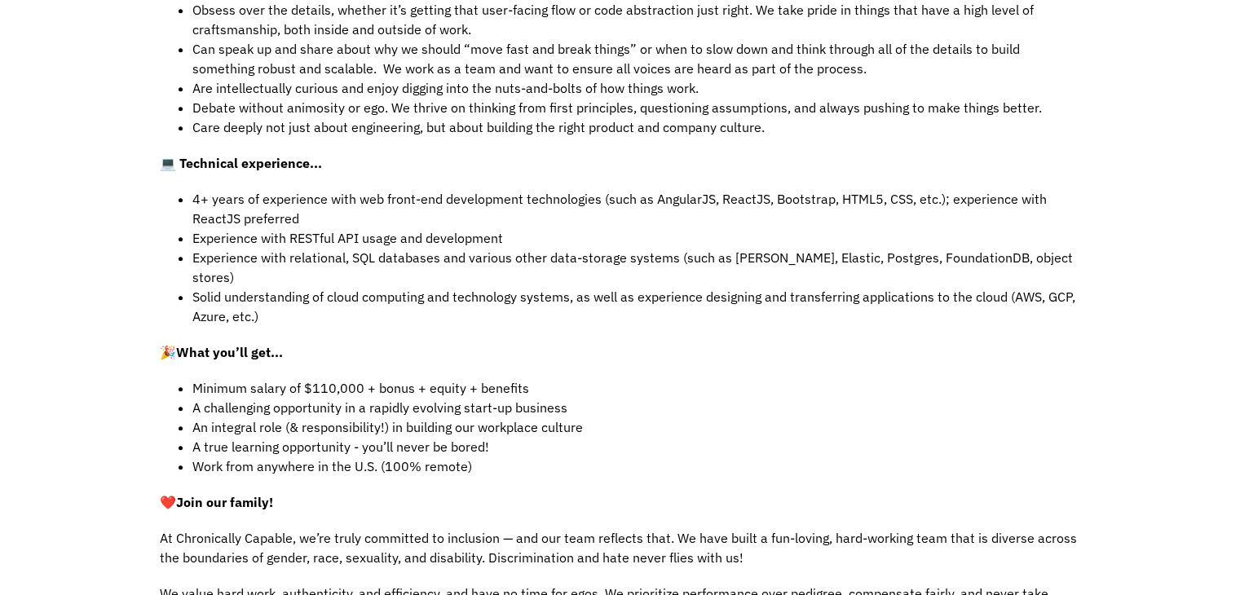
drag, startPoint x: 714, startPoint y: 307, endPoint x: 666, endPoint y: 527, distance: 224.5
click at [670, 530] on div "🚀 Come grow with us! Chronically Capable is on a mission to build a workplace t…" at bounding box center [620, 169] width 921 height 1233
click at [665, 528] on p "At Chronically Capable, we’re truly committed to inclusion — and our team refle…" at bounding box center [620, 547] width 921 height 39
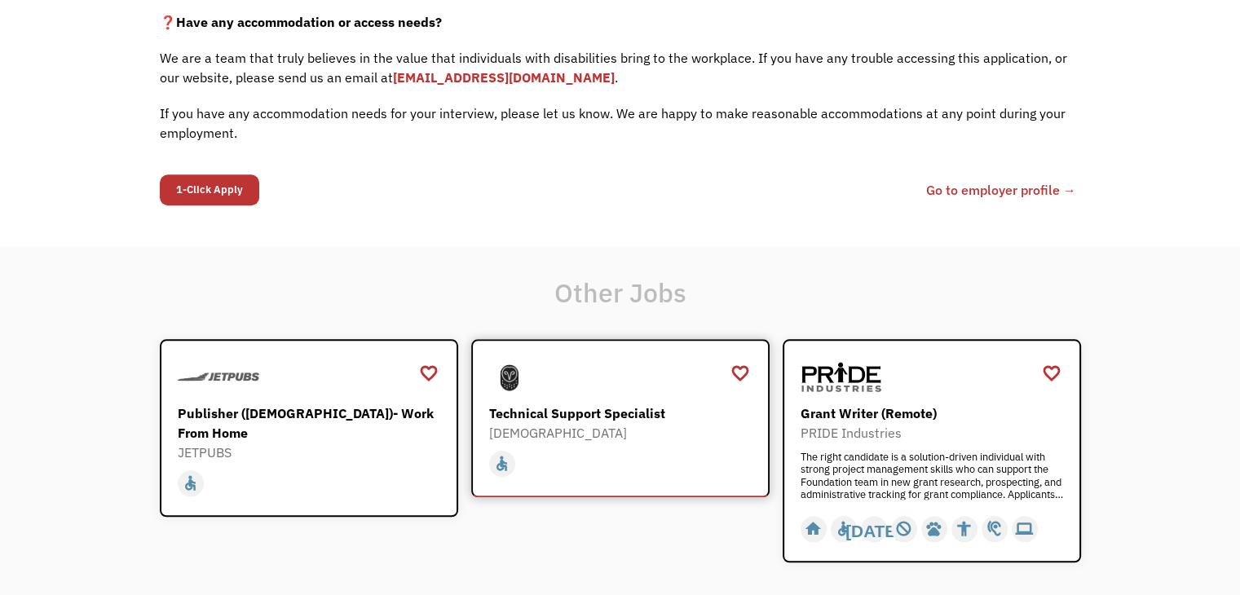
scroll to position [1468, 0]
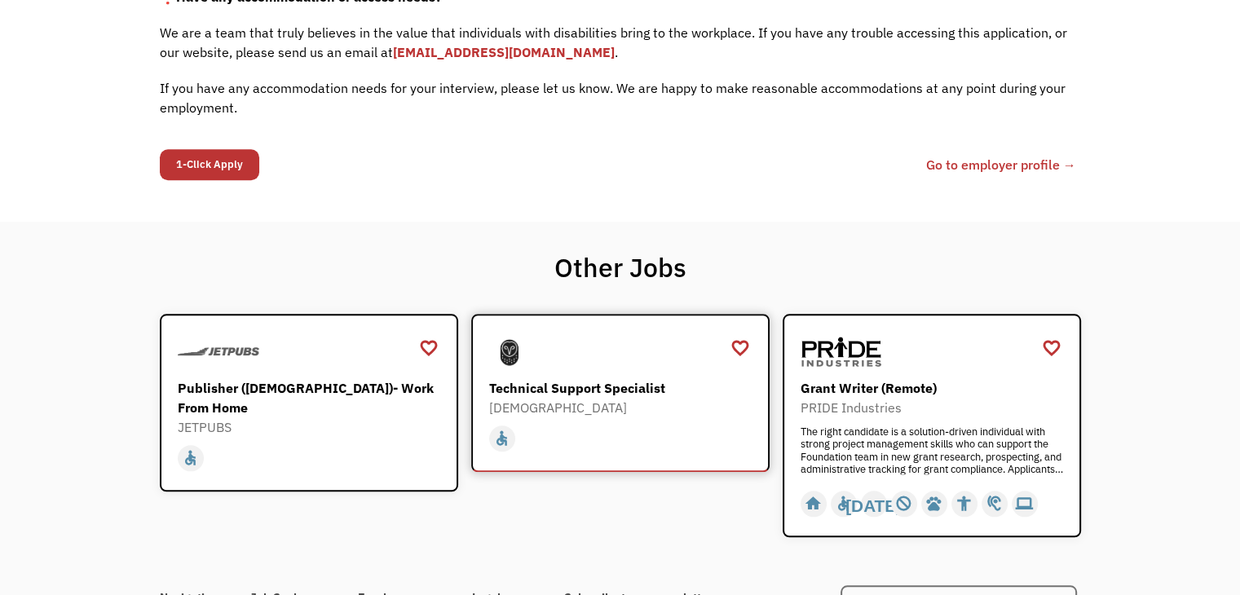
click at [645, 378] on div "Technical Support Specialist" at bounding box center [622, 388] width 267 height 20
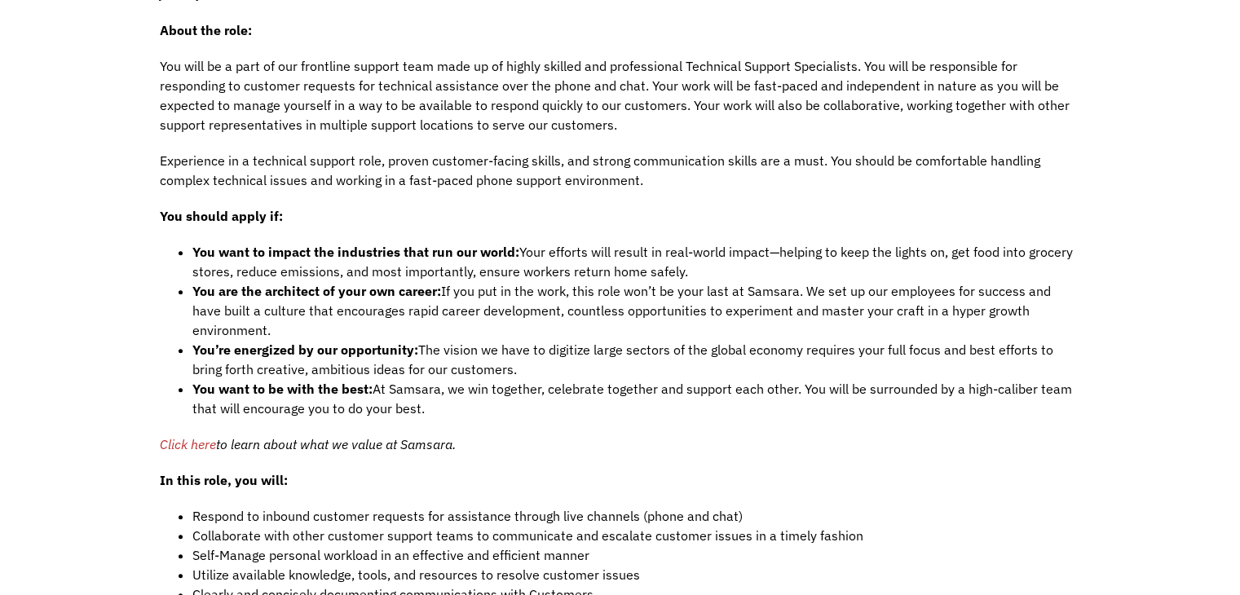
scroll to position [1304, 0]
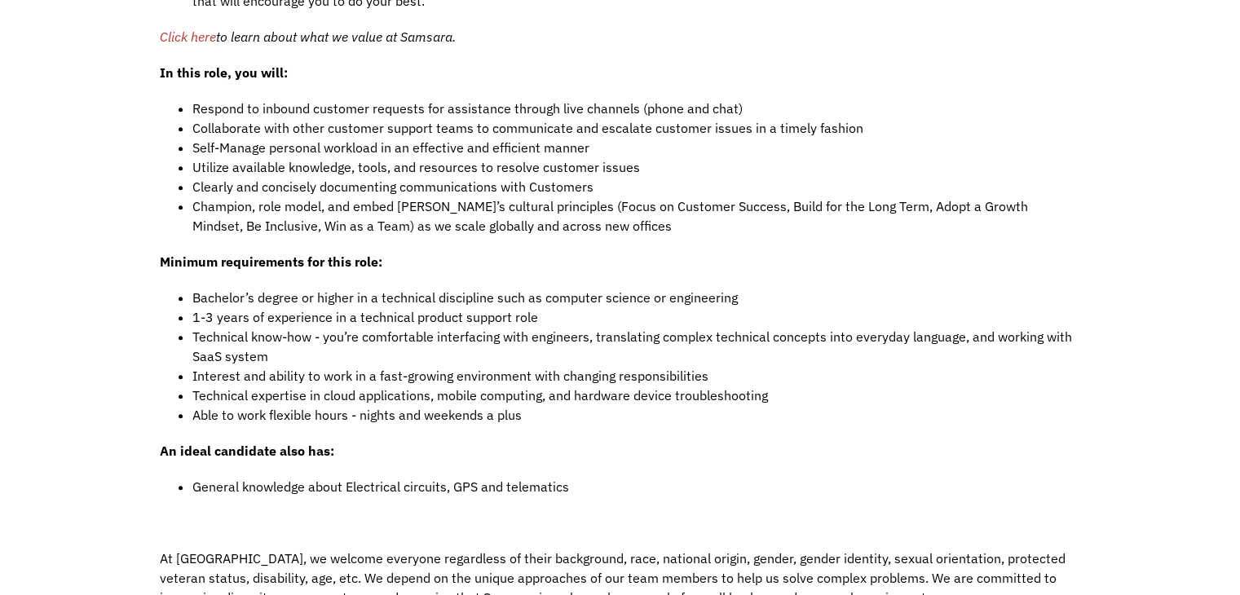
click at [99, 395] on div "Job Description Filter using keywords Search Who we are Samsara (NYSE: IOT) is …" at bounding box center [620, 104] width 1240 height 2164
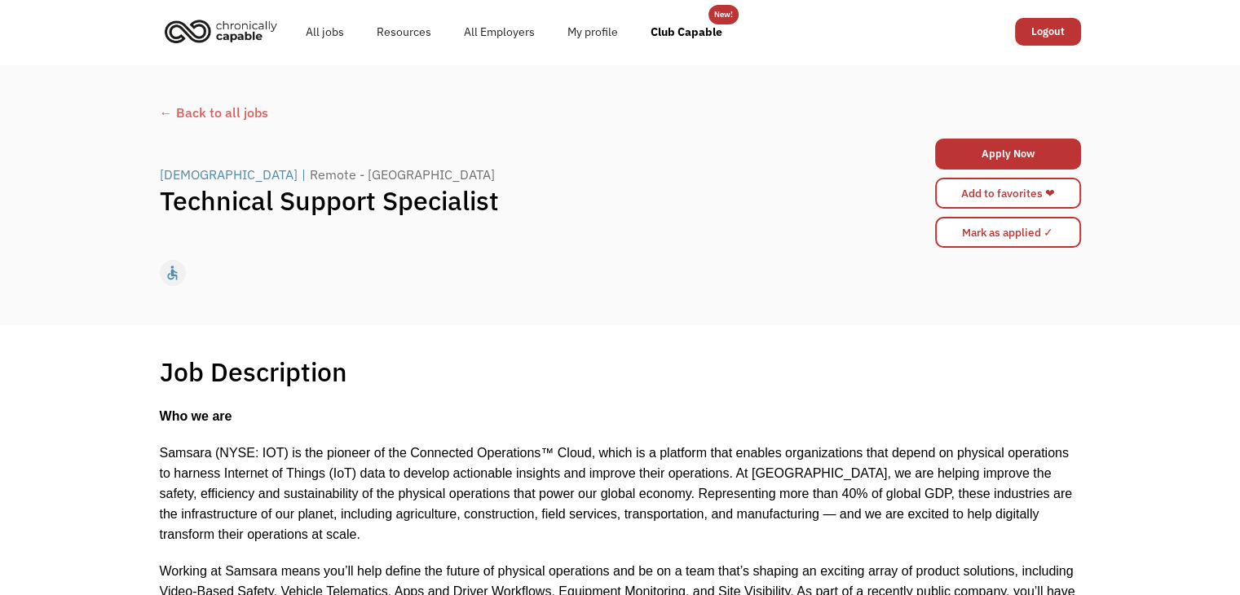
scroll to position [0, 0]
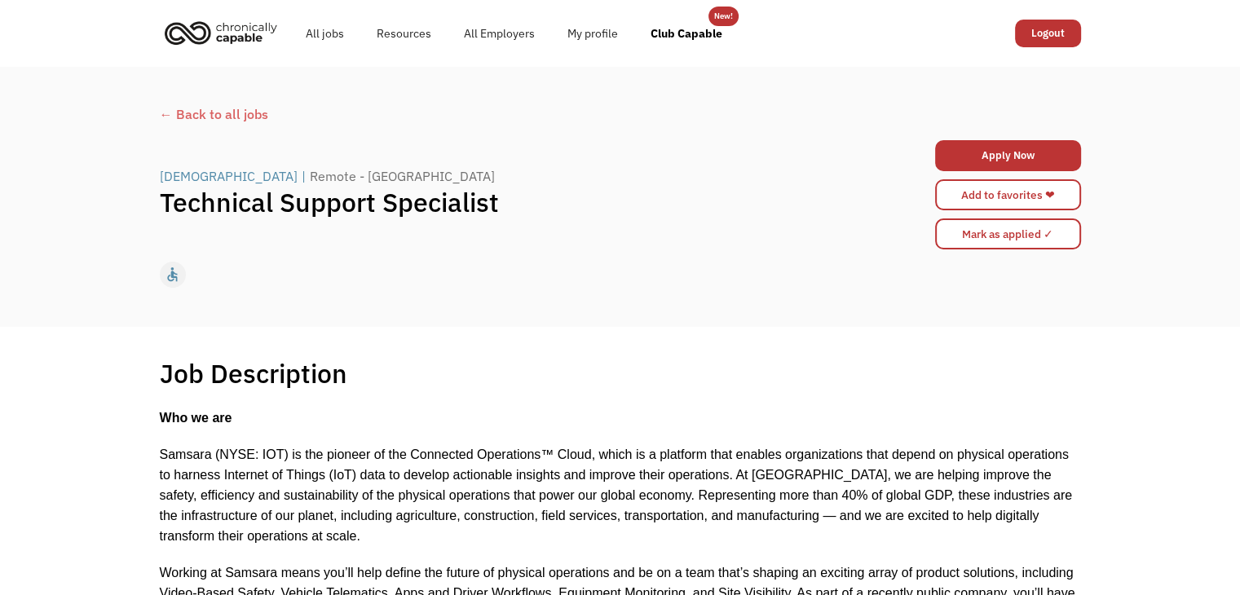
click at [199, 42] on img "home" at bounding box center [221, 33] width 122 height 36
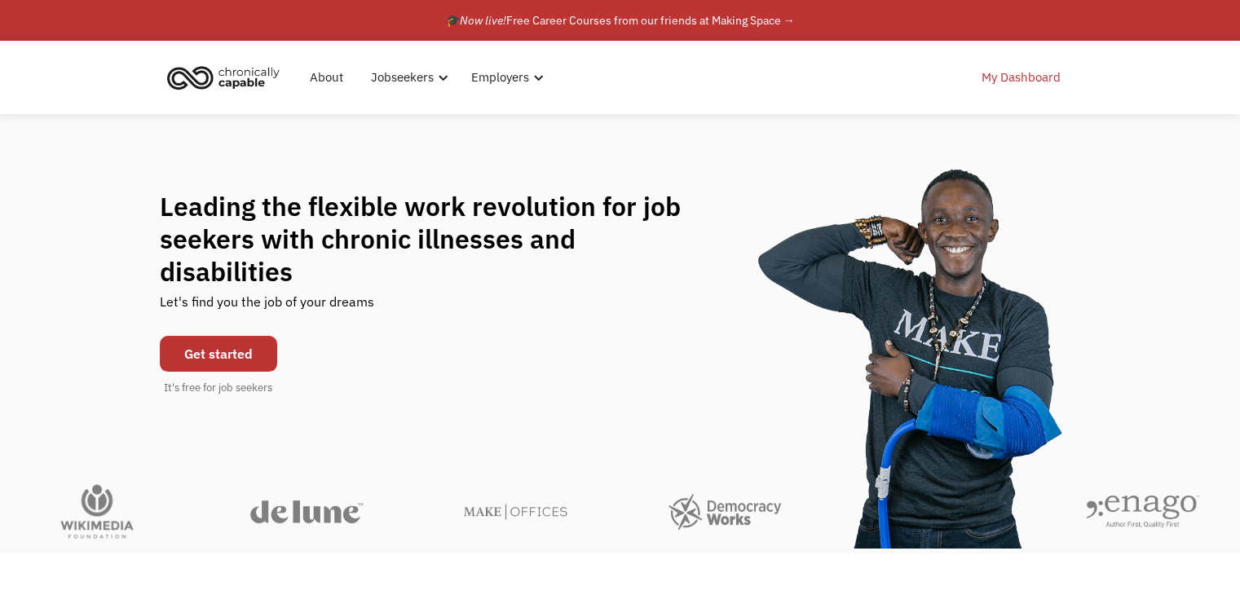
click at [1050, 59] on link "My Dashboard" at bounding box center [1021, 77] width 99 height 52
drag, startPoint x: 845, startPoint y: 350, endPoint x: 1089, endPoint y: 348, distance: 244.6
click at [1138, 362] on div "Leading the flexible work revolution for job seekers with chronic illnesses and…" at bounding box center [620, 293] width 1240 height 206
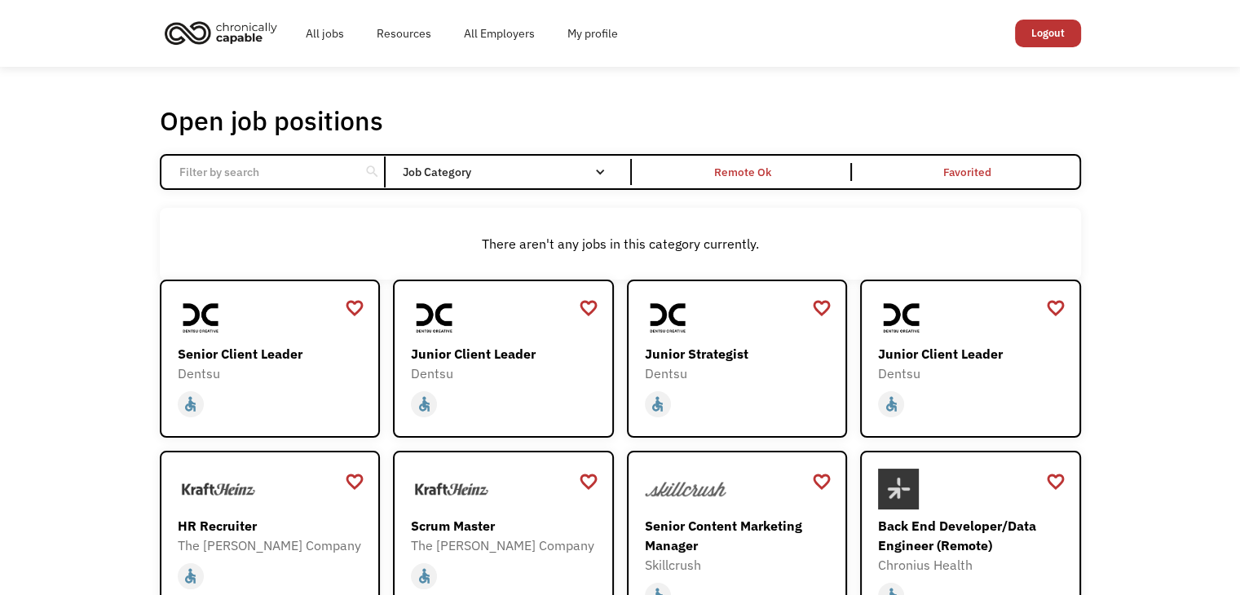
click at [290, 174] on input "Email Form" at bounding box center [261, 172] width 182 height 31
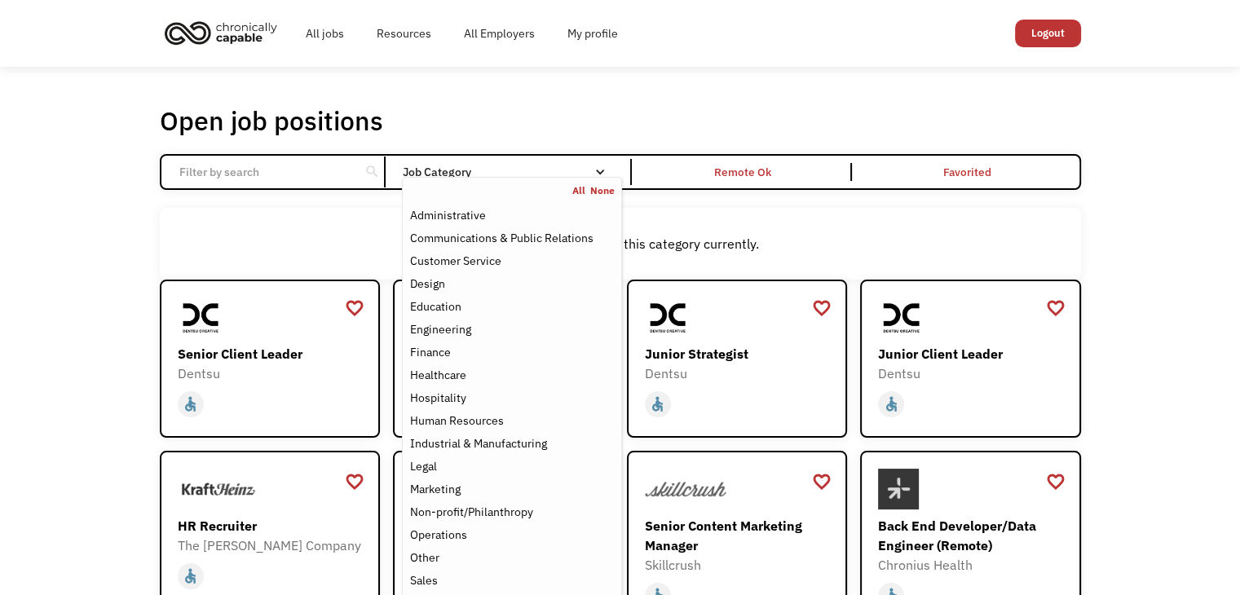
drag, startPoint x: 439, startPoint y: 176, endPoint x: 435, endPoint y: 163, distance: 13.7
click at [435, 163] on div "Job Category" at bounding box center [511, 172] width 219 height 26
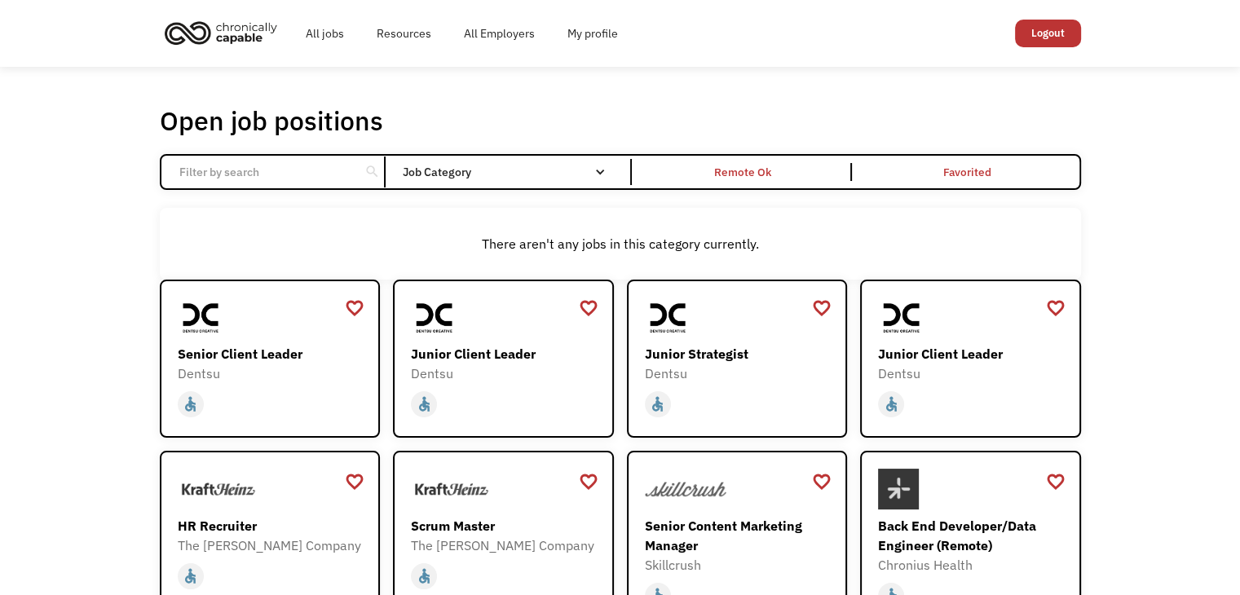
click at [435, 163] on div "Job Category" at bounding box center [511, 172] width 219 height 26
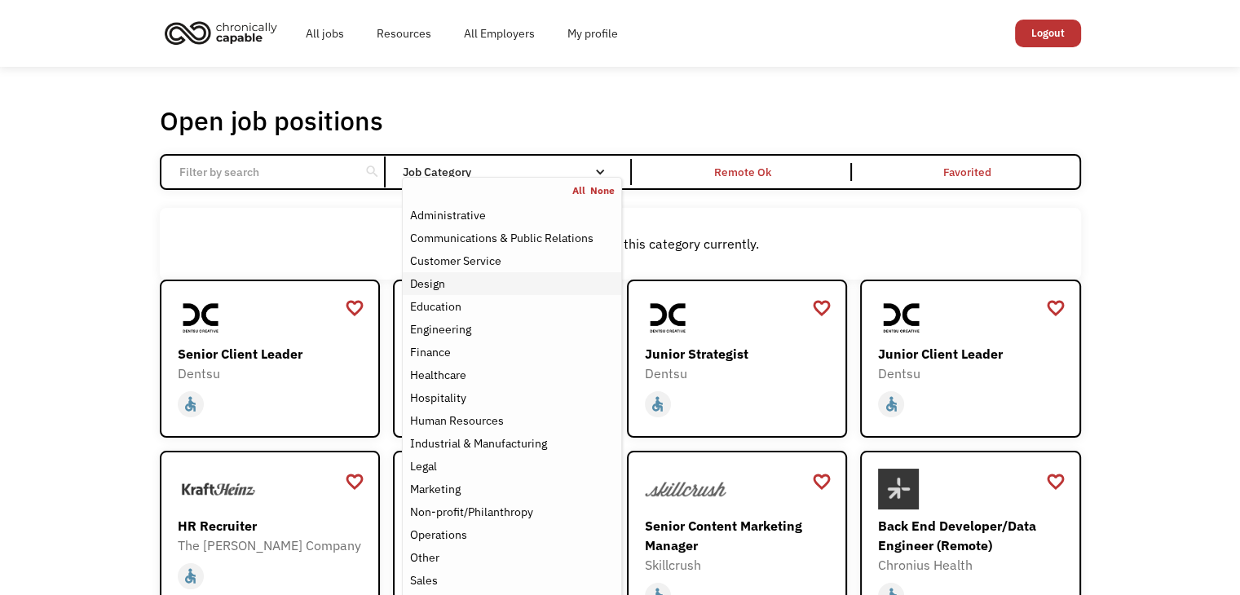
click at [483, 281] on div "Design" at bounding box center [511, 284] width 205 height 20
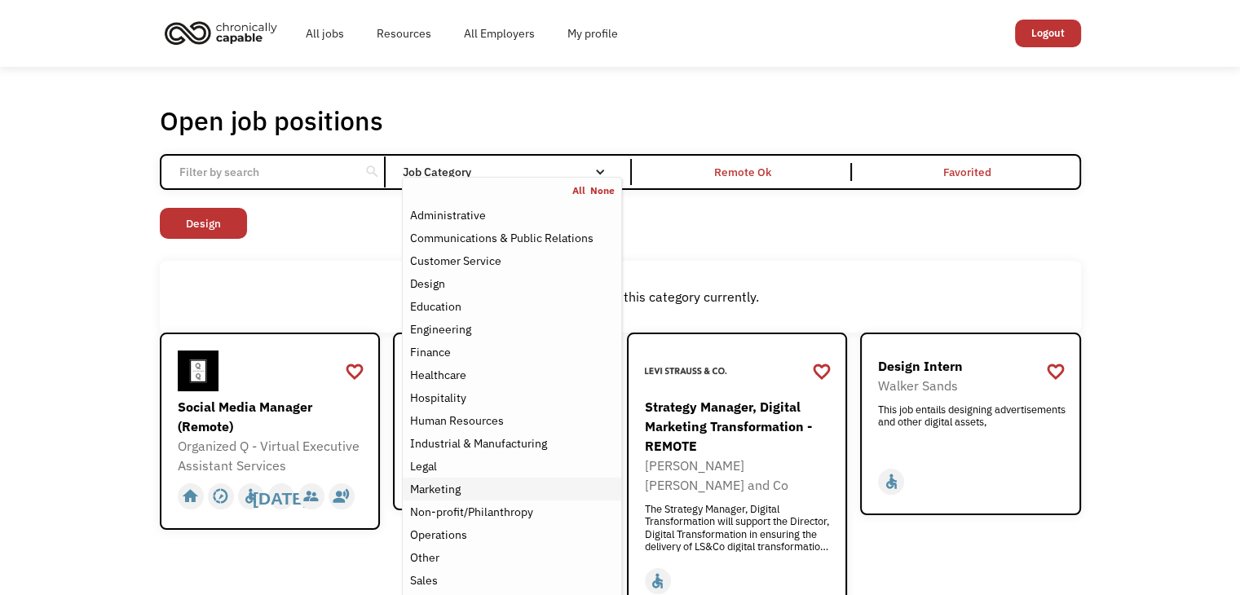
click at [486, 487] on div "Marketing" at bounding box center [511, 489] width 205 height 20
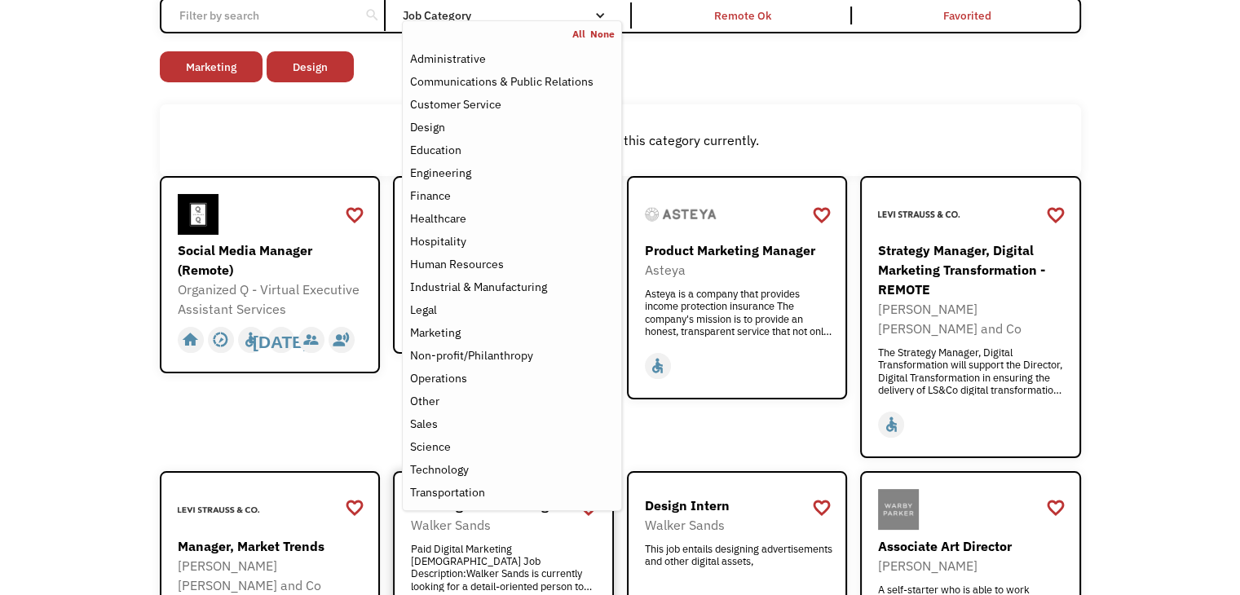
scroll to position [163, 0]
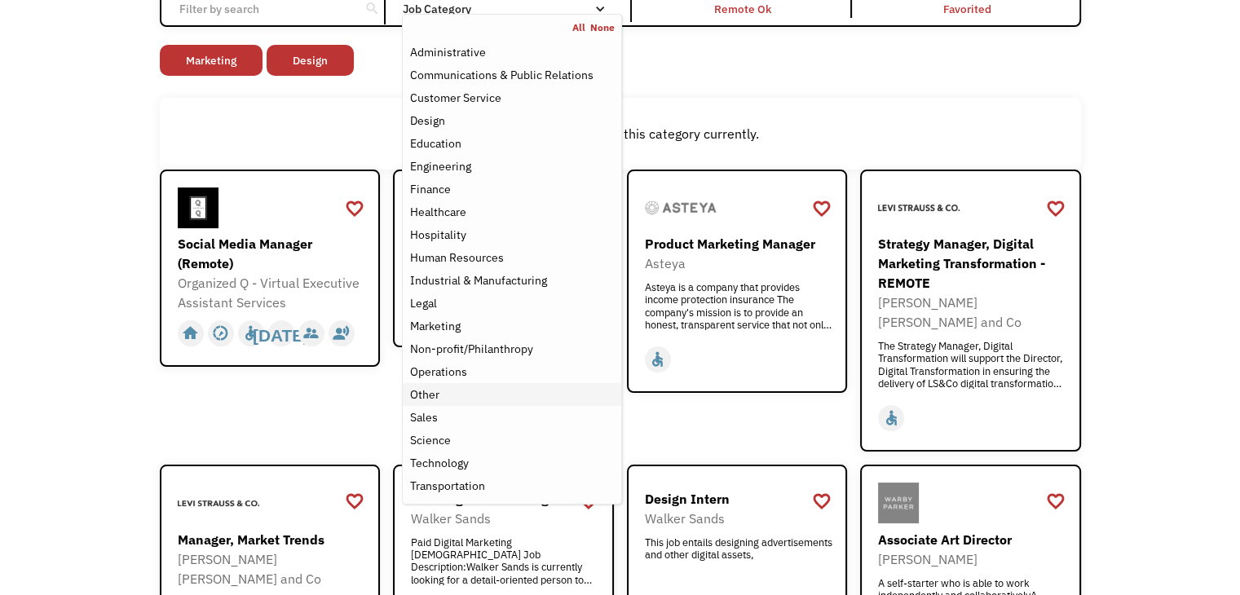
click at [461, 395] on div "Other" at bounding box center [511, 395] width 205 height 20
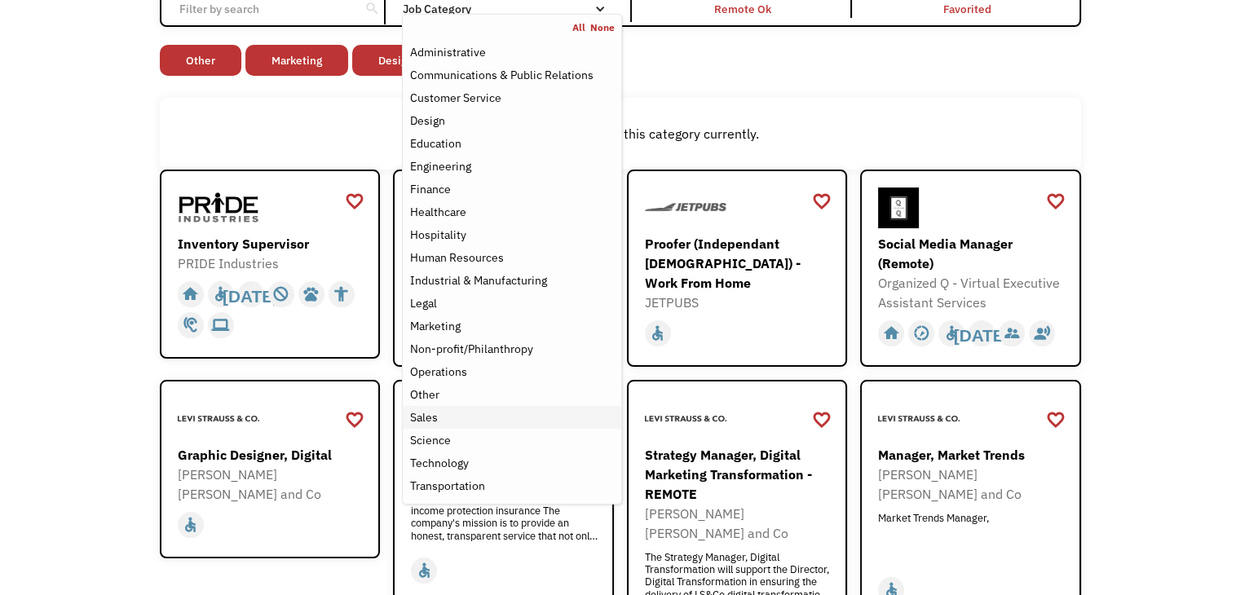
click at [456, 418] on div "Sales" at bounding box center [511, 418] width 205 height 20
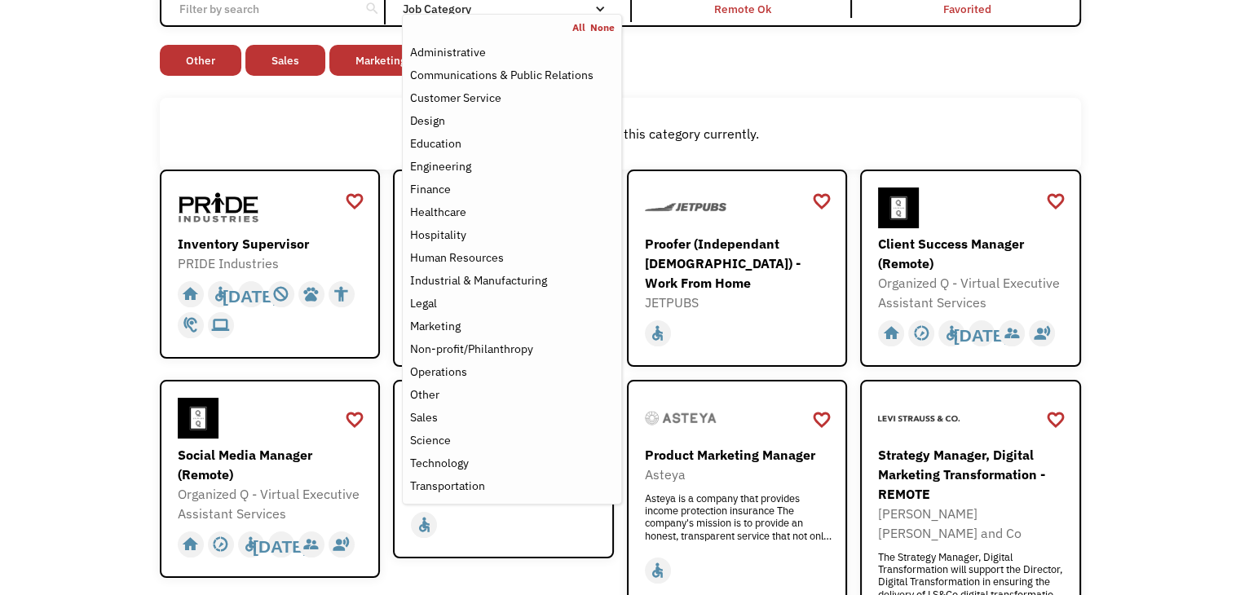
click at [0, 347] on div "Open job positions You have X liked items Search search Filter by category Admi…" at bounding box center [620, 564] width 1240 height 1321
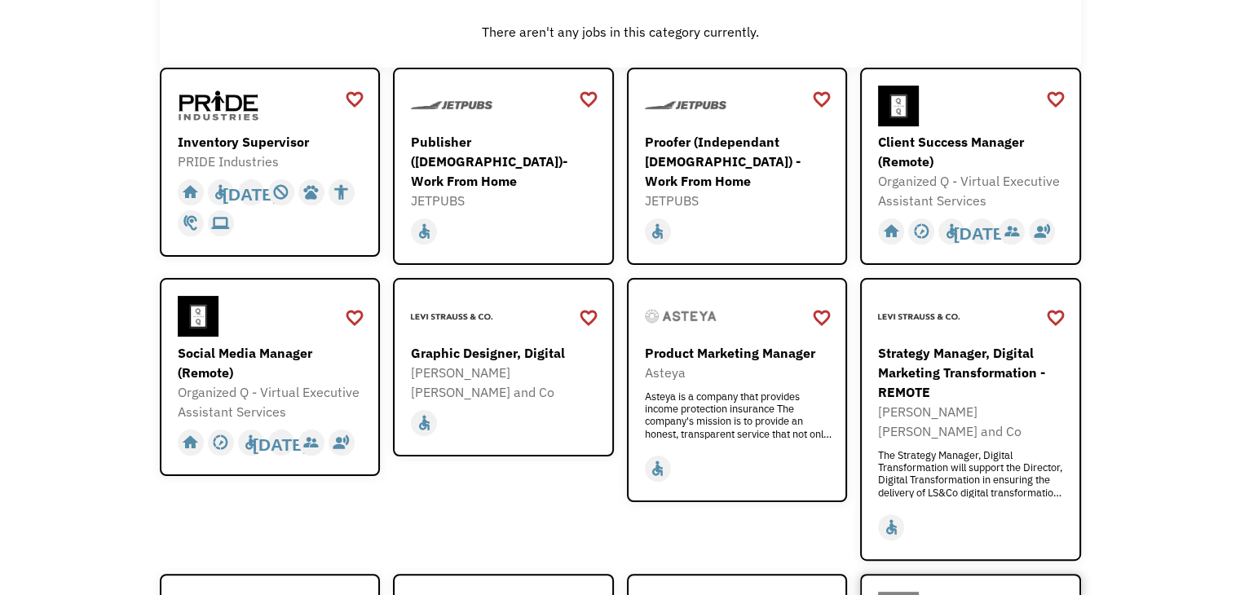
scroll to position [245, 0]
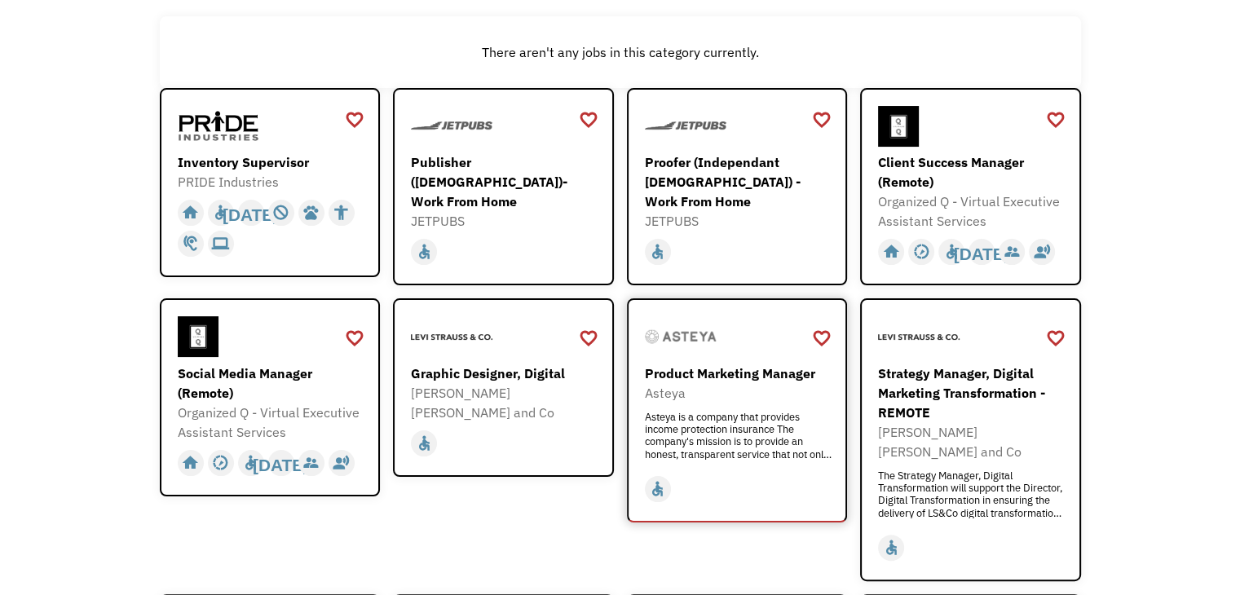
click at [768, 376] on div "Product Marketing Manager" at bounding box center [739, 374] width 189 height 20
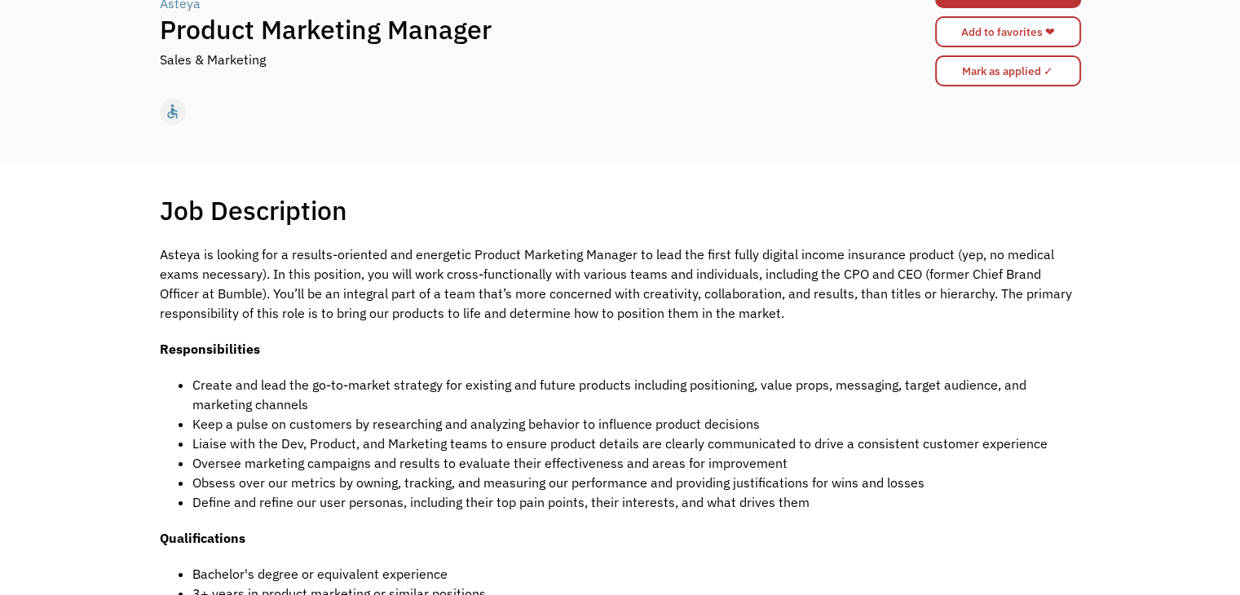
scroll to position [571, 0]
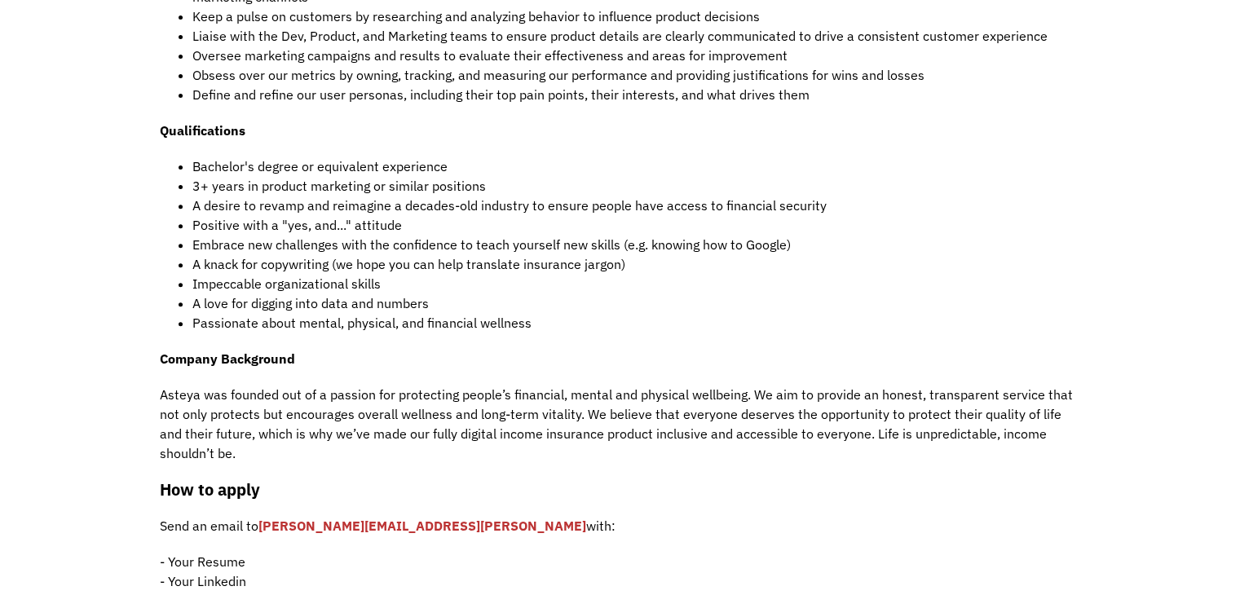
click at [108, 432] on div "Job Description Filter using keywords Search Asteya is looking for a results-or…" at bounding box center [620, 259] width 1240 height 1006
click at [107, 466] on div "Job Description Filter using keywords Search Asteya is looking for a results-or…" at bounding box center [620, 259] width 1240 height 1006
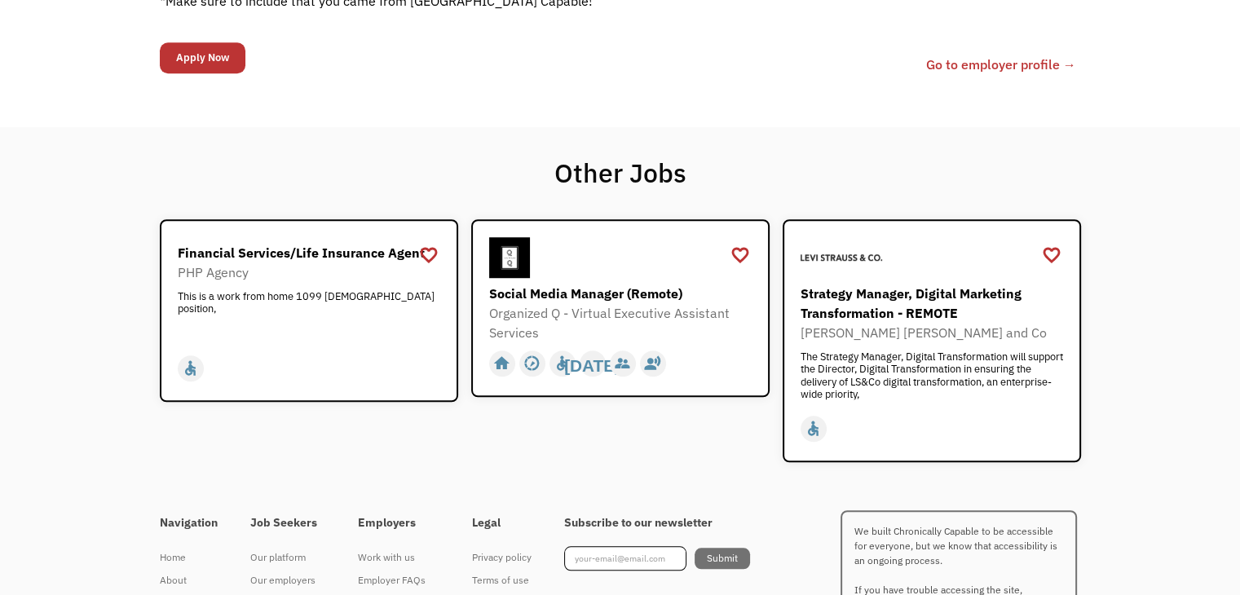
scroll to position [1296, 0]
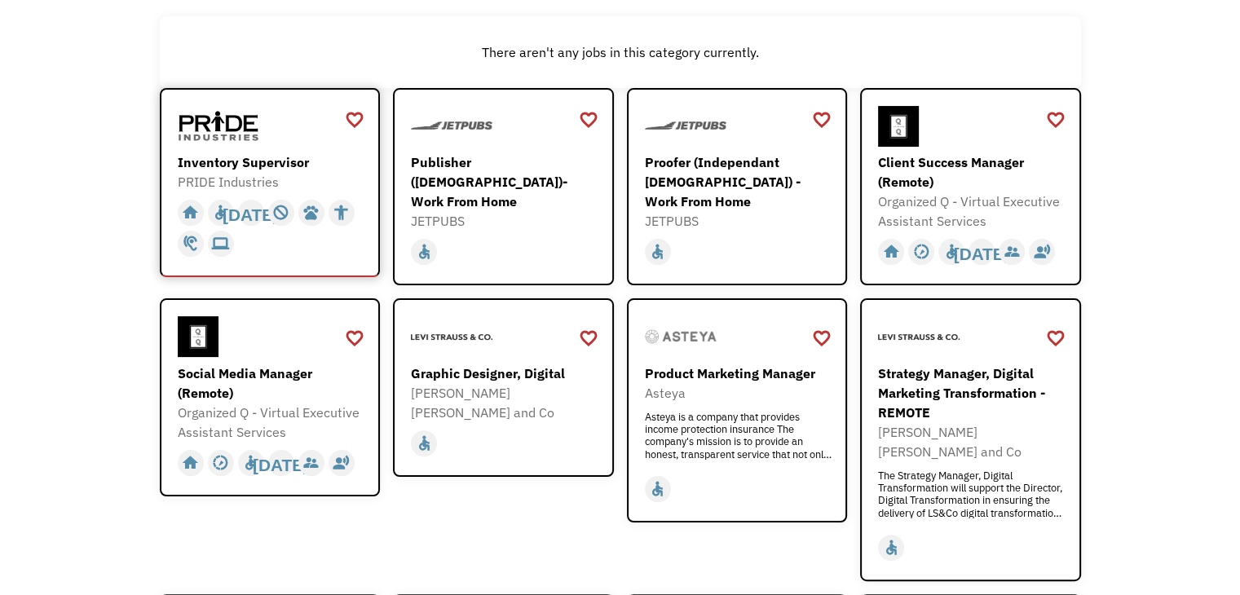
click at [274, 154] on div "Inventory Supervisor" at bounding box center [272, 162] width 189 height 20
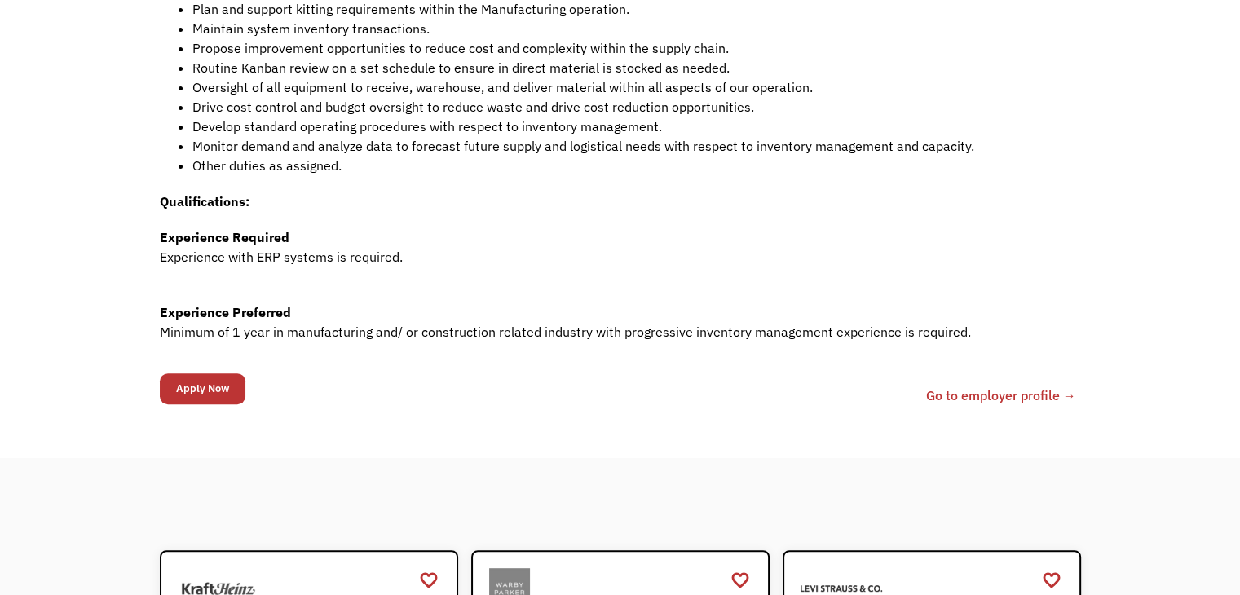
scroll to position [571, 0]
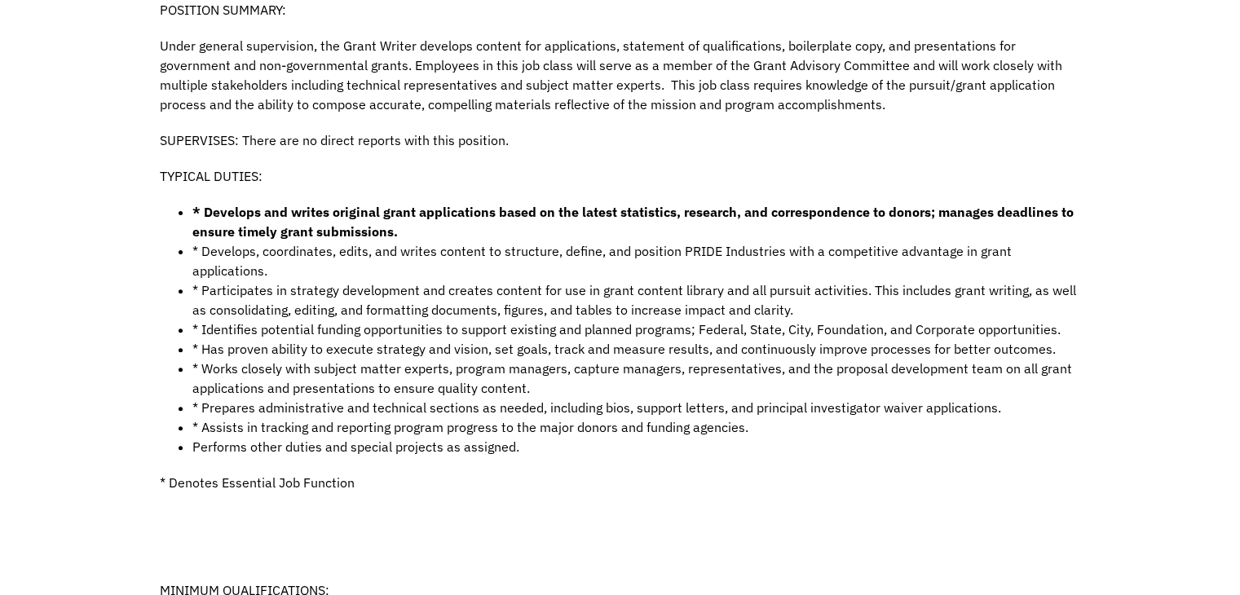
scroll to position [489, 0]
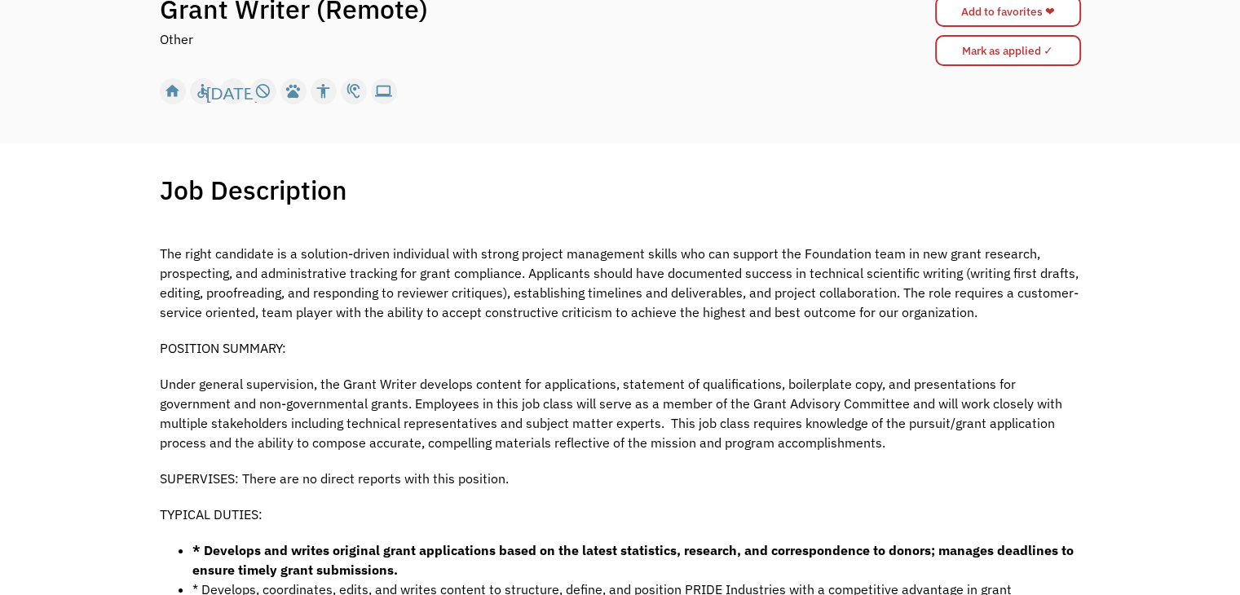
scroll to position [0, 0]
